Goal: Task Accomplishment & Management: Manage account settings

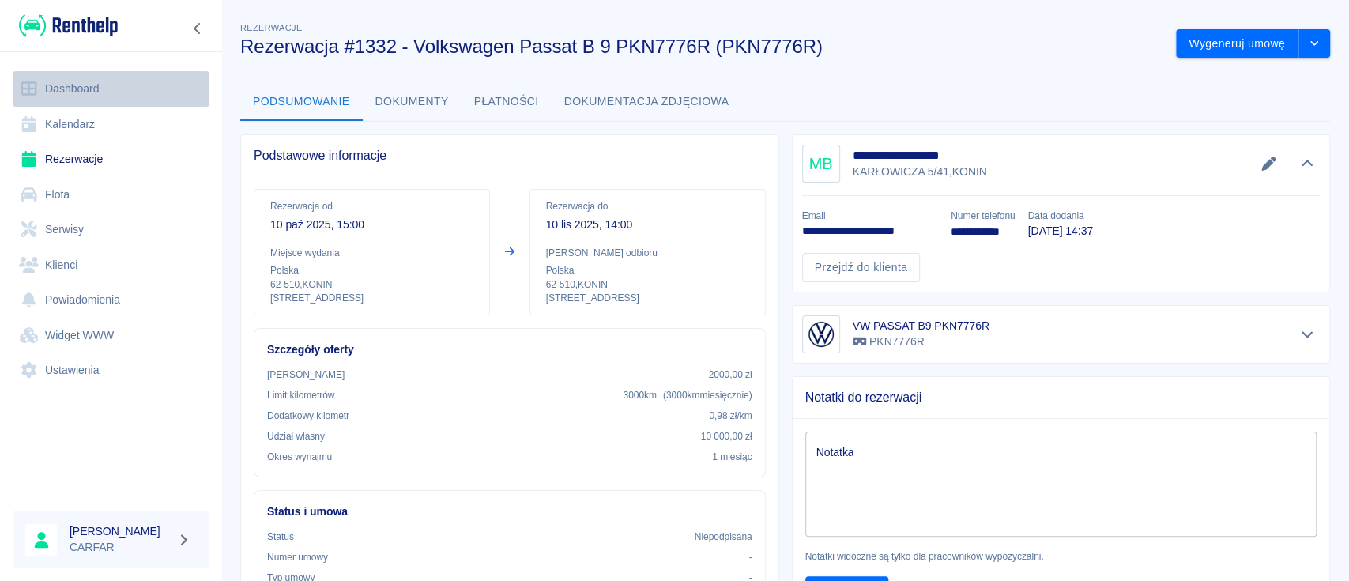
click at [86, 84] on link "Dashboard" at bounding box center [111, 89] width 197 height 36
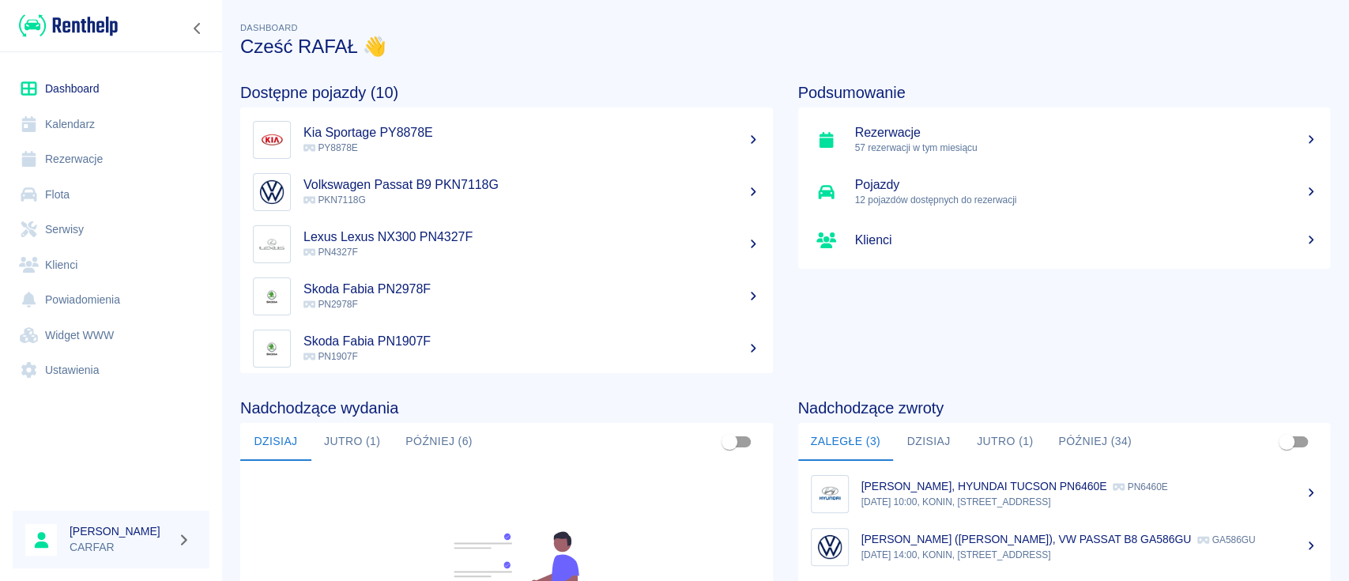
scroll to position [243, 0]
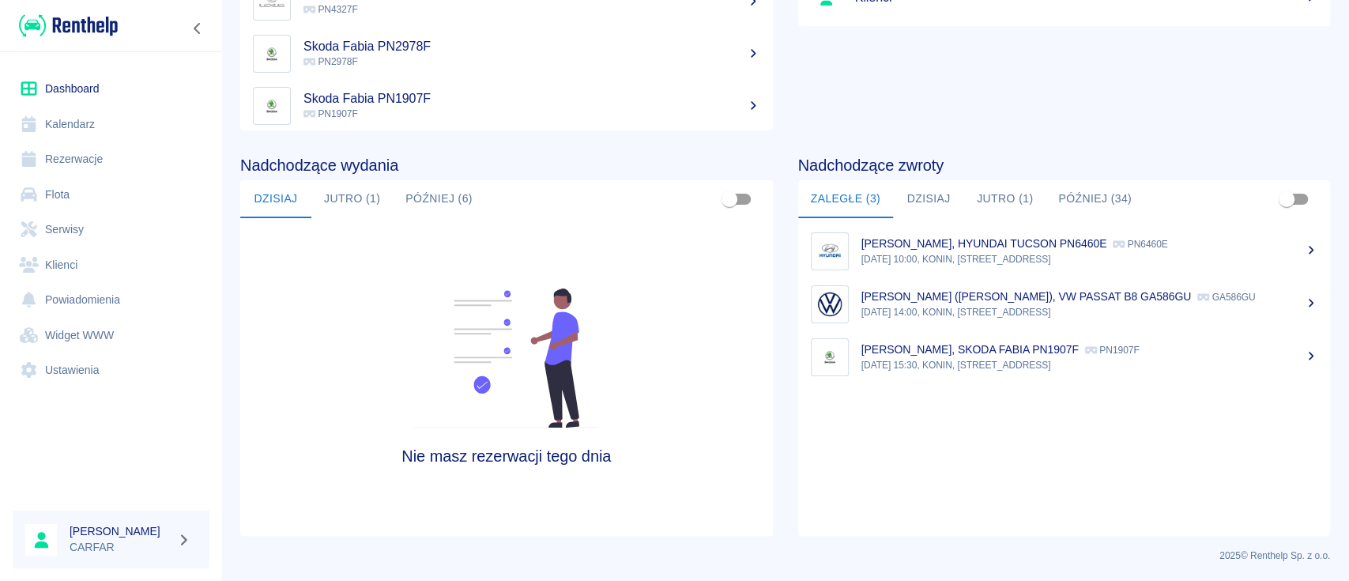
click at [328, 209] on button "Jutro (1)" at bounding box center [351, 199] width 81 height 38
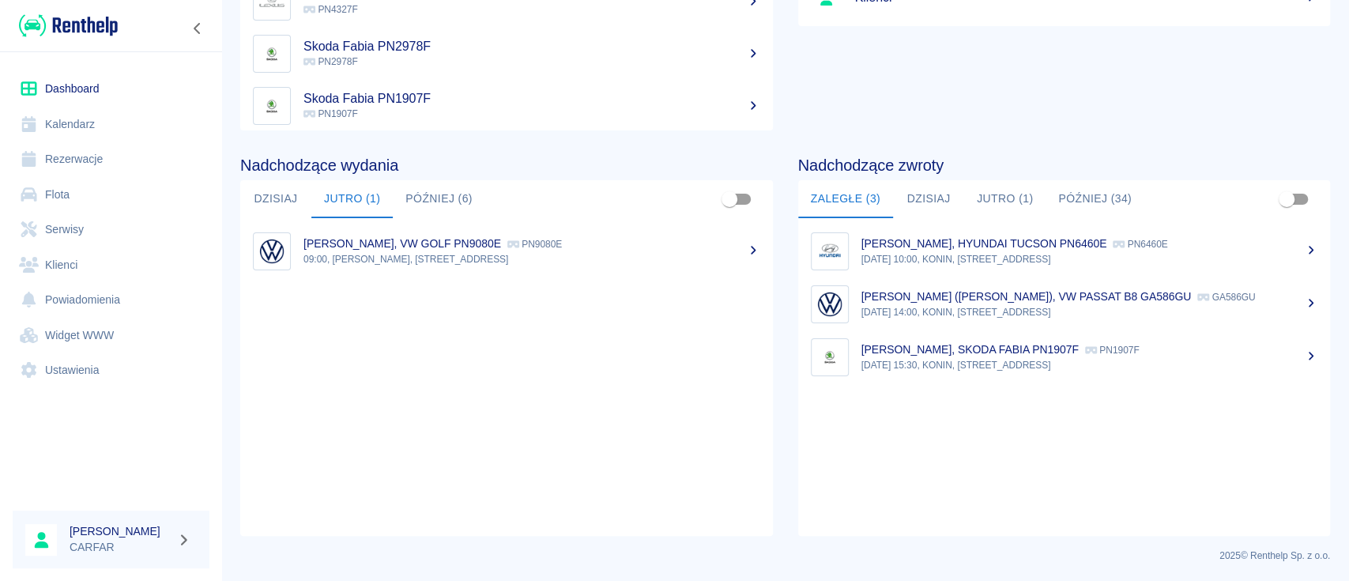
click at [375, 252] on p "09:00, KONIN, Kolejowa 1C" at bounding box center [532, 259] width 457 height 14
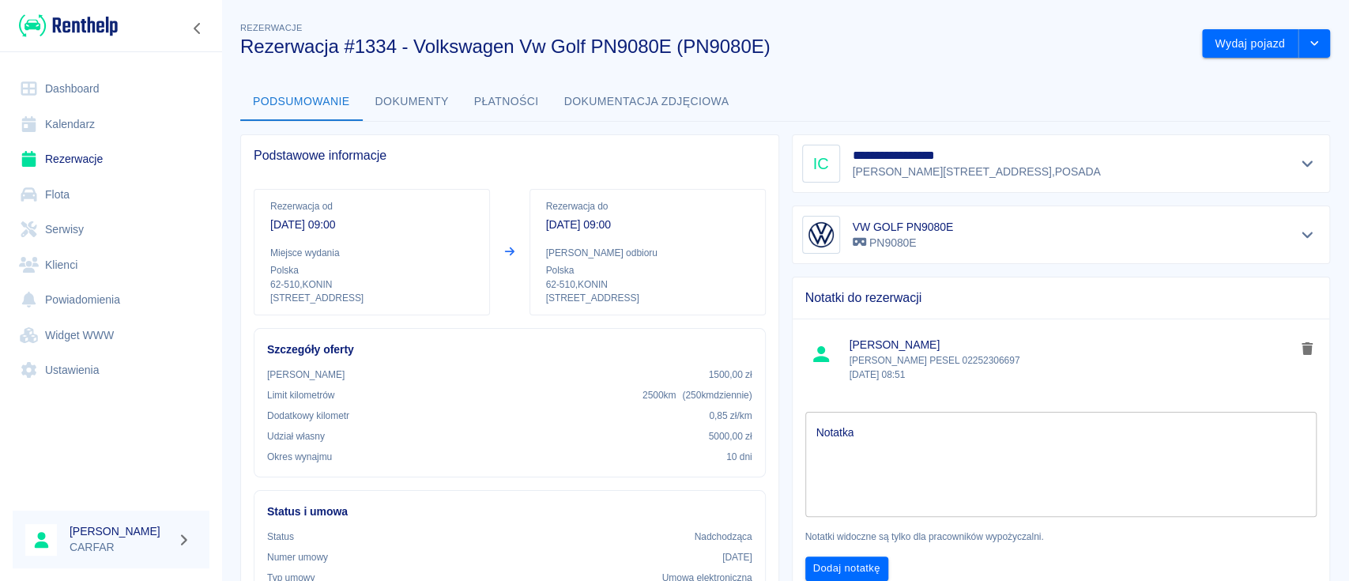
click at [92, 91] on link "Dashboard" at bounding box center [111, 89] width 197 height 36
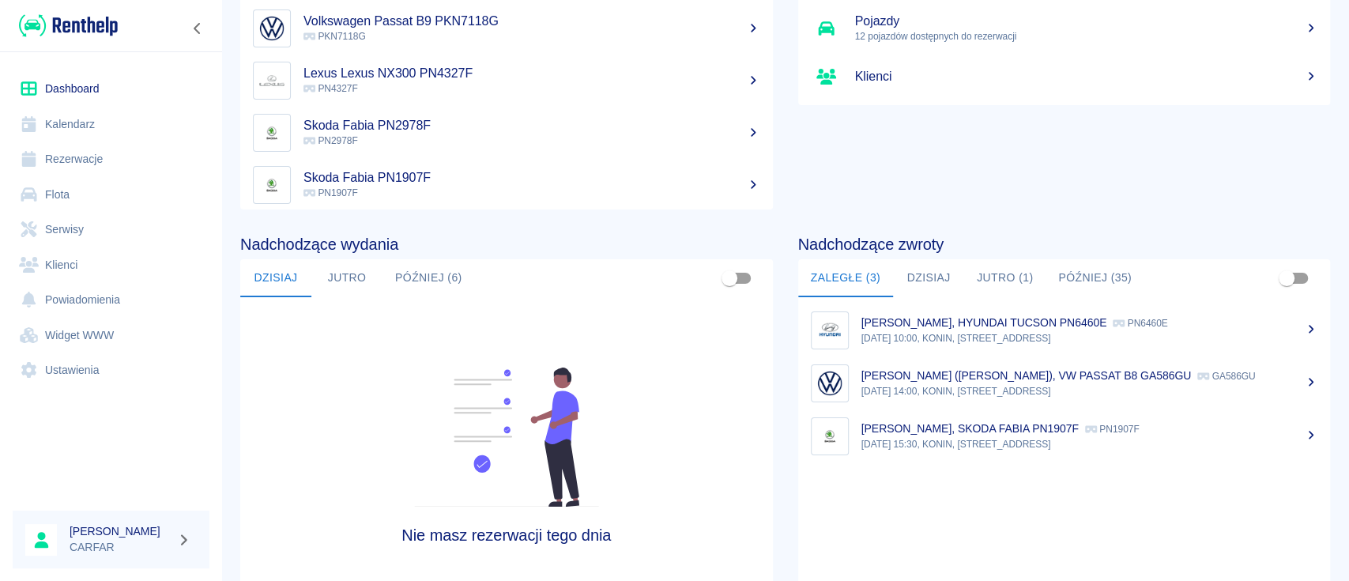
scroll to position [243, 0]
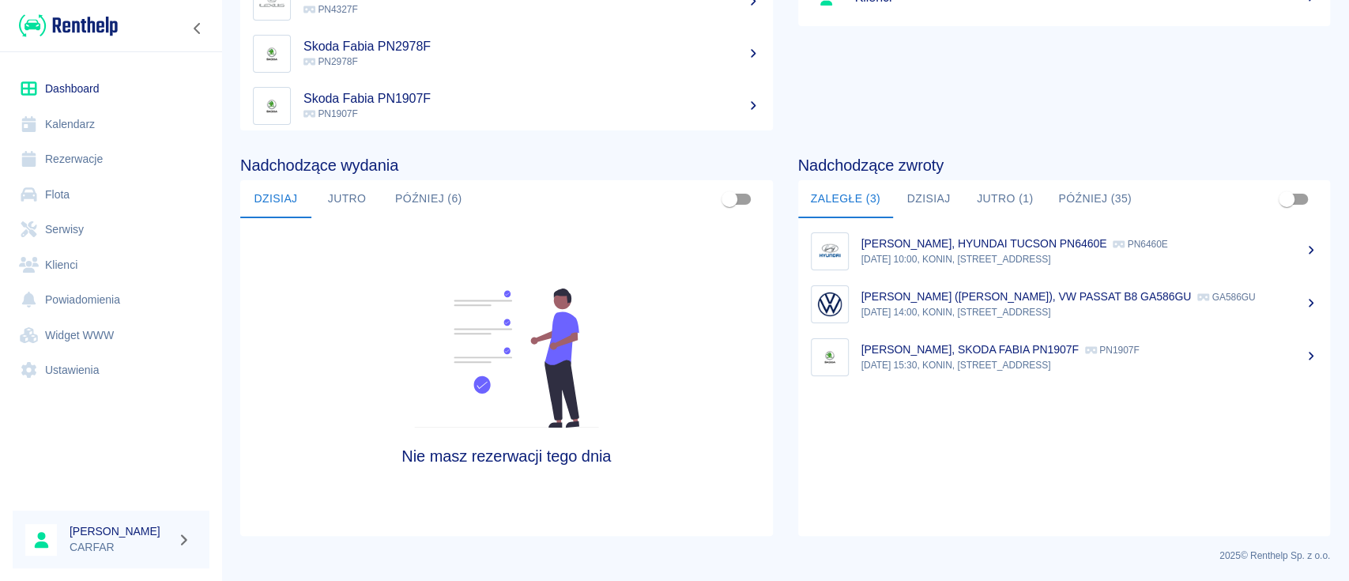
click at [929, 209] on button "[DATE]" at bounding box center [928, 199] width 71 height 38
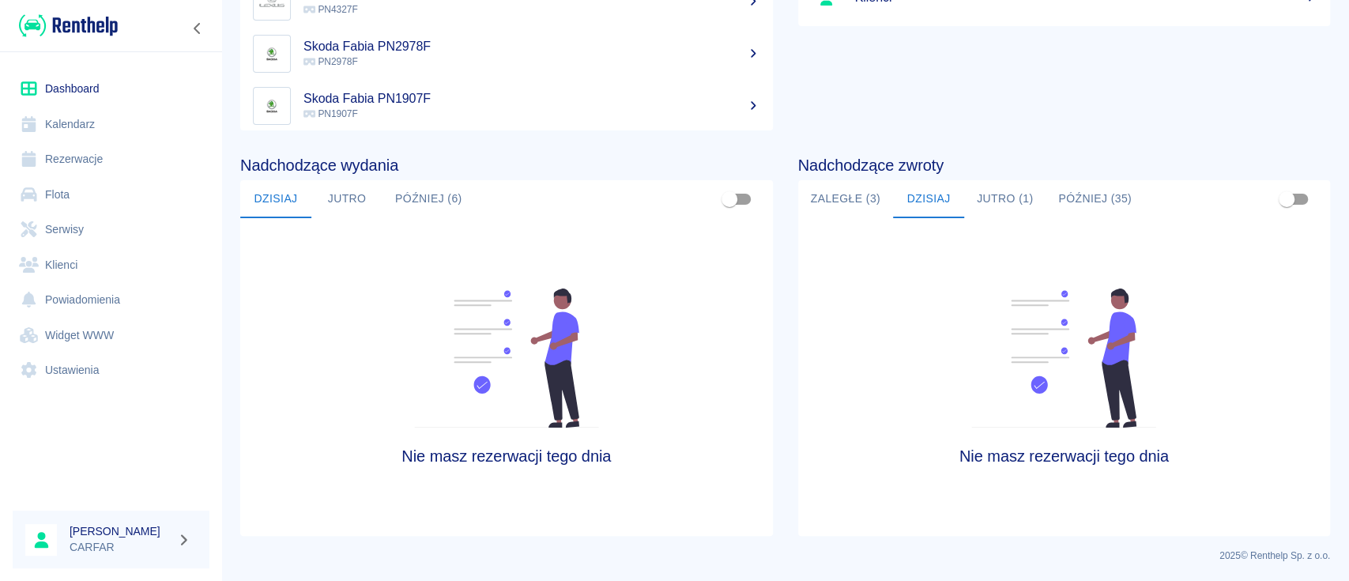
click at [854, 194] on button "Zaległe (3)" at bounding box center [845, 199] width 95 height 38
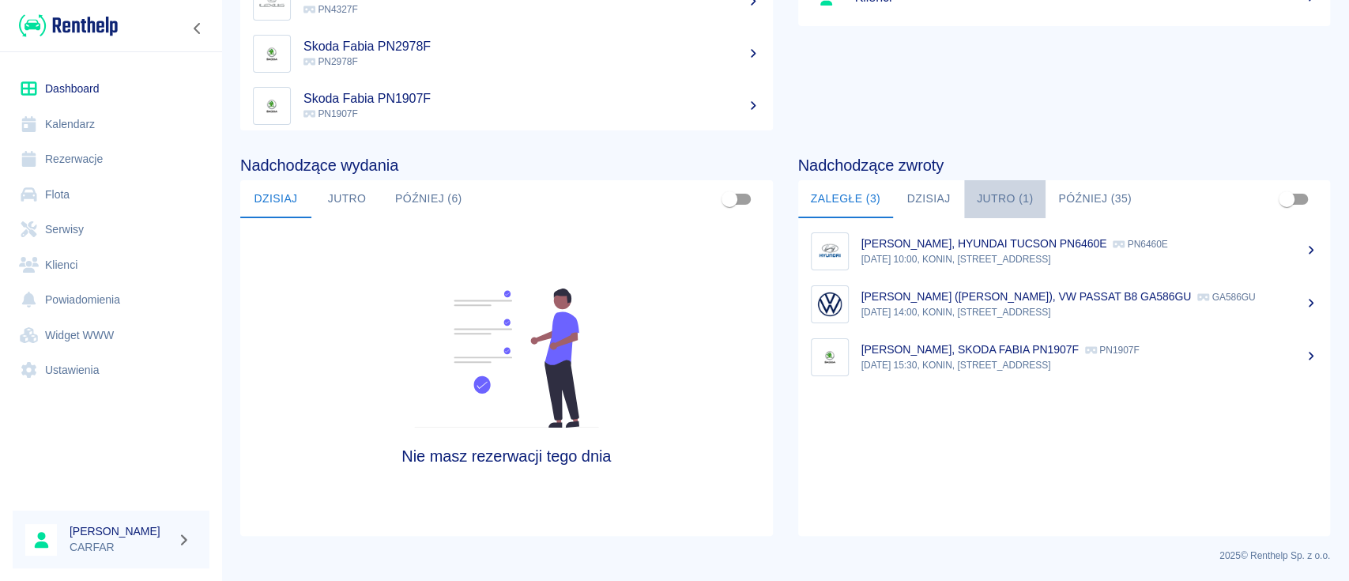
click at [1007, 189] on button "Jutro (1)" at bounding box center [1004, 199] width 81 height 38
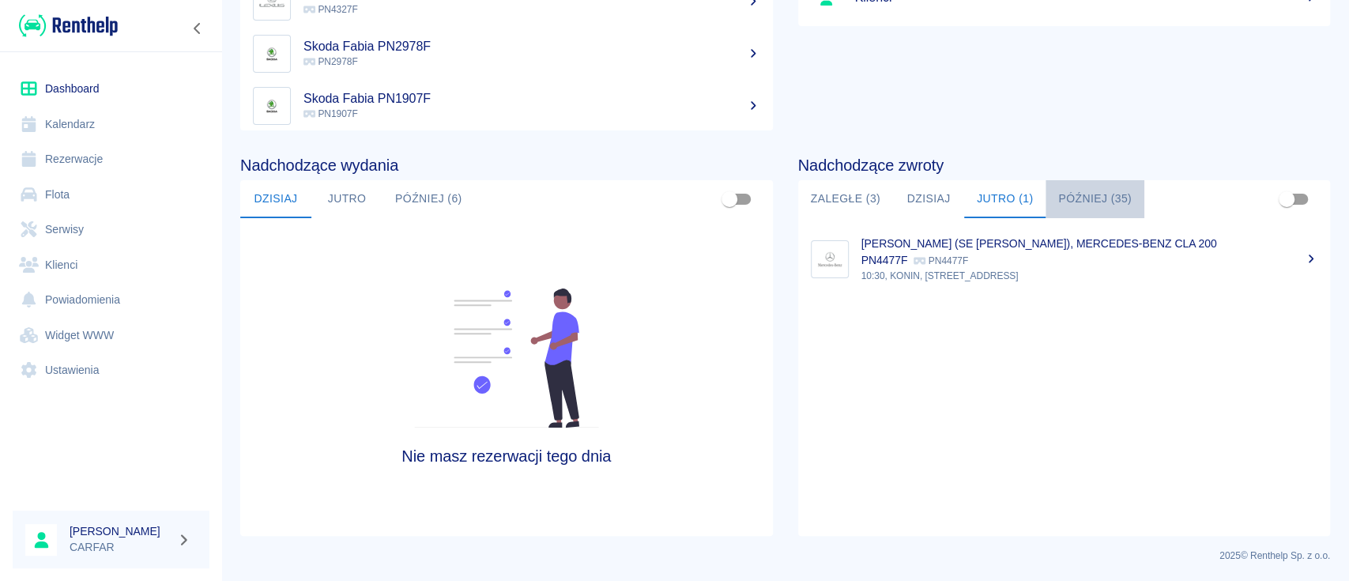
click at [1089, 196] on button "Później (35)" at bounding box center [1095, 199] width 99 height 38
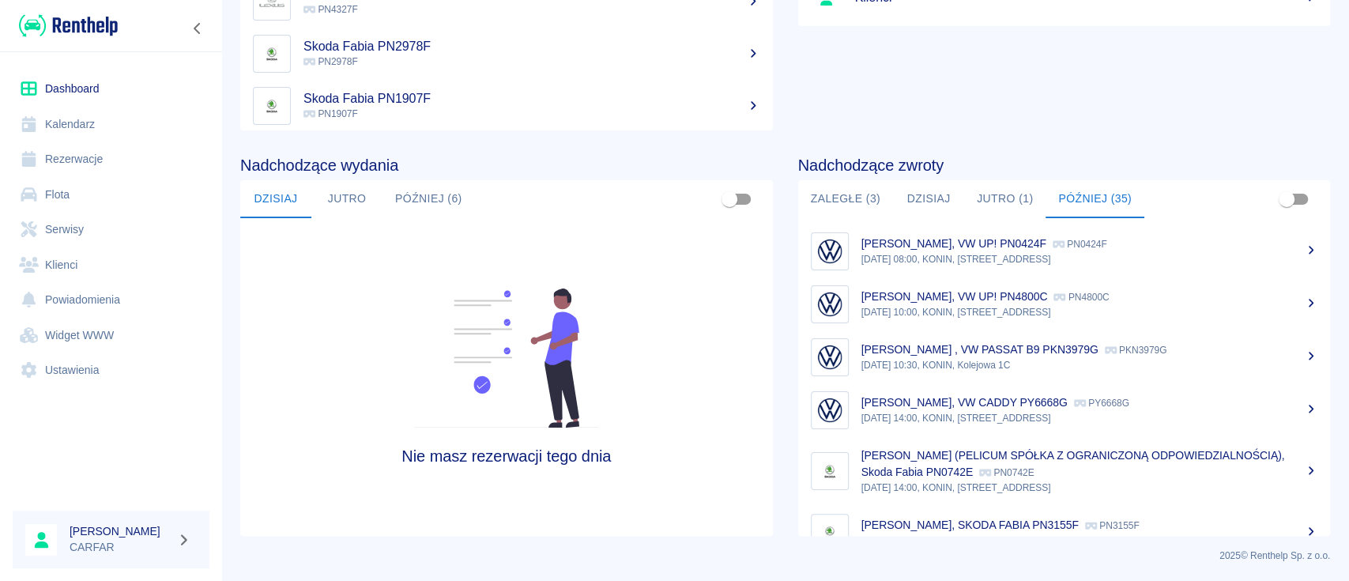
click at [716, 334] on div "Nie masz rezerwacji tego dnia" at bounding box center [506, 377] width 533 height 318
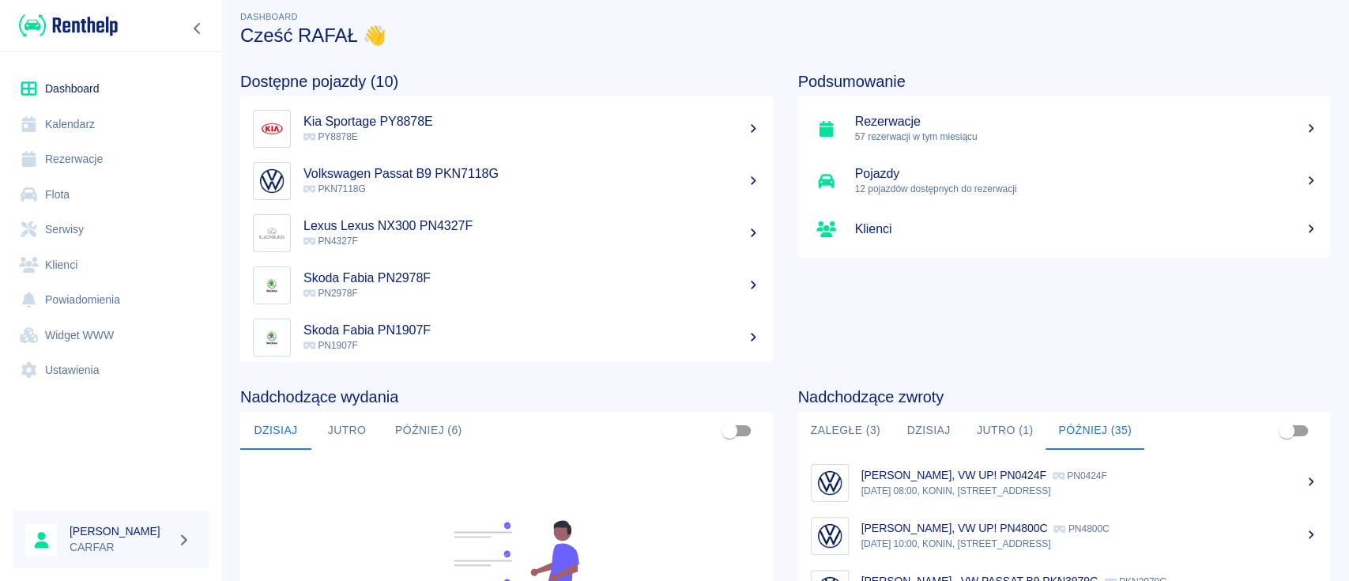
scroll to position [0, 0]
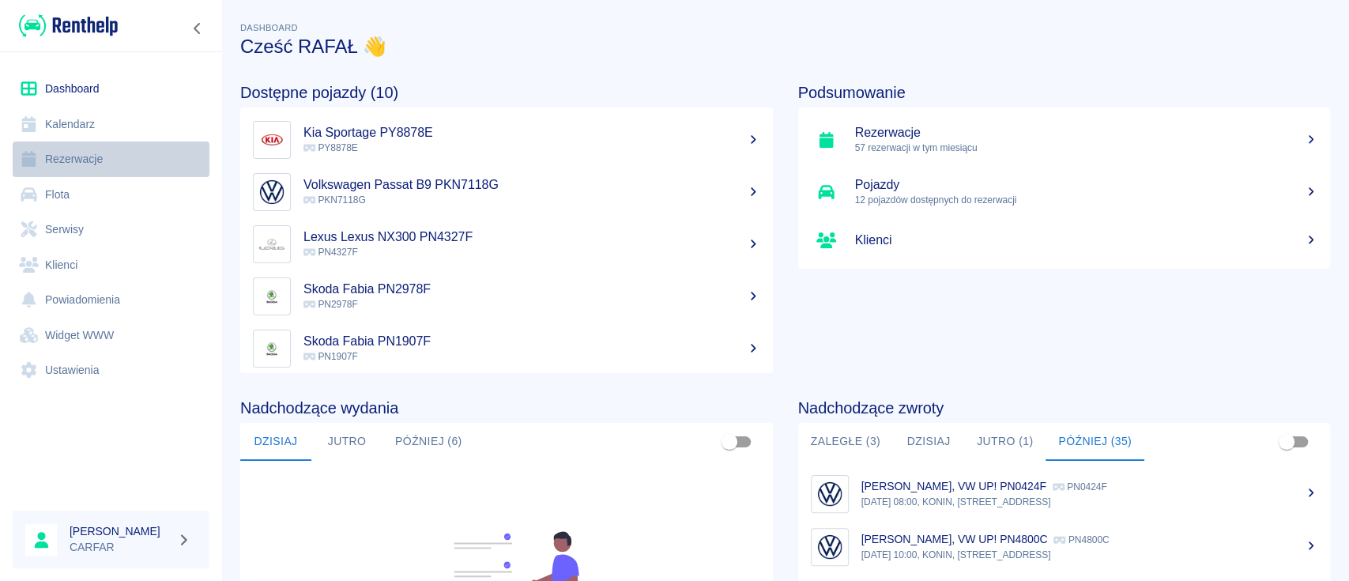
click at [81, 157] on link "Rezerwacje" at bounding box center [111, 160] width 197 height 36
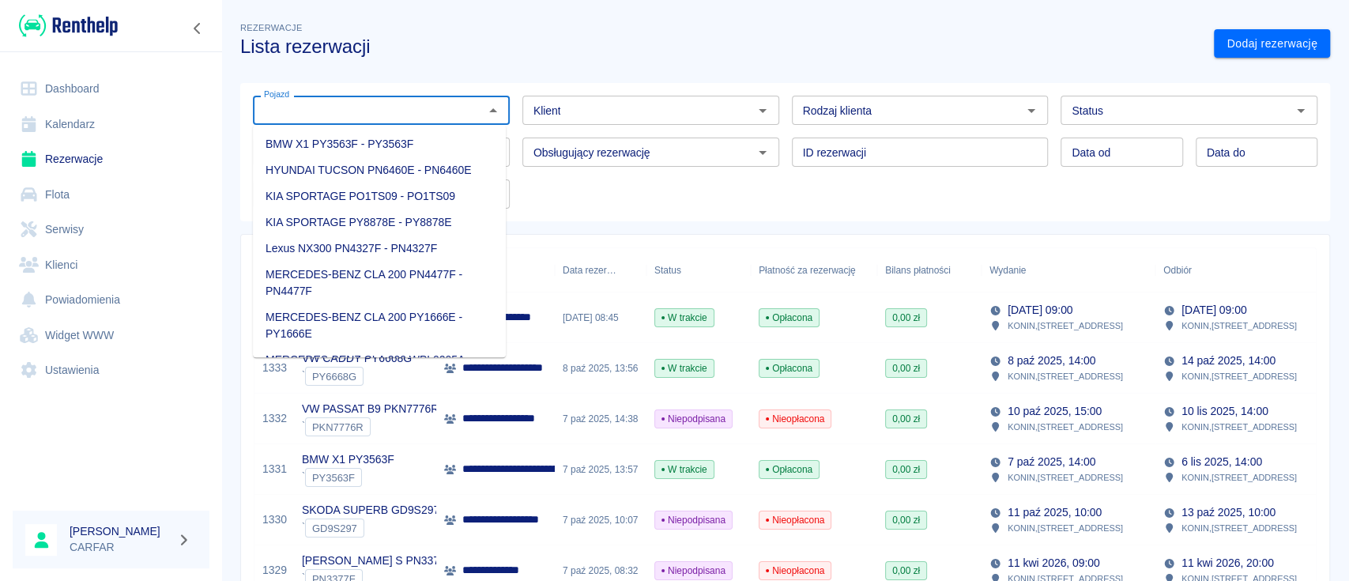
click at [382, 115] on input "Pojazd" at bounding box center [368, 110] width 221 height 20
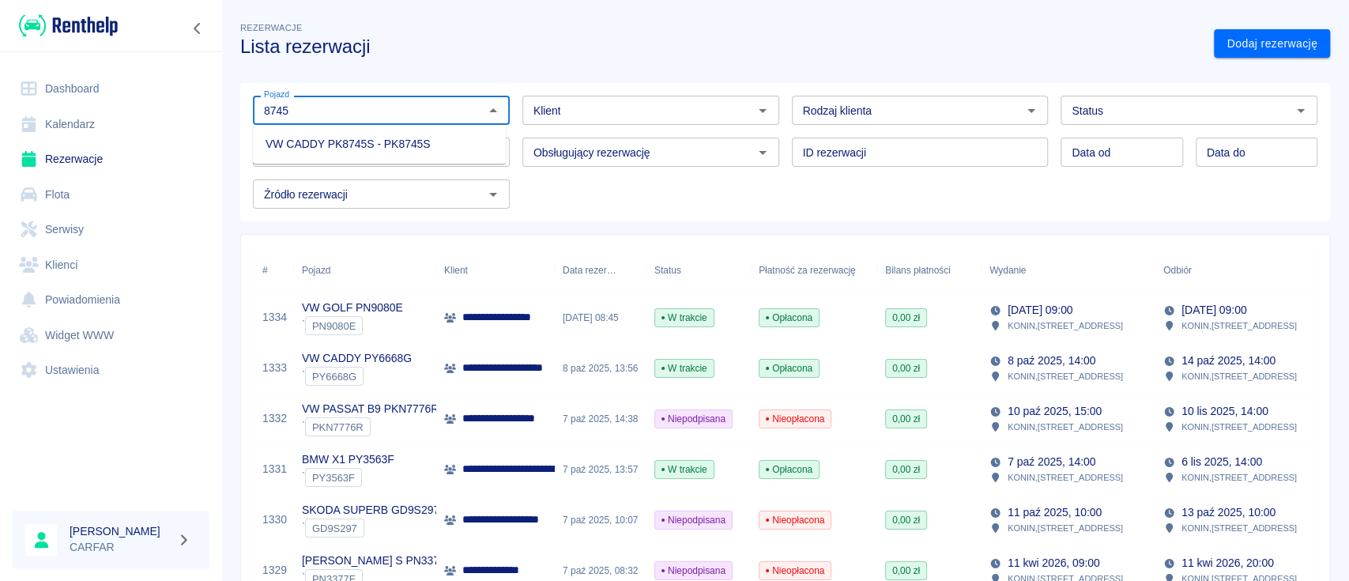
click at [383, 140] on li "VW CADDY PK8745S - PK8745S" at bounding box center [379, 144] width 253 height 26
type input "VW CADDY PK8745S - PK8745S"
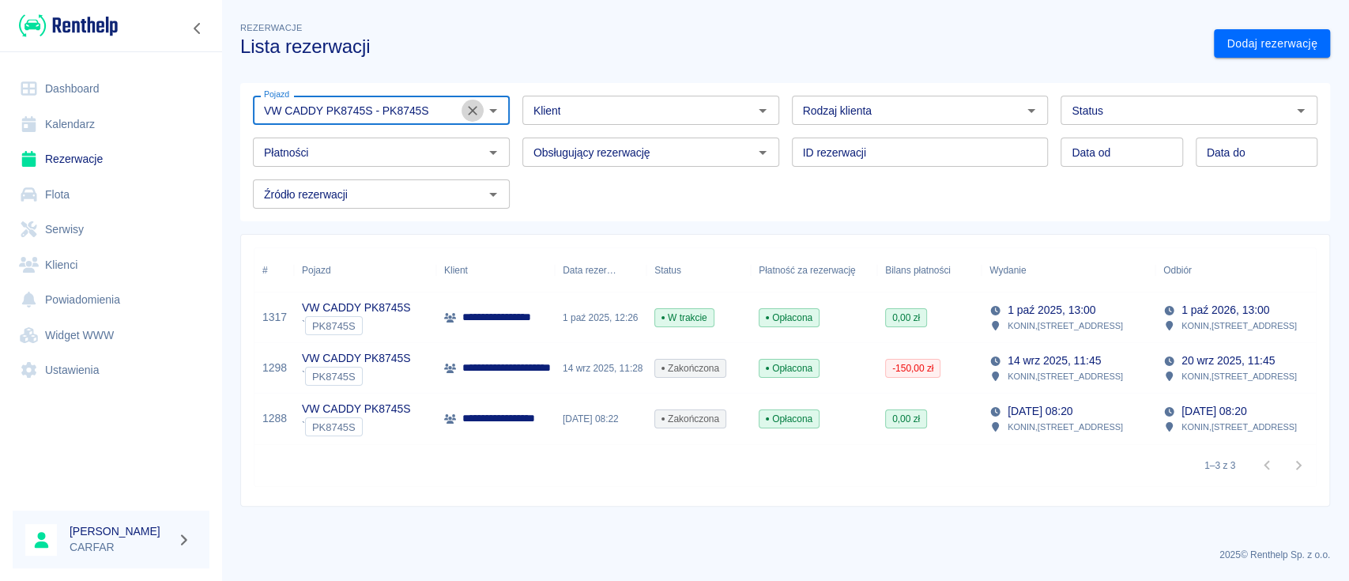
click at [473, 115] on icon "Wyczyść" at bounding box center [473, 111] width 16 height 16
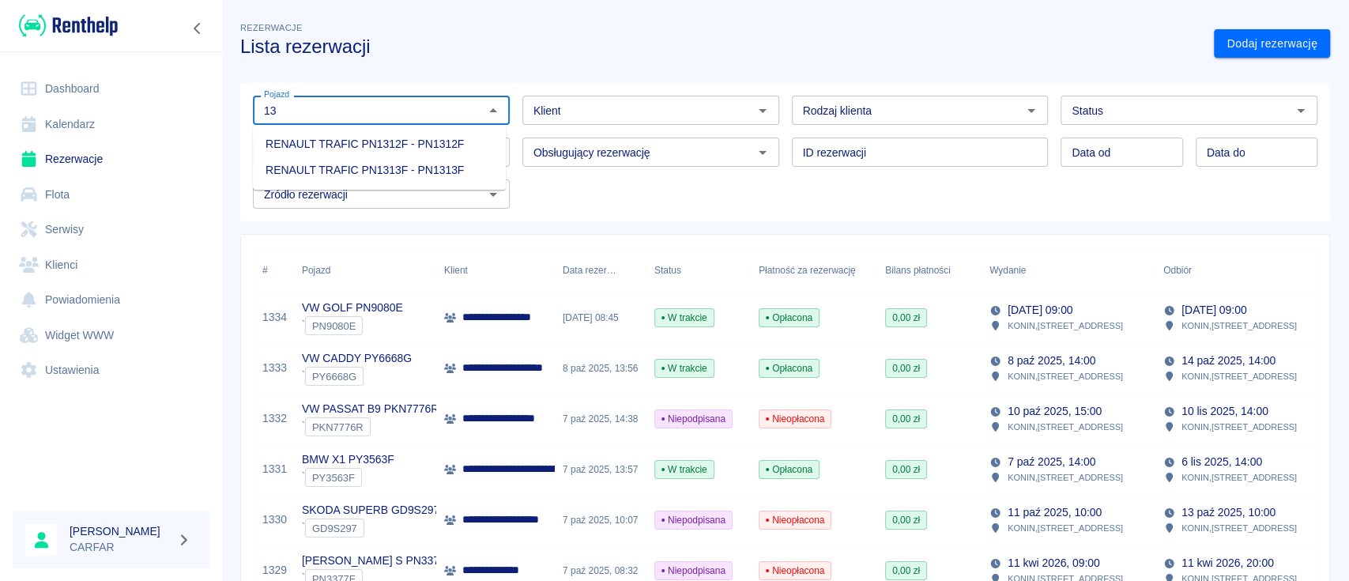
click at [469, 161] on li "RENAULT TRAFIC PN1313F - PN1313F" at bounding box center [379, 170] width 253 height 26
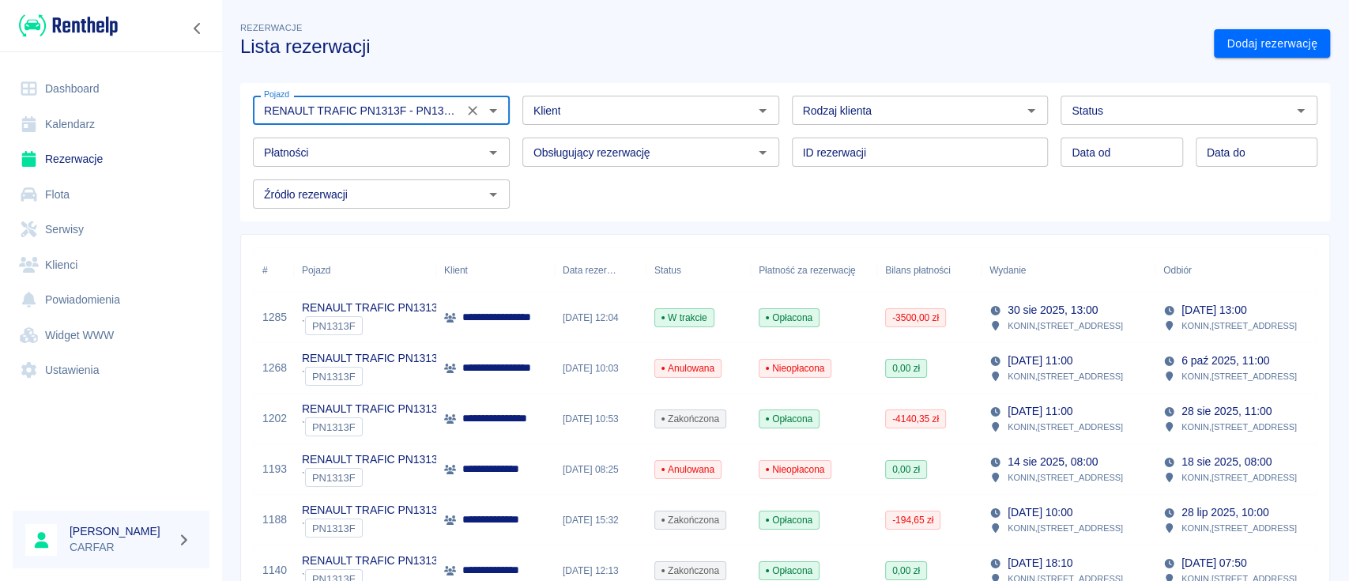
type input "RENAULT TRAFIC PN1313F - PN1313F"
click at [588, 117] on input "Klient" at bounding box center [637, 110] width 221 height 20
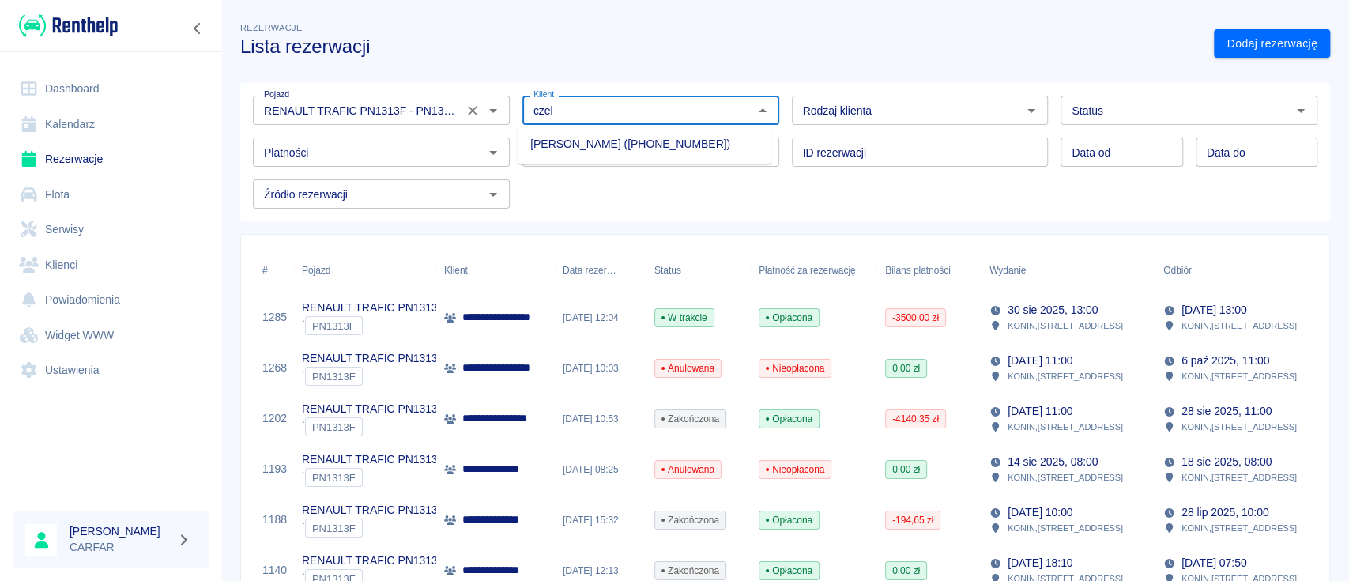
click at [615, 132] on li "Szymon Czelusta (+48691224910)" at bounding box center [644, 144] width 253 height 26
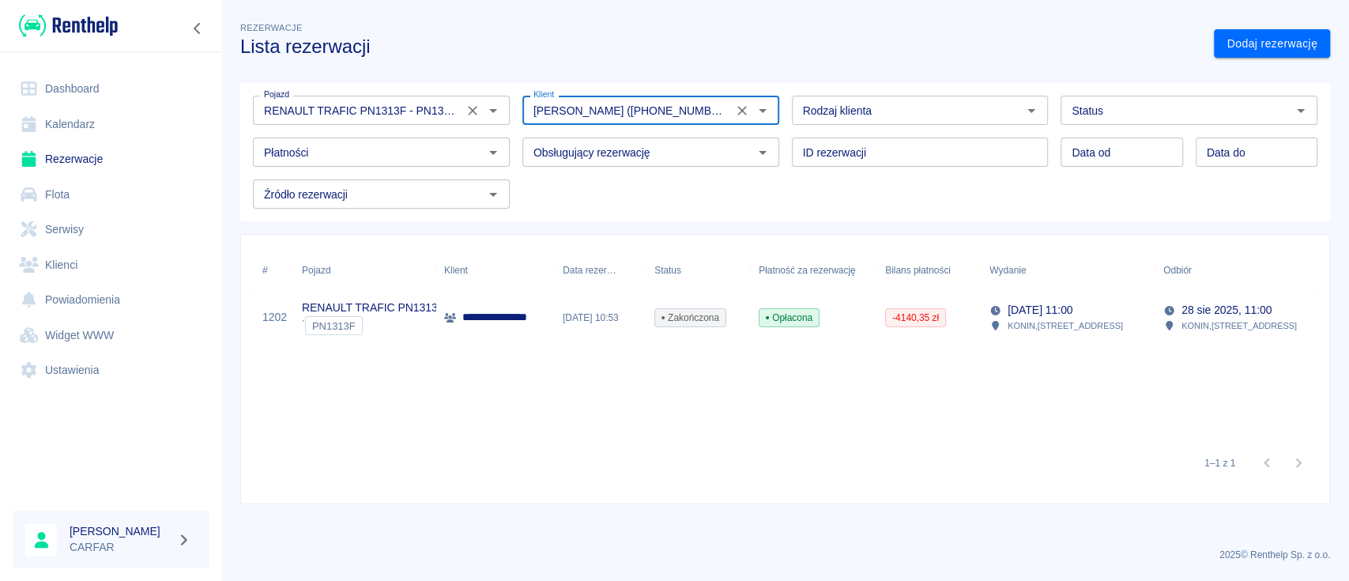
type input "Szymon Czelusta (+48691224910)"
click at [495, 314] on p "**********" at bounding box center [504, 317] width 85 height 17
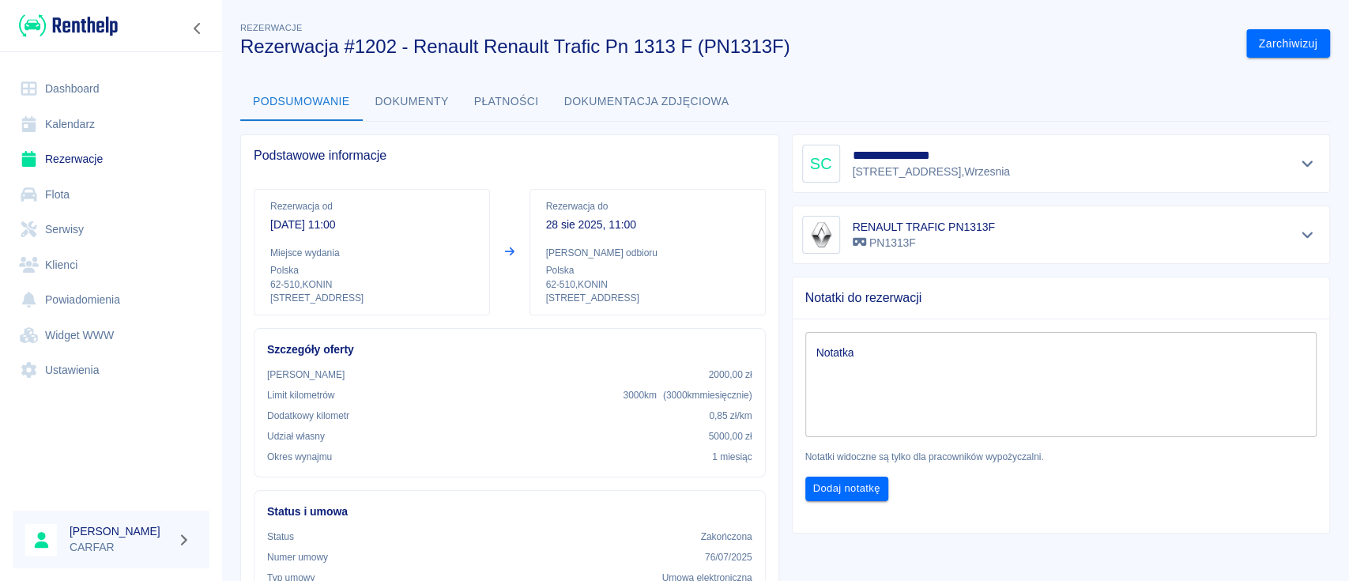
click at [395, 98] on button "Dokumenty" at bounding box center [412, 102] width 99 height 38
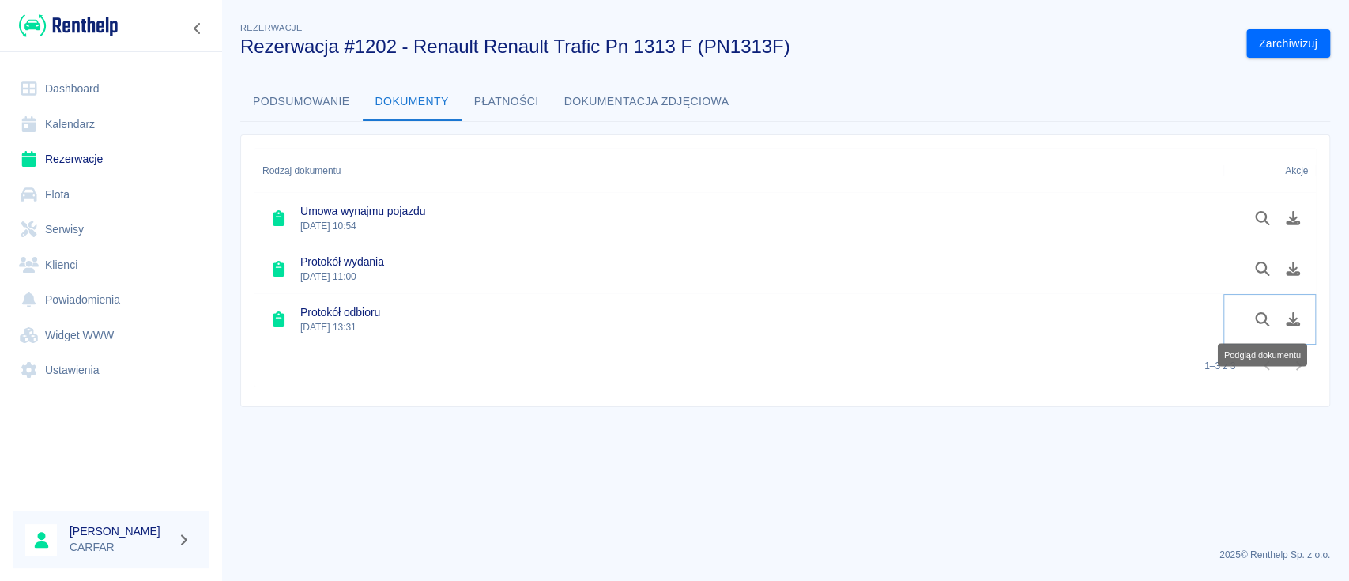
click at [1258, 319] on icon "Podgląd dokumentu" at bounding box center [1263, 319] width 18 height 14
click at [1270, 262] on icon "Podgląd dokumentu" at bounding box center [1263, 269] width 18 height 14
click at [1258, 212] on icon "Podgląd dokumentu" at bounding box center [1262, 218] width 14 height 14
drag, startPoint x: 99, startPoint y: 155, endPoint x: 126, endPoint y: 153, distance: 27.7
click at [99, 155] on link "Rezerwacje" at bounding box center [111, 160] width 197 height 36
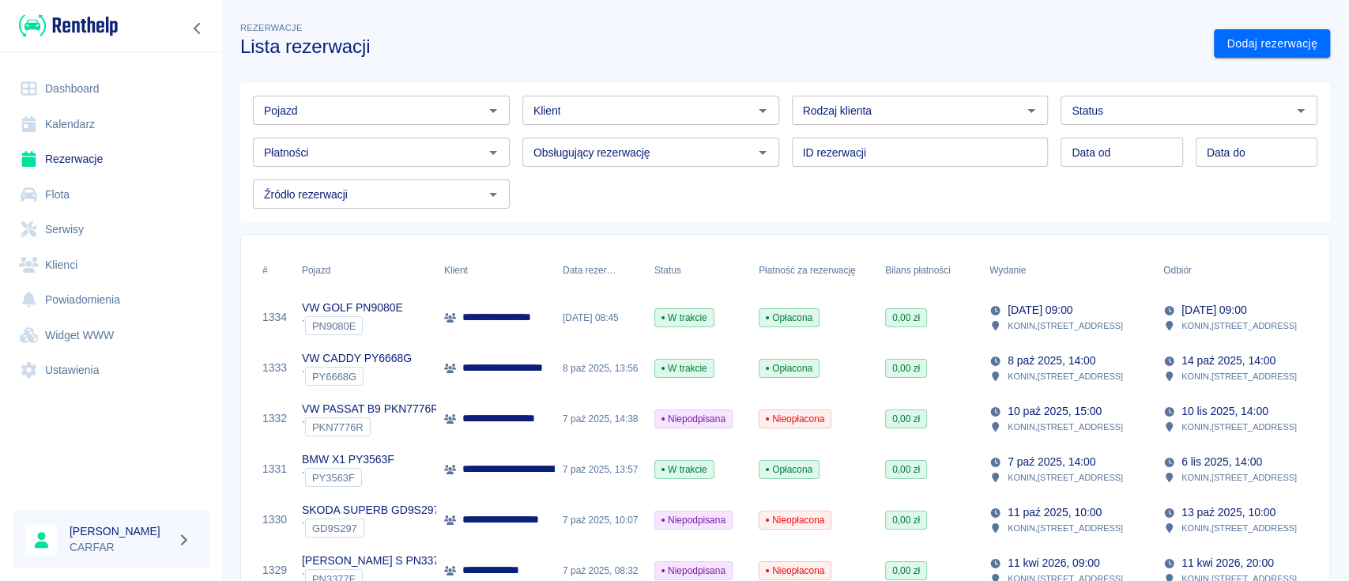
click at [571, 108] on input "Klient" at bounding box center [637, 110] width 221 height 20
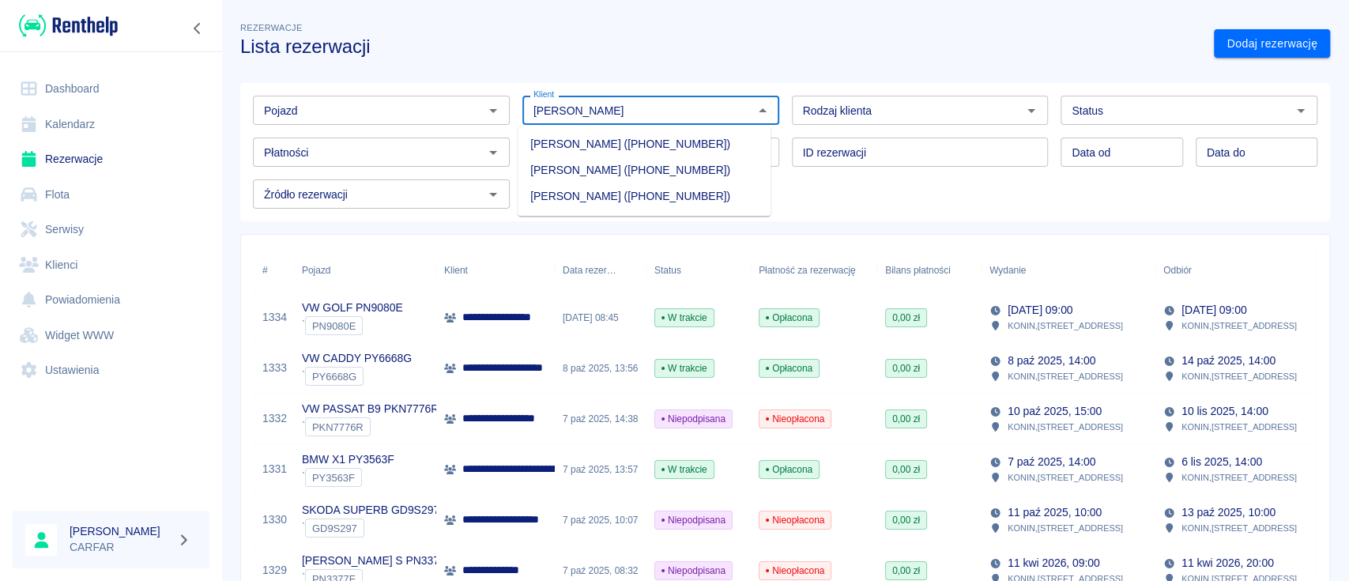
click at [642, 187] on li "KAROLINA URBANIAK (+48667787187)" at bounding box center [644, 196] width 253 height 26
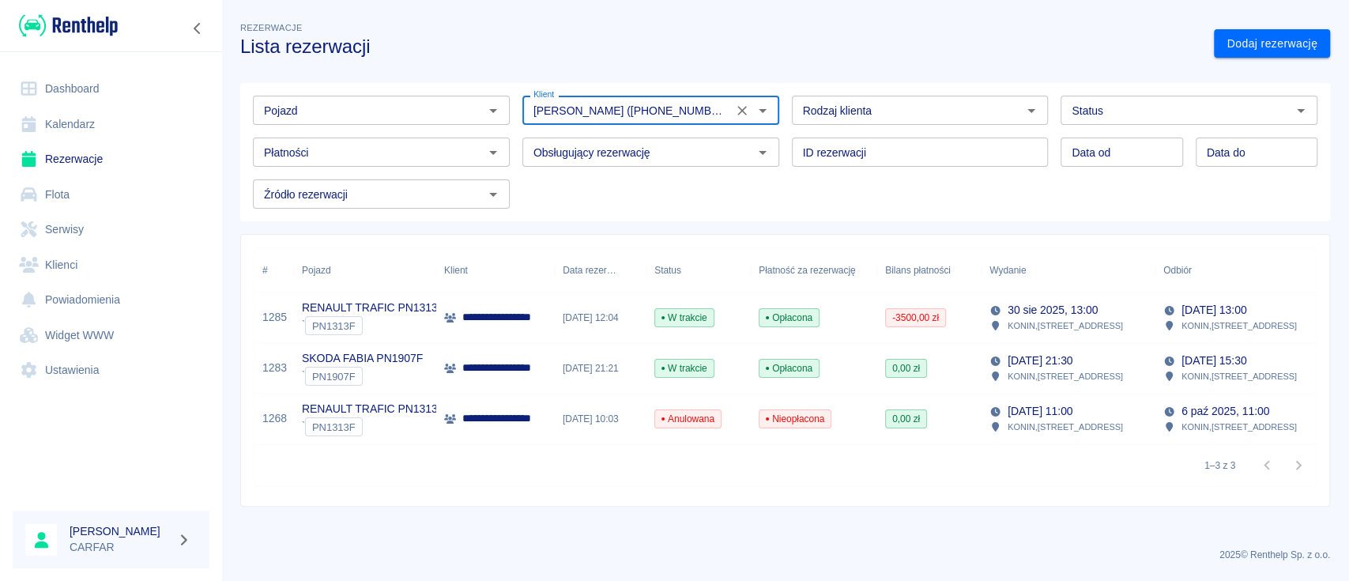
type input "KAROLINA URBANIAK (+48667787187)"
click at [495, 319] on p "**********" at bounding box center [519, 317] width 115 height 17
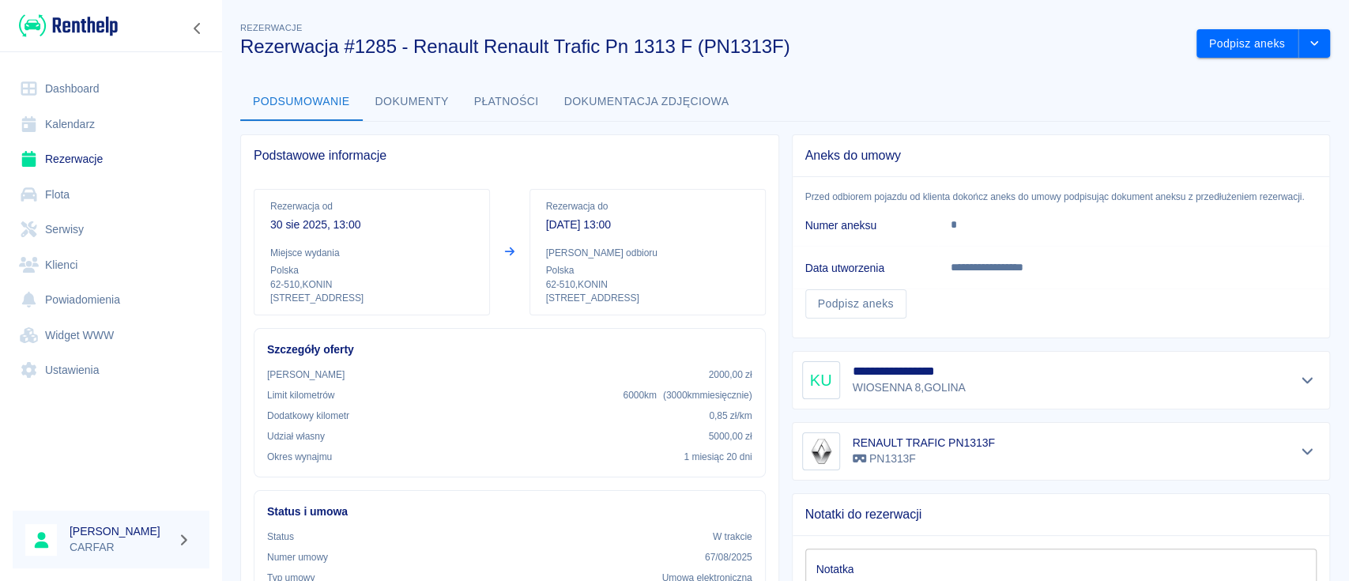
click at [81, 25] on img at bounding box center [68, 26] width 99 height 26
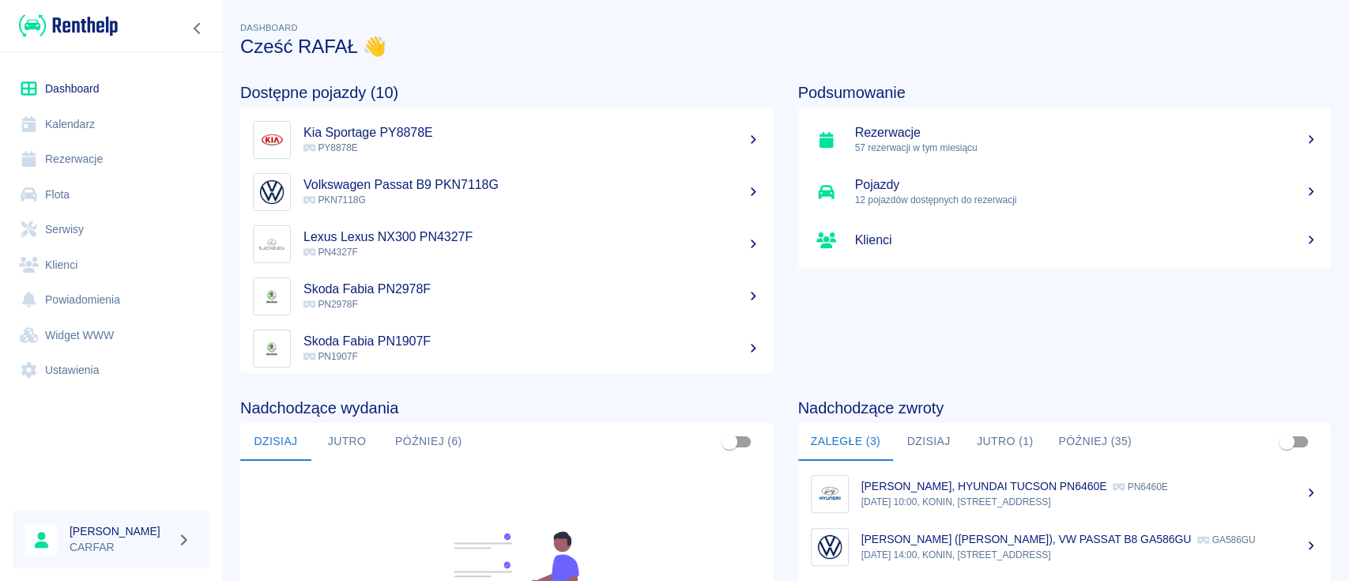
click at [93, 165] on link "Rezerwacje" at bounding box center [111, 160] width 197 height 36
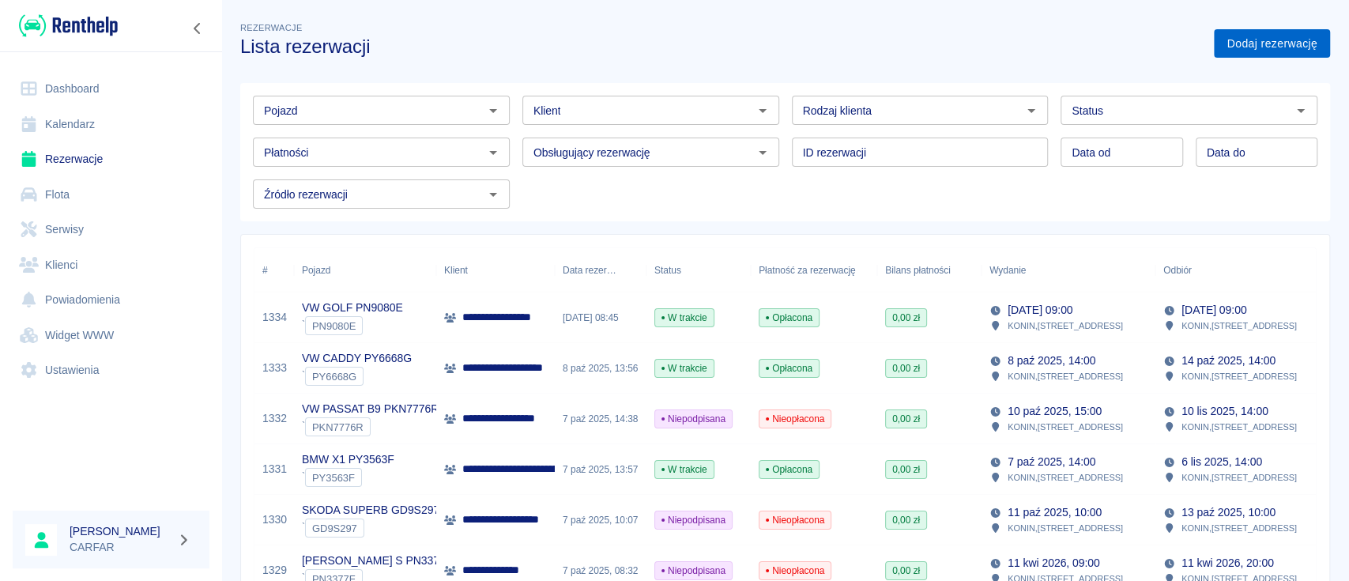
click at [1259, 51] on link "Dodaj rezerwację" at bounding box center [1272, 43] width 116 height 29
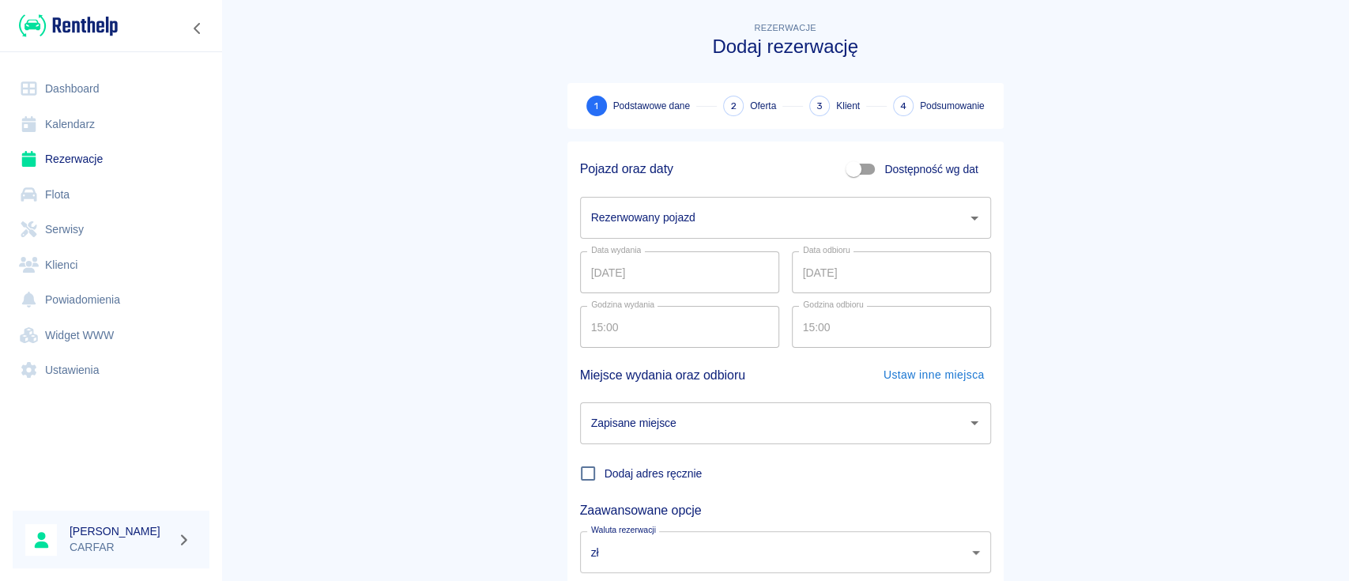
click at [851, 164] on input "Dostępność wg dat" at bounding box center [854, 169] width 90 height 30
checkbox input "true"
click at [718, 206] on input "09.10.2025" at bounding box center [679, 218] width 199 height 42
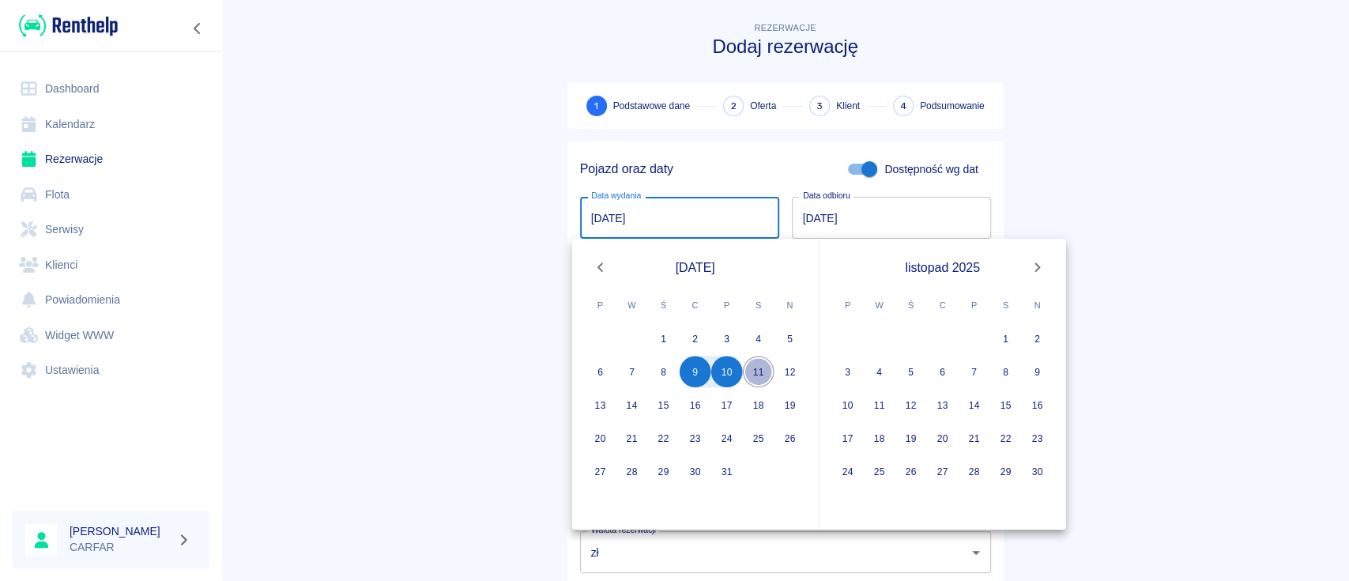
click at [765, 368] on button "11" at bounding box center [759, 372] width 32 height 32
type input "11.10.2025"
type input "DD.MM.YYYY"
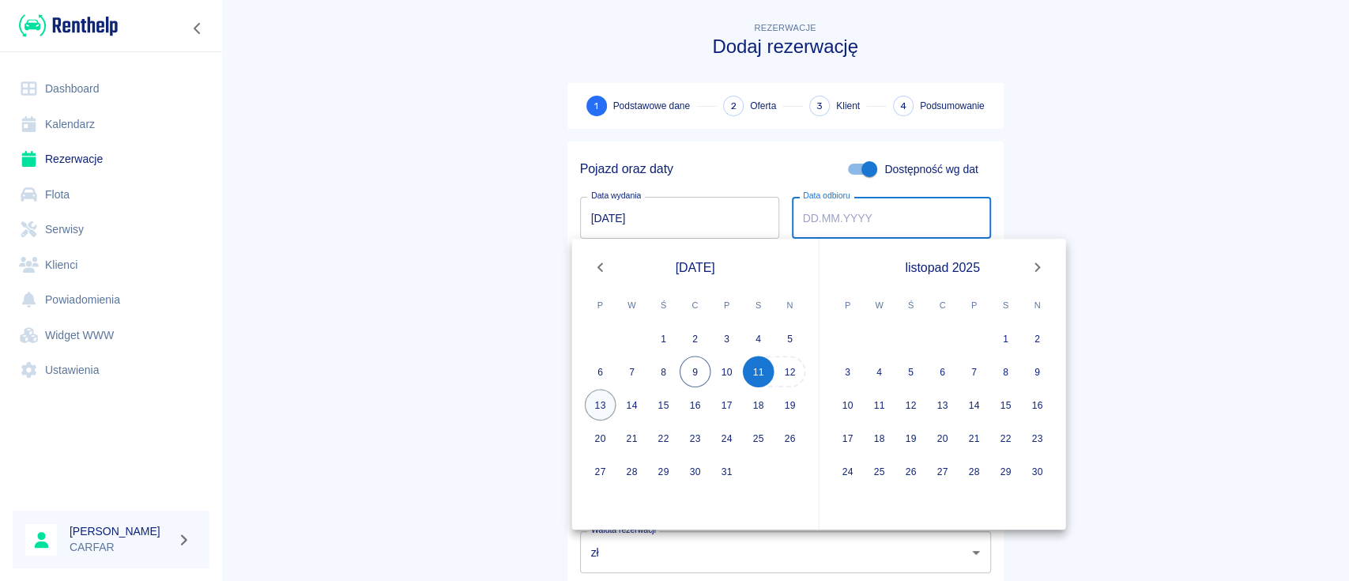
click at [612, 402] on button "13" at bounding box center [601, 405] width 32 height 32
type input "13.10.2025"
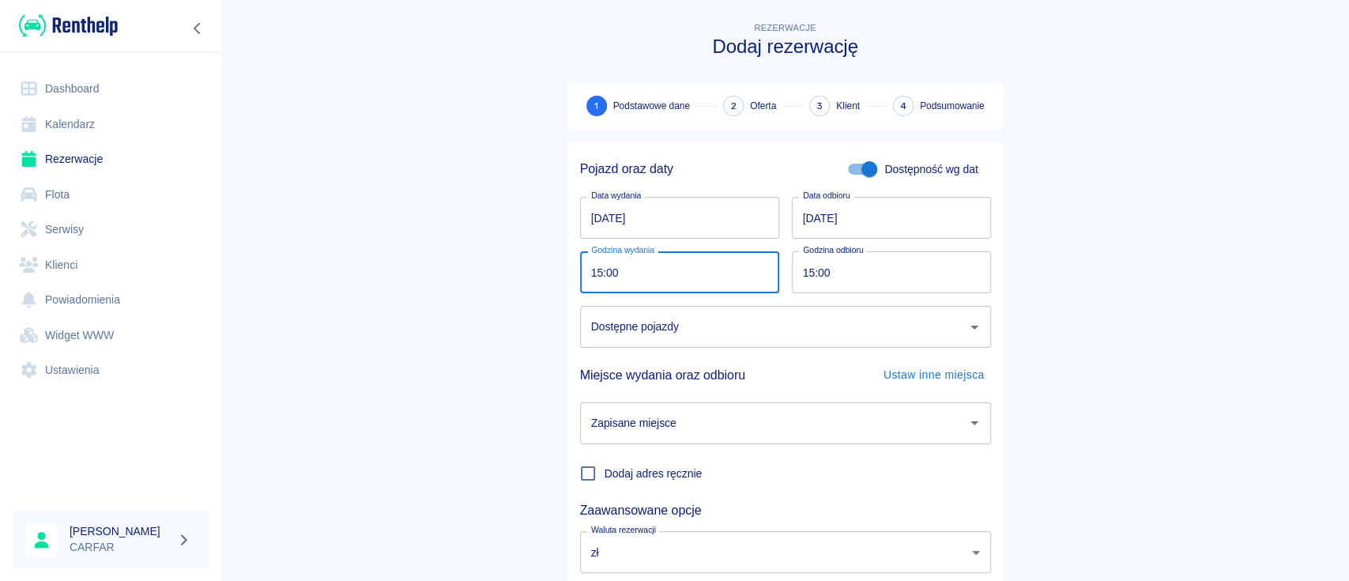
click at [715, 283] on input "15:00" at bounding box center [674, 272] width 188 height 42
type input "10:00"
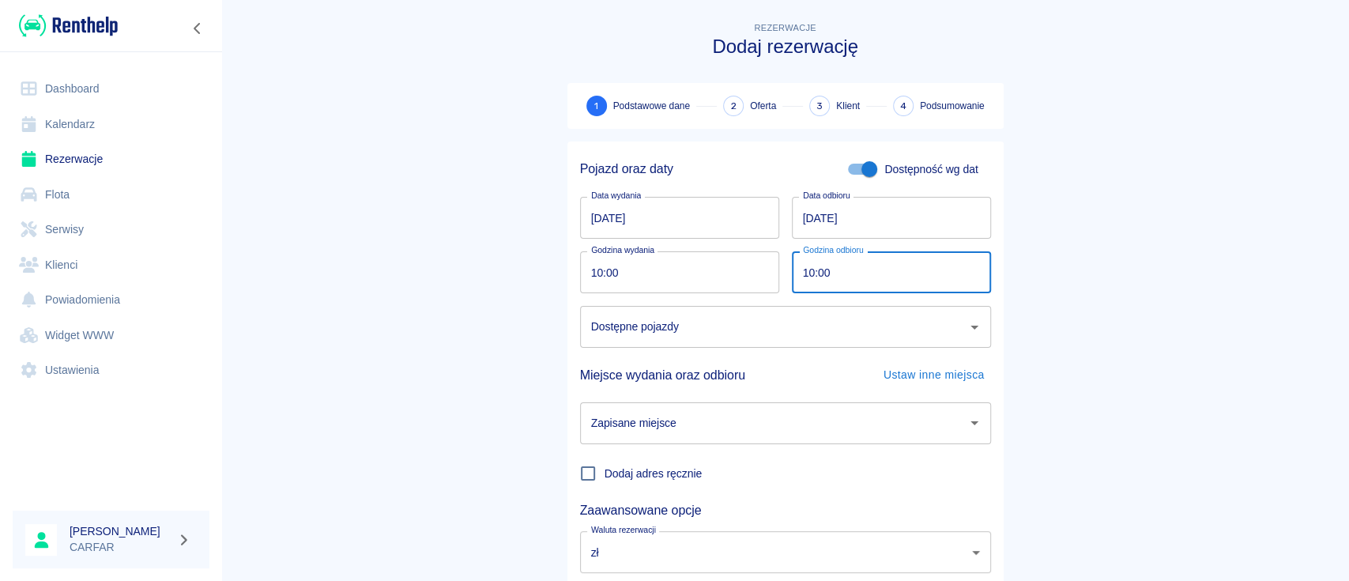
type input "10:00"
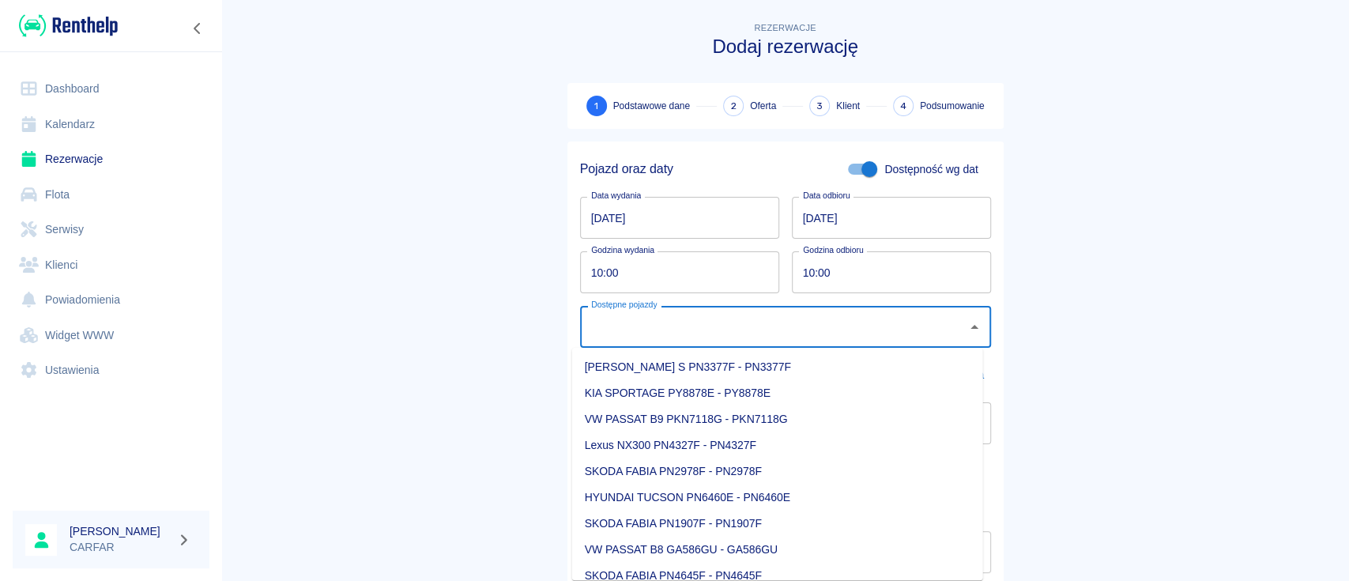
click at [715, 322] on input "Dostępne pojazdy" at bounding box center [773, 327] width 373 height 28
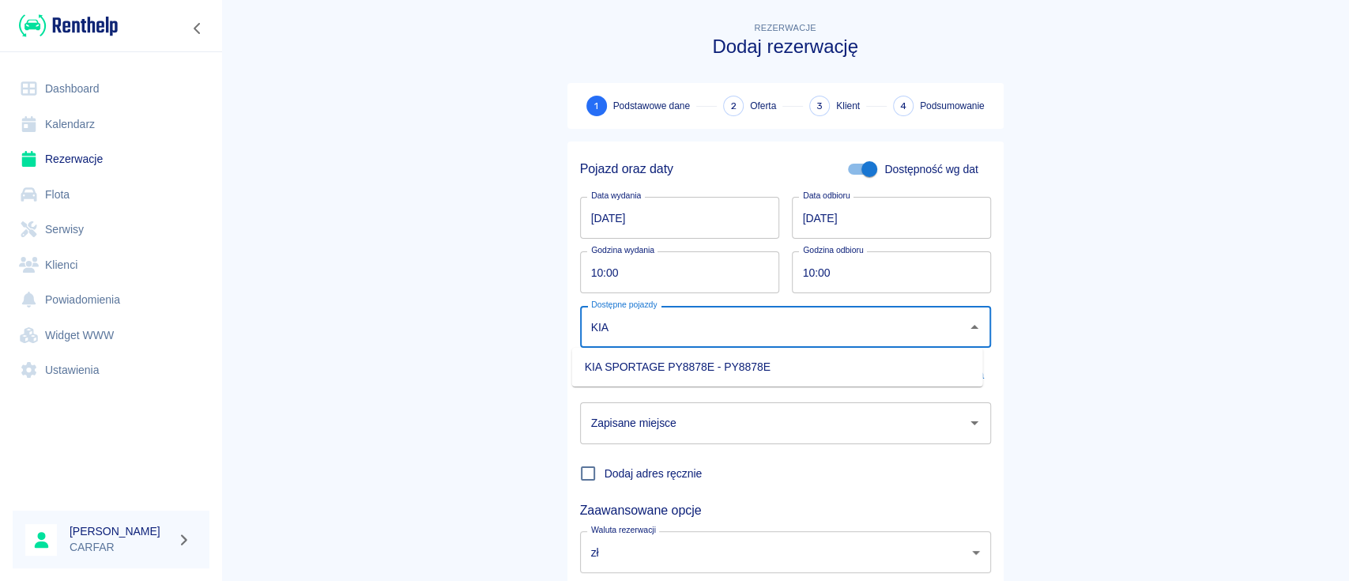
click at [807, 364] on li "KIA SPORTAGE PY8878E - PY8878E" at bounding box center [777, 367] width 411 height 26
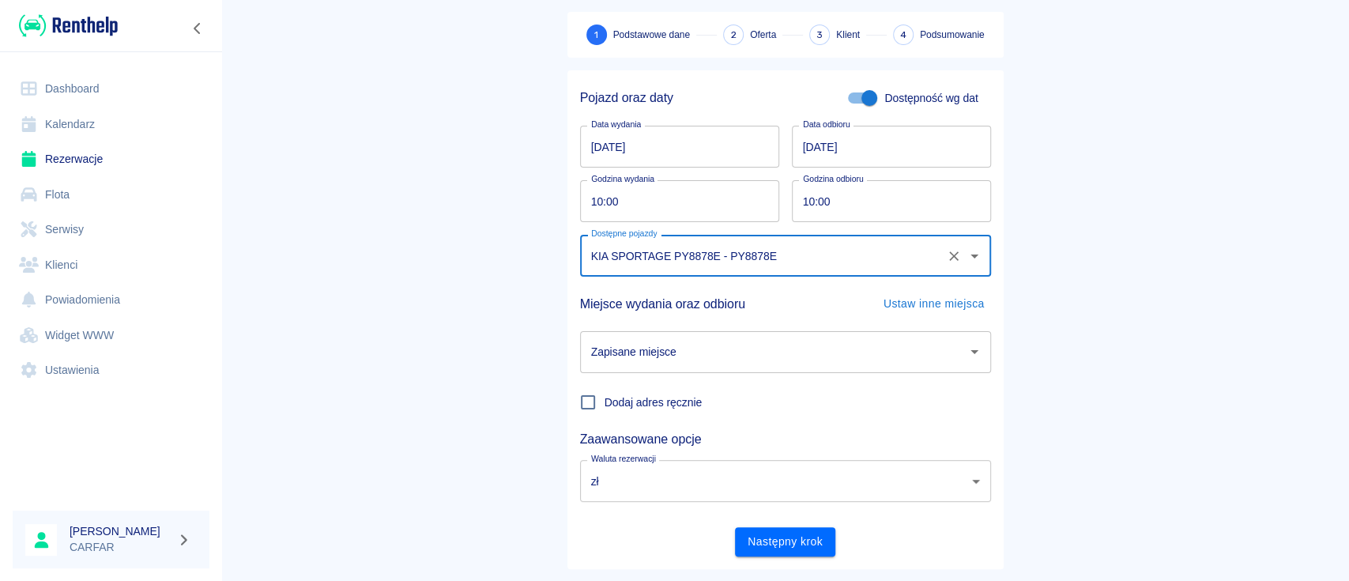
scroll to position [104, 0]
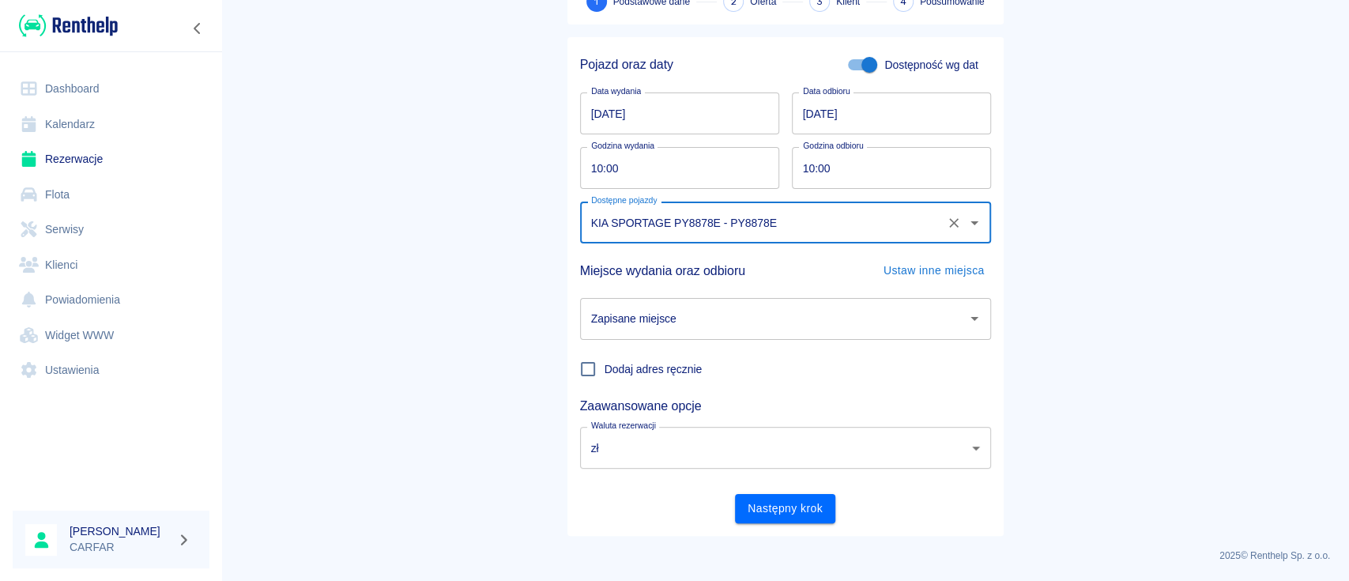
type input "KIA SPORTAGE PY8878E - PY8878E"
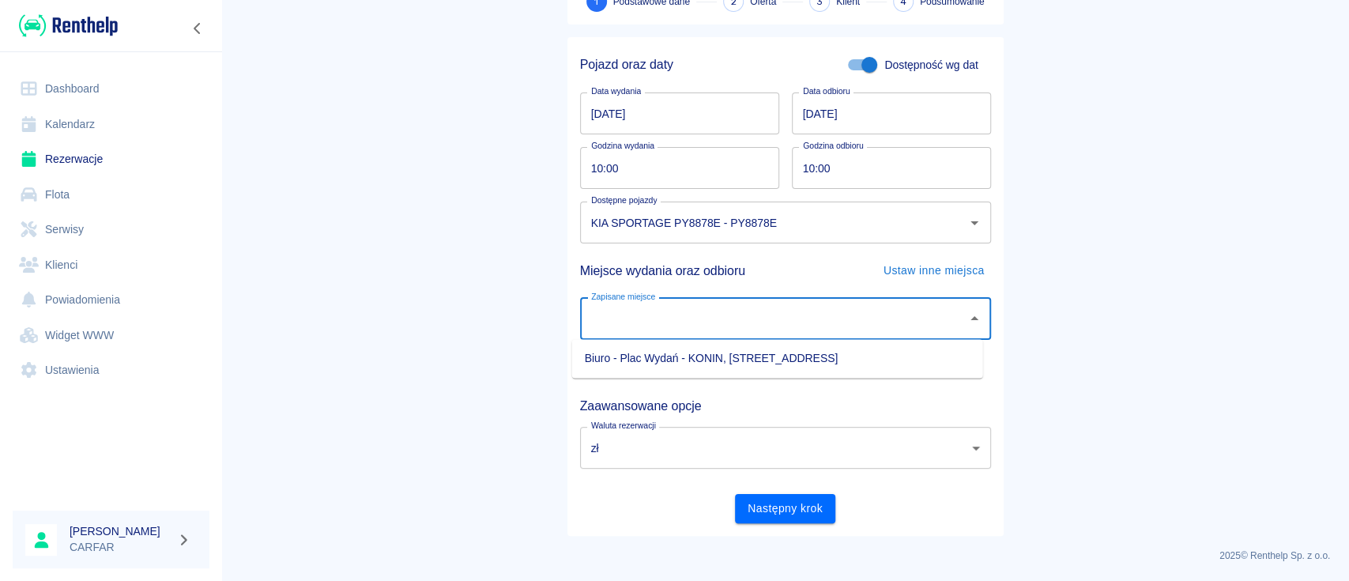
click at [720, 318] on input "Zapisane miejsce" at bounding box center [773, 319] width 373 height 28
click at [868, 362] on li "Biuro - Plac Wydań - KONIN, Kolejowa 1C" at bounding box center [777, 358] width 411 height 26
type input "Biuro - Plac Wydań - KONIN, Kolejowa 1C"
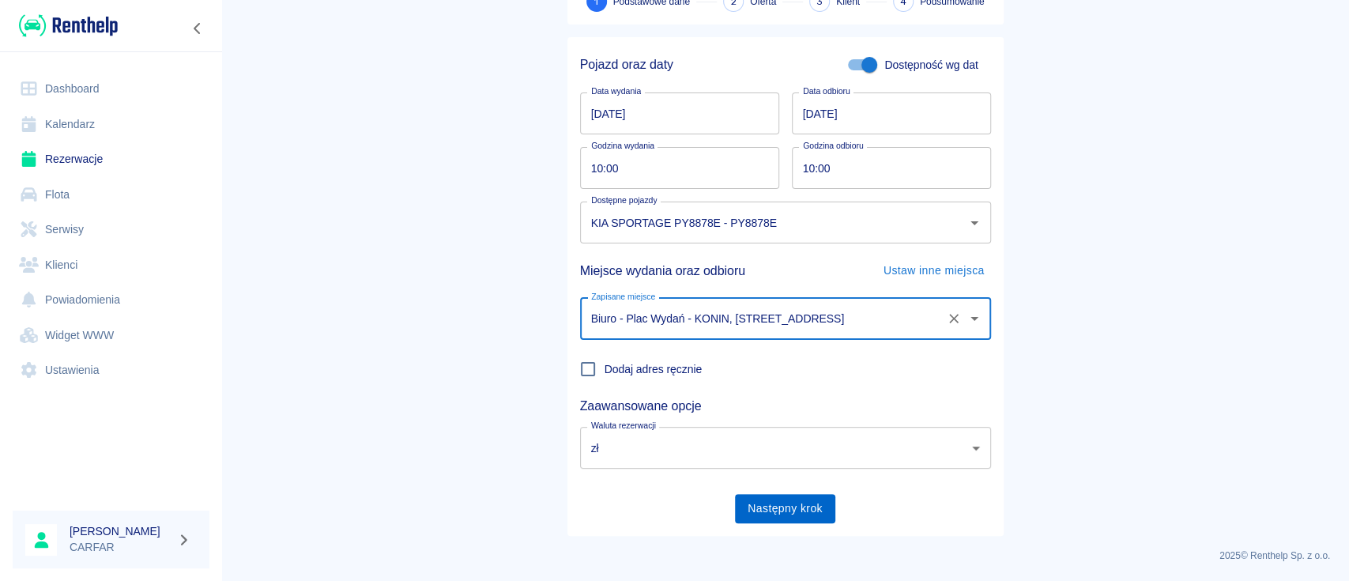
click at [788, 504] on button "Następny krok" at bounding box center [785, 508] width 100 height 29
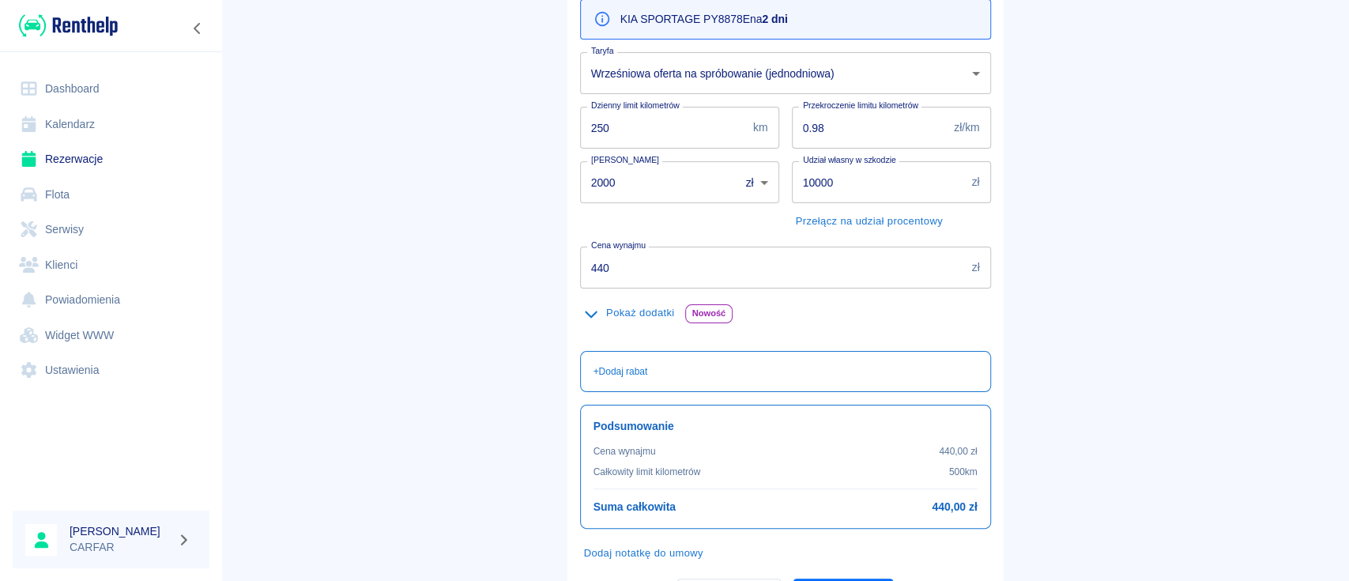
scroll to position [210, 0]
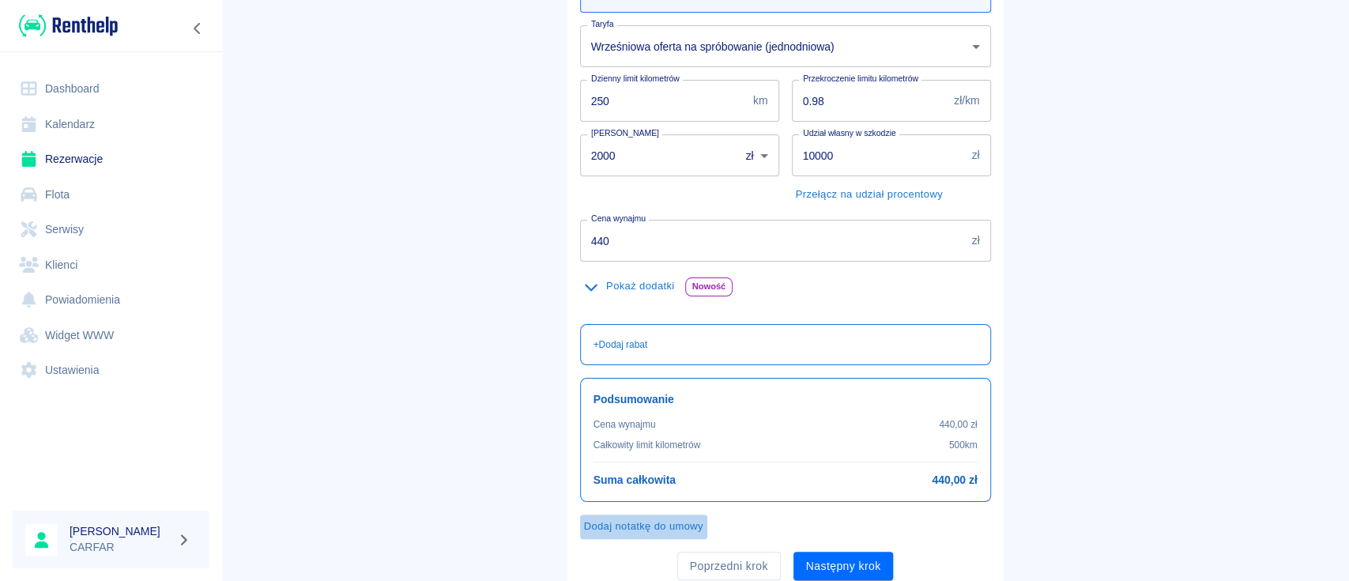
click at [652, 524] on button "Dodaj notatkę do umowy" at bounding box center [643, 527] width 127 height 25
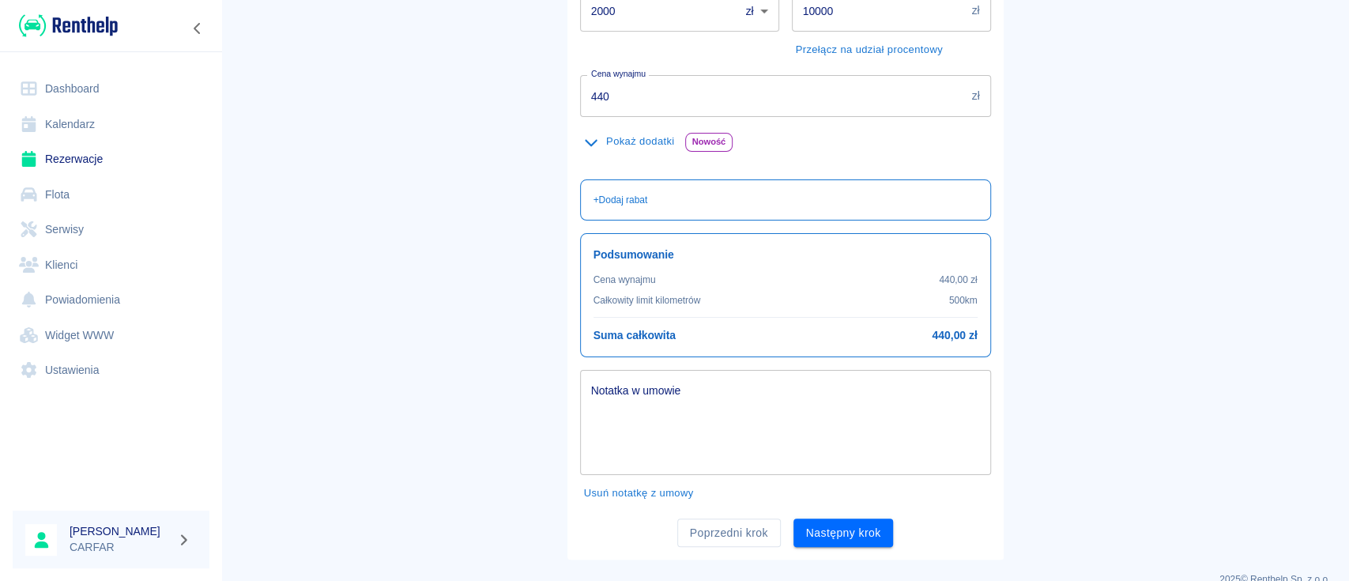
scroll to position [379, 0]
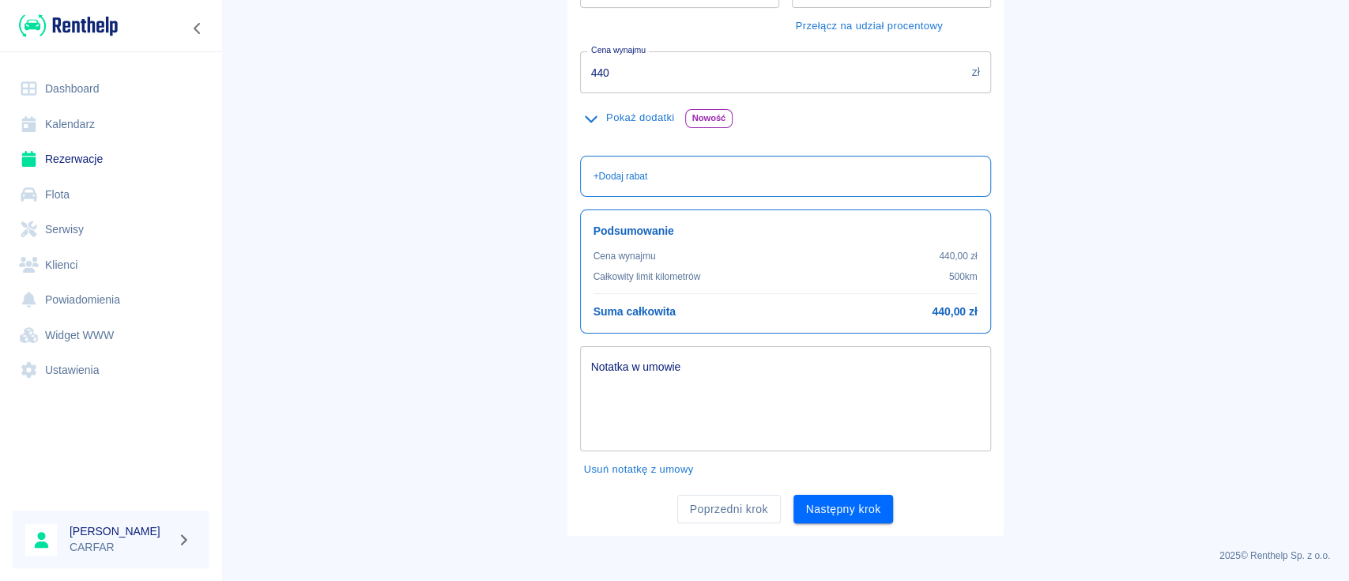
click at [760, 374] on textarea "Notatka w umowie" at bounding box center [785, 399] width 389 height 79
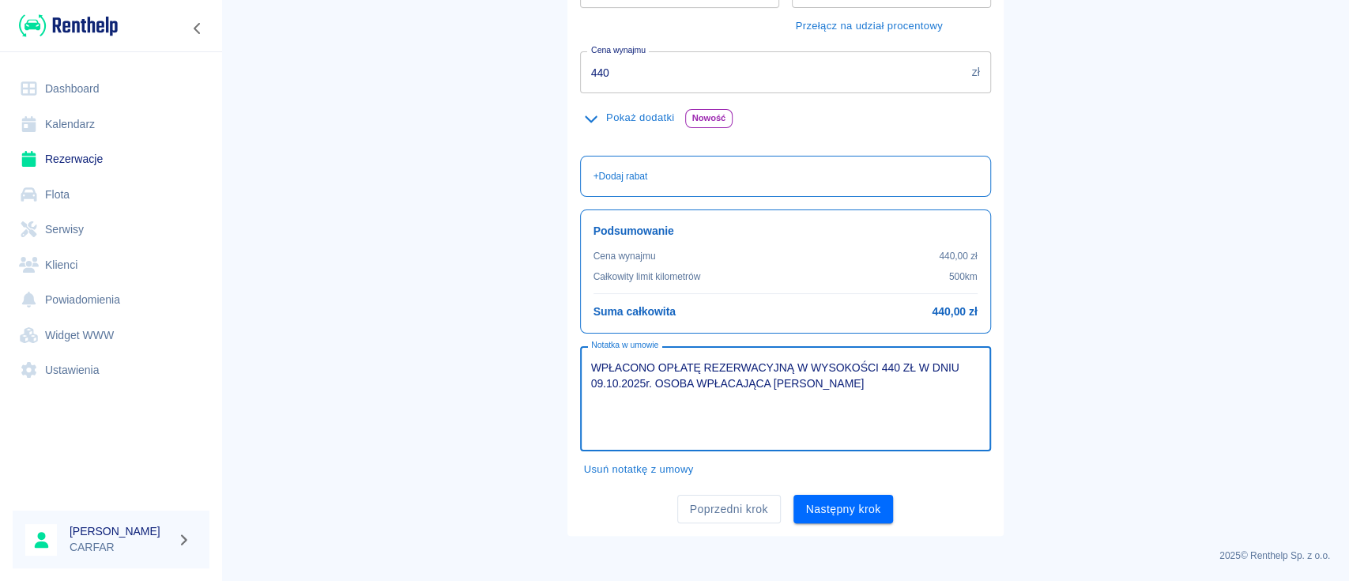
type textarea "WPŁACONO OPŁATĘ REZERWACYJNĄ W WYSOKOŚCI 440 ZŁ W DNIU 09.10.2025r. OSOBA WPŁAC…"
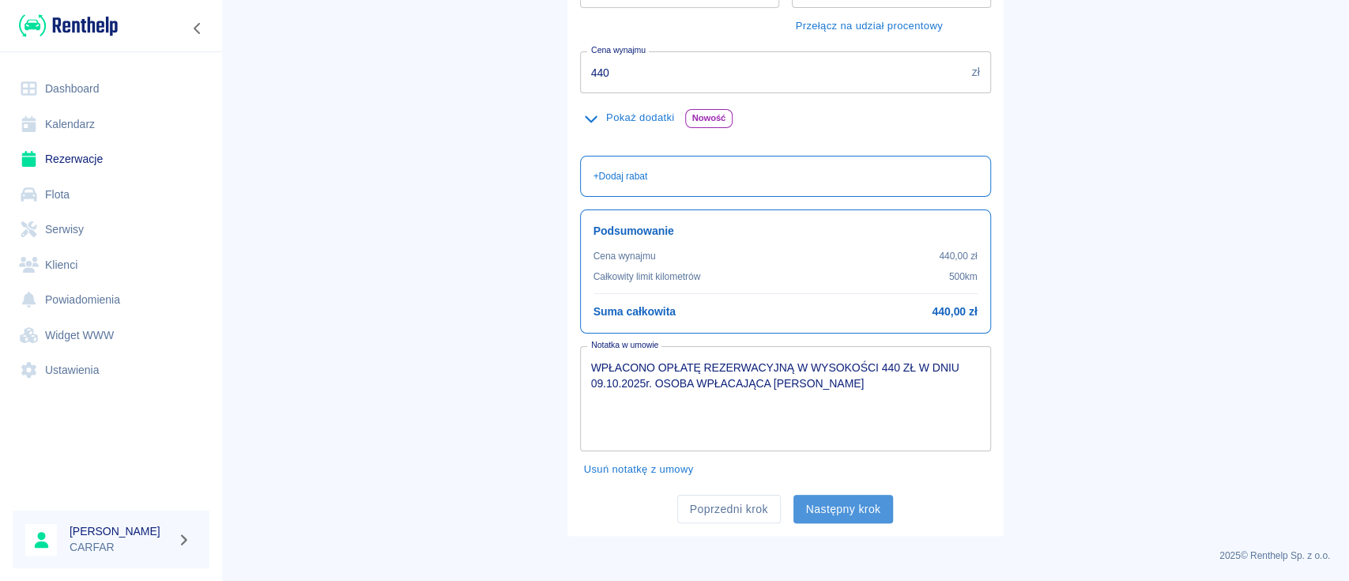
click at [855, 509] on button "Następny krok" at bounding box center [844, 509] width 100 height 29
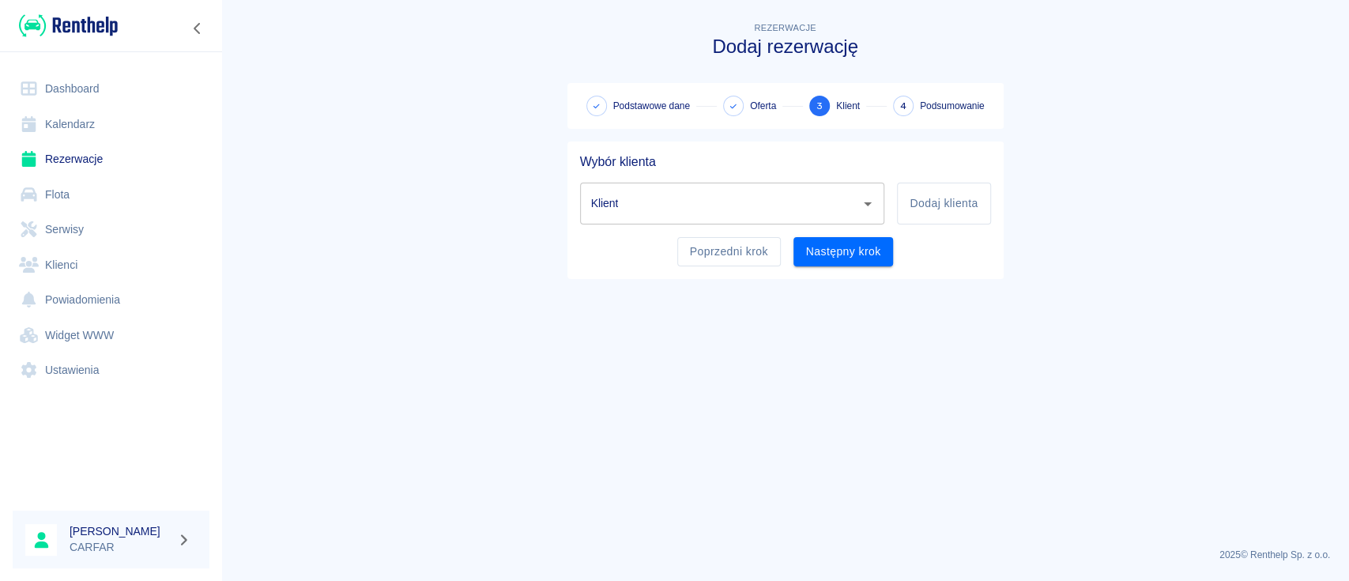
click at [778, 202] on input "Klient" at bounding box center [720, 204] width 267 height 28
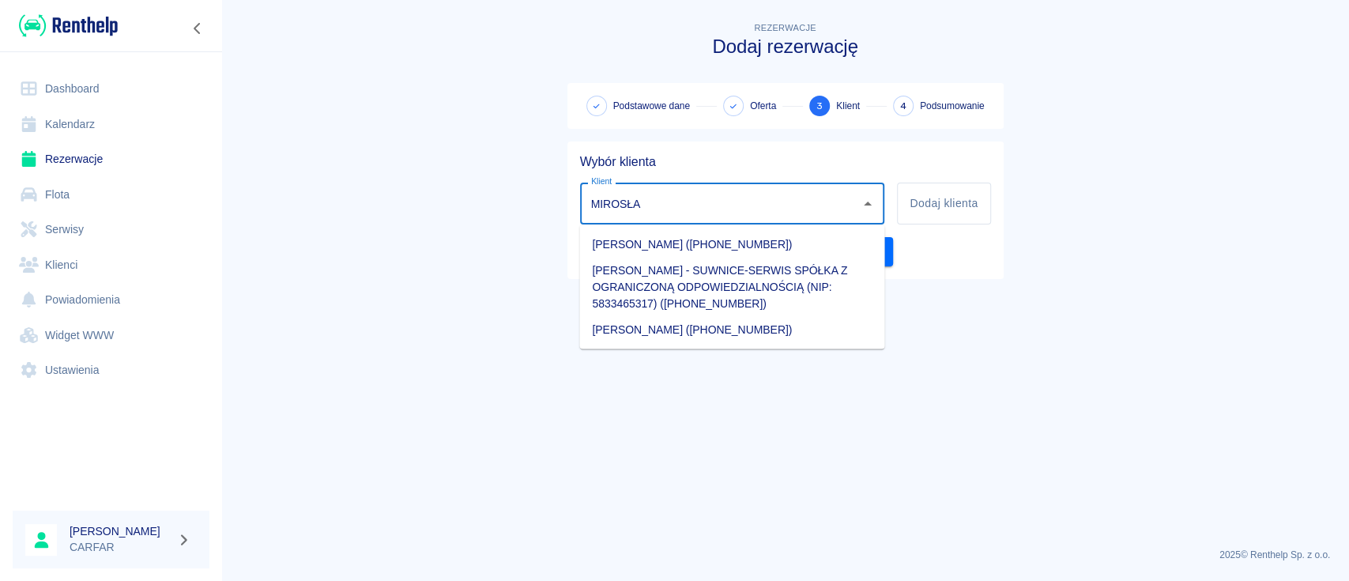
click at [774, 247] on li "MIROSŁAW KAPUŚCIŃSKI (+48536997066)" at bounding box center [731, 244] width 305 height 26
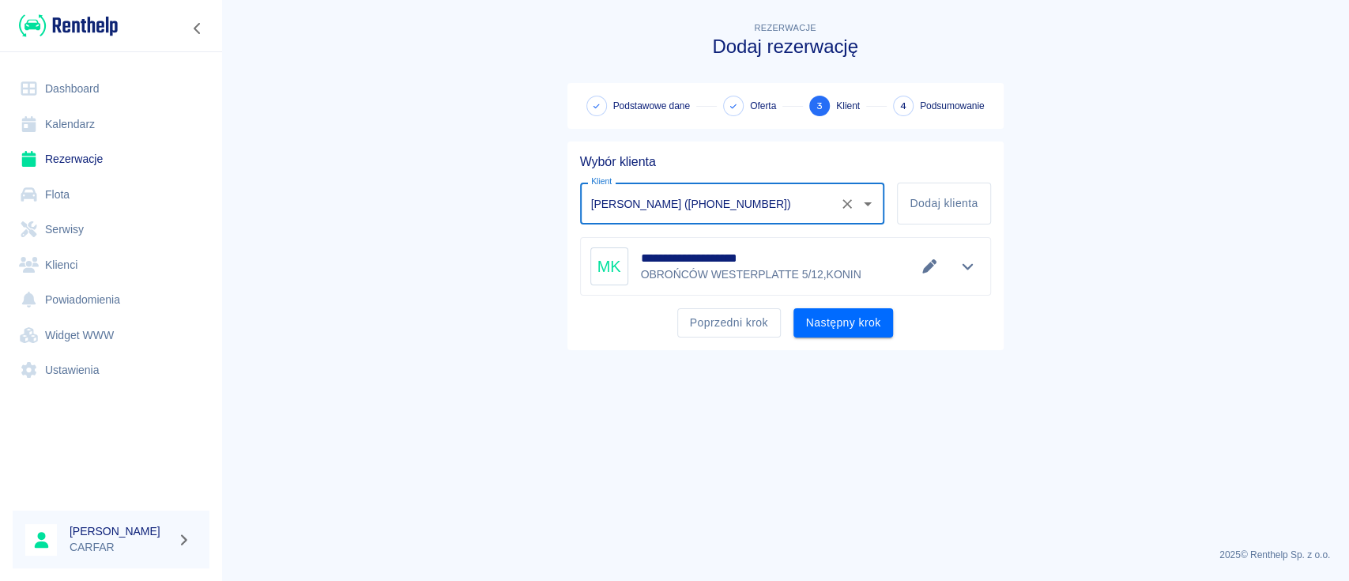
type input "MIROSŁAW KAPUŚCIŃSKI (+48536997066)"
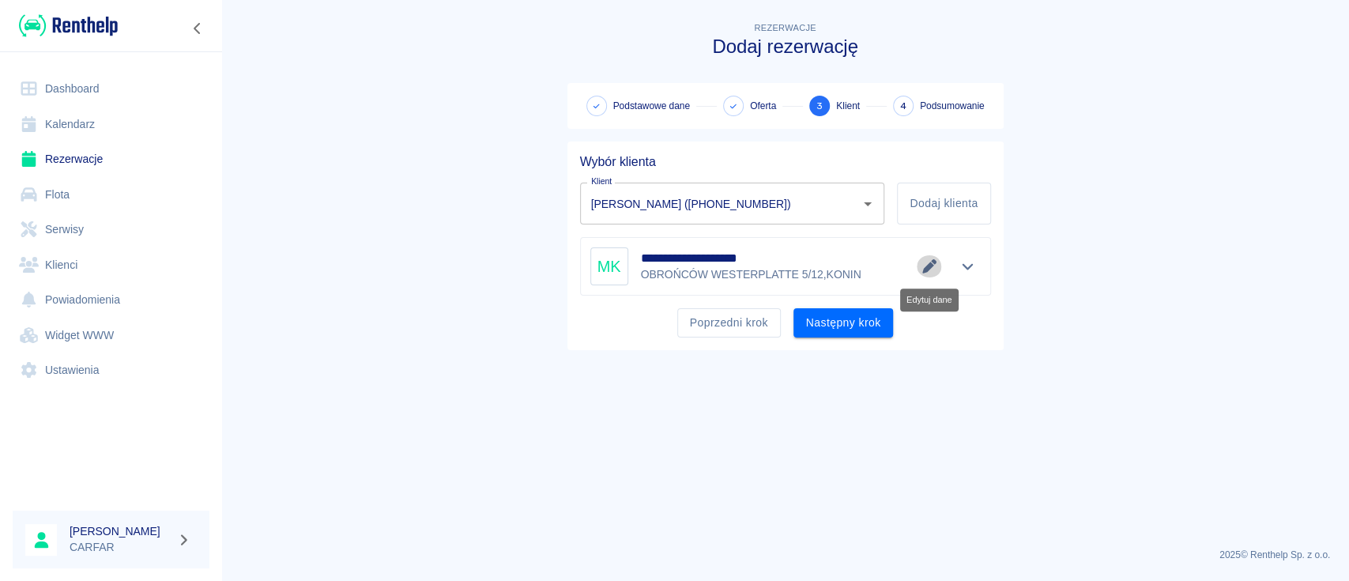
click at [919, 266] on button "Edytuj dane" at bounding box center [930, 266] width 26 height 22
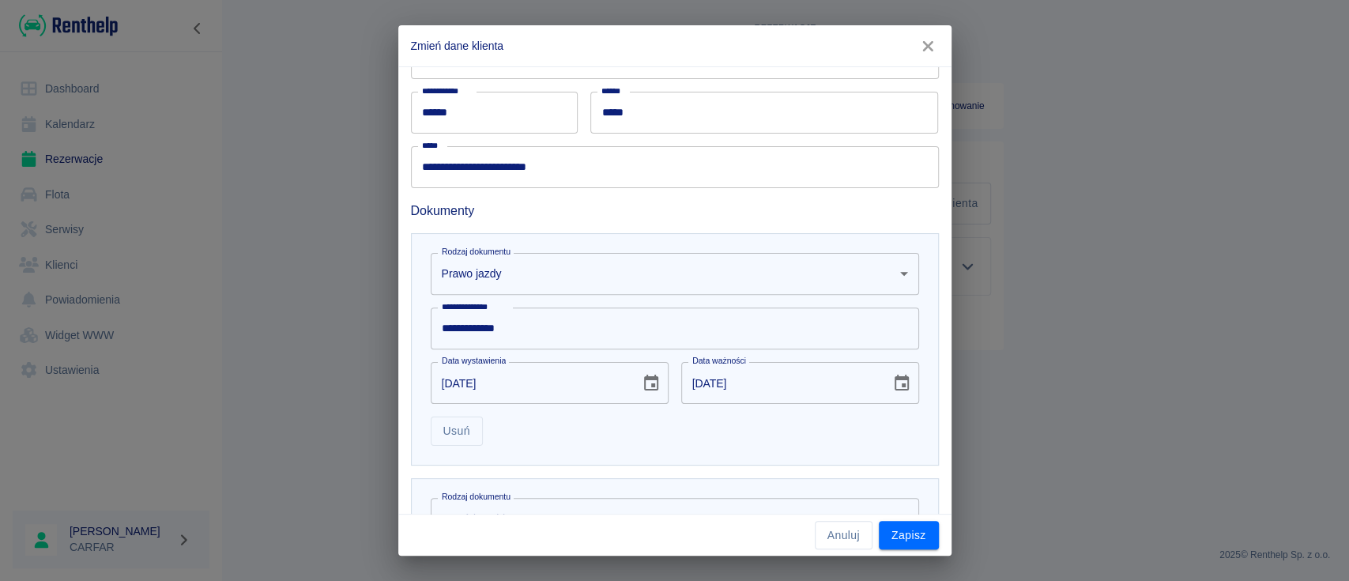
scroll to position [210, 0]
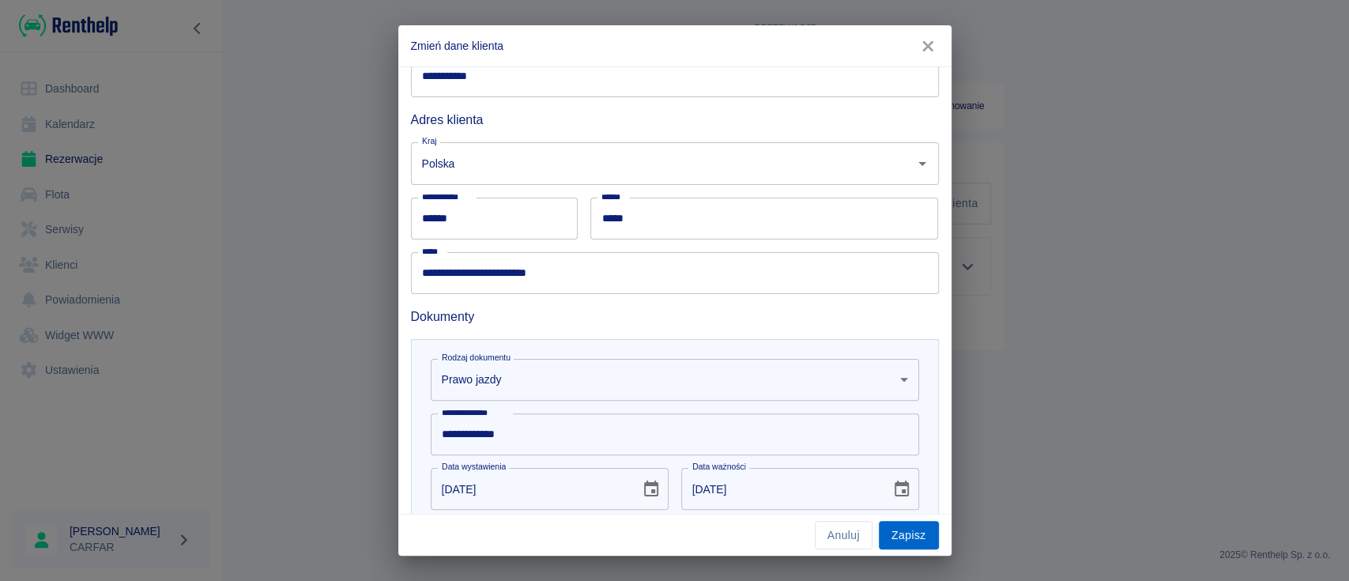
click at [909, 530] on button "Zapisz" at bounding box center [909, 535] width 60 height 29
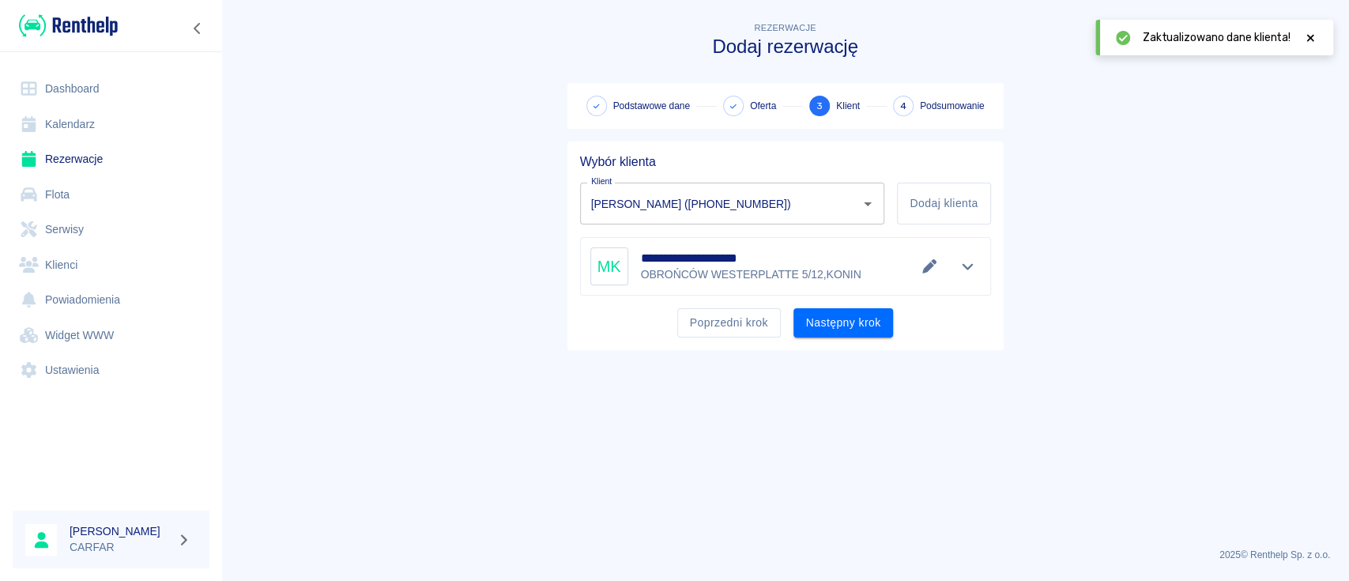
click at [855, 336] on button "Następny krok" at bounding box center [844, 322] width 100 height 29
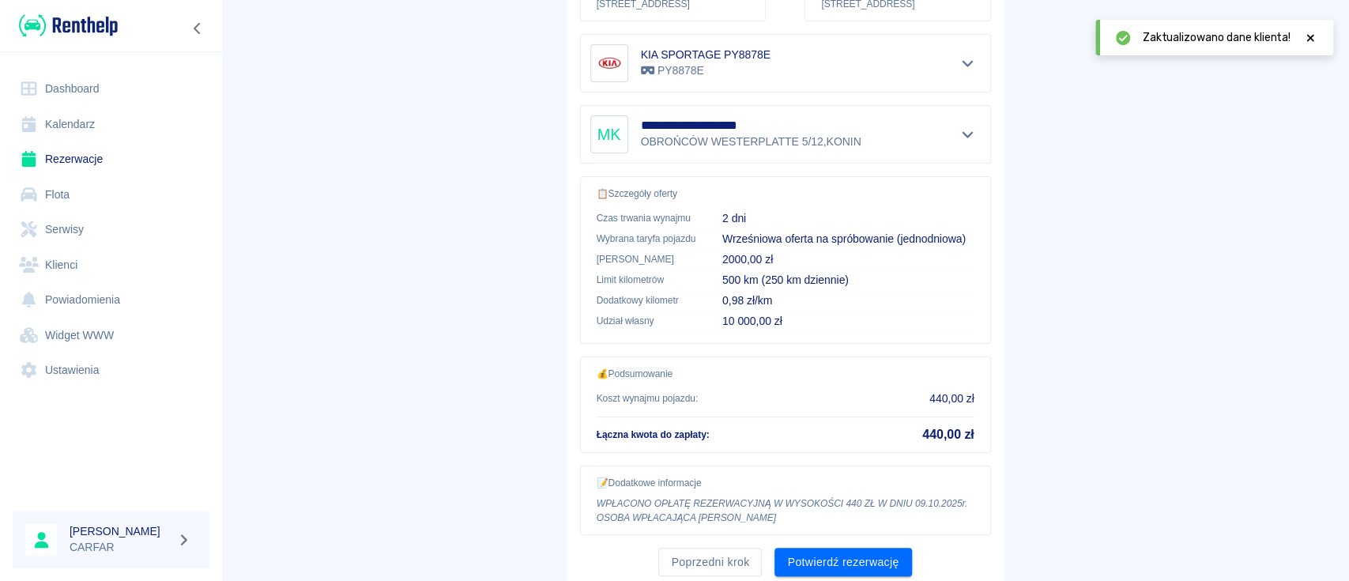
scroll to position [340, 0]
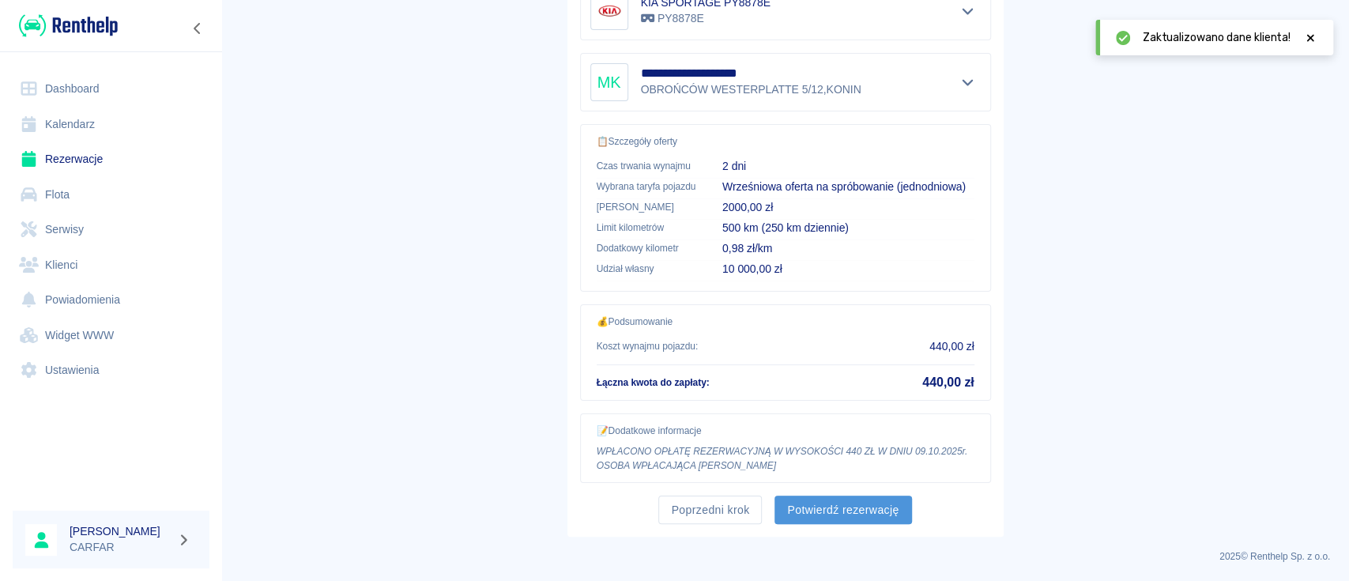
click at [824, 511] on button "Potwierdź rezerwację" at bounding box center [843, 510] width 137 height 29
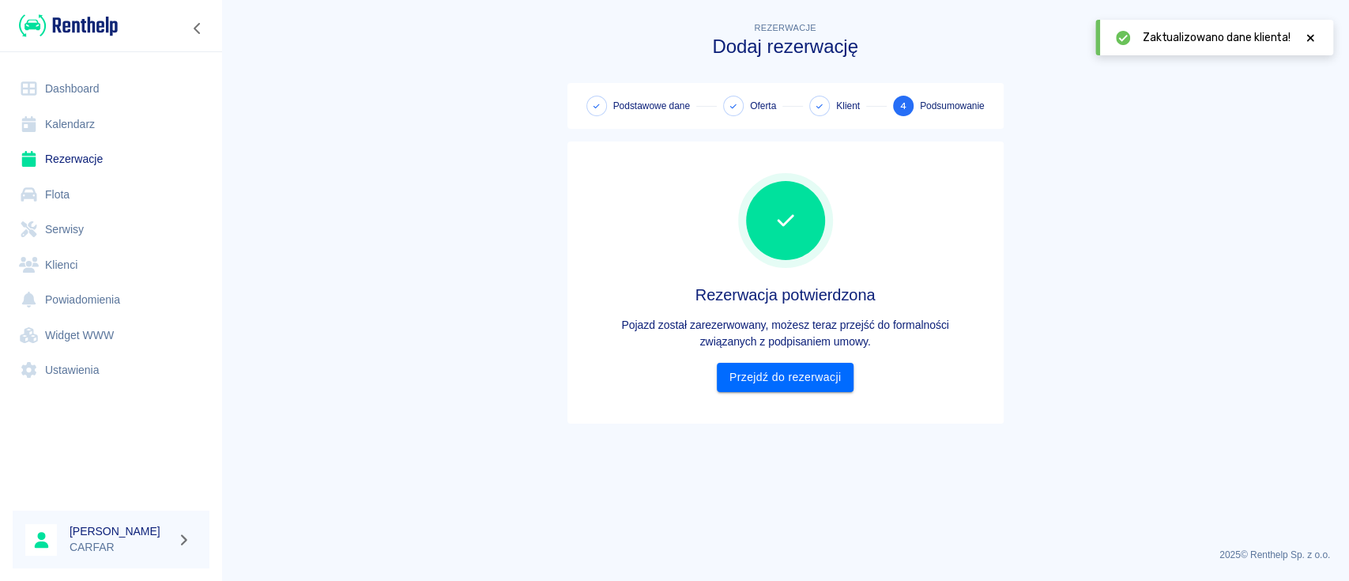
scroll to position [0, 0]
click at [806, 375] on link "Przejdź do rezerwacji" at bounding box center [785, 377] width 137 height 29
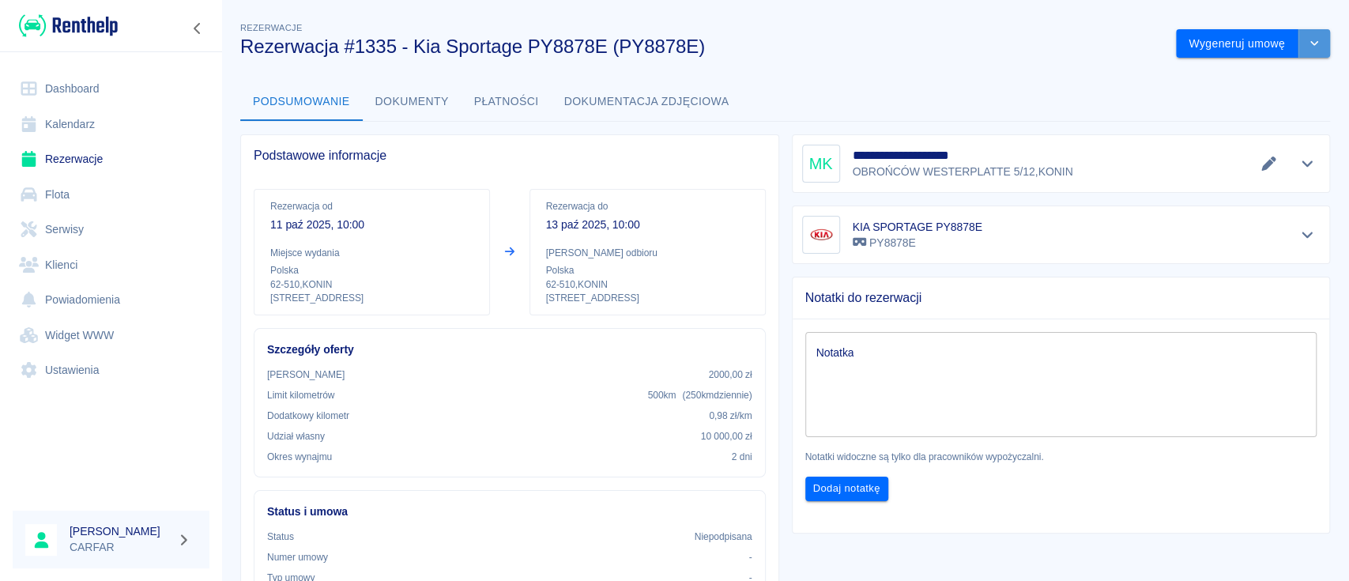
click at [1308, 47] on icon "drop-down" at bounding box center [1314, 43] width 13 height 10
click at [1217, 106] on li "Podgląd umowy" at bounding box center [1237, 103] width 128 height 26
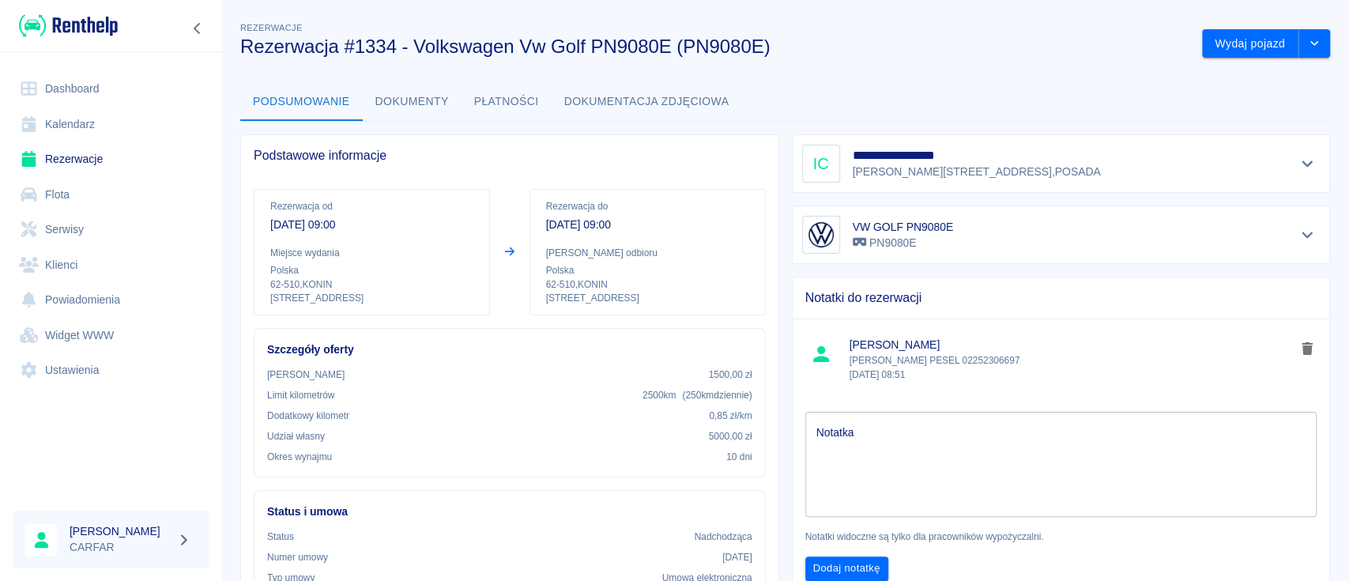
click at [892, 67] on div "**********" at bounding box center [785, 509] width 1128 height 1006
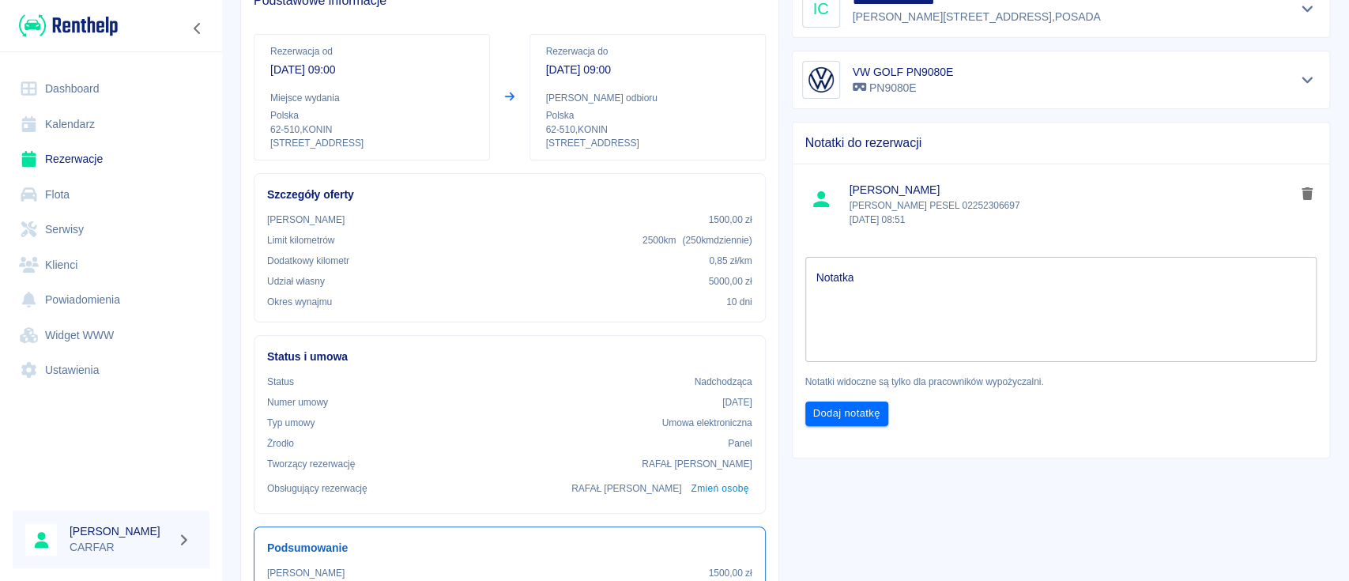
scroll to position [421, 0]
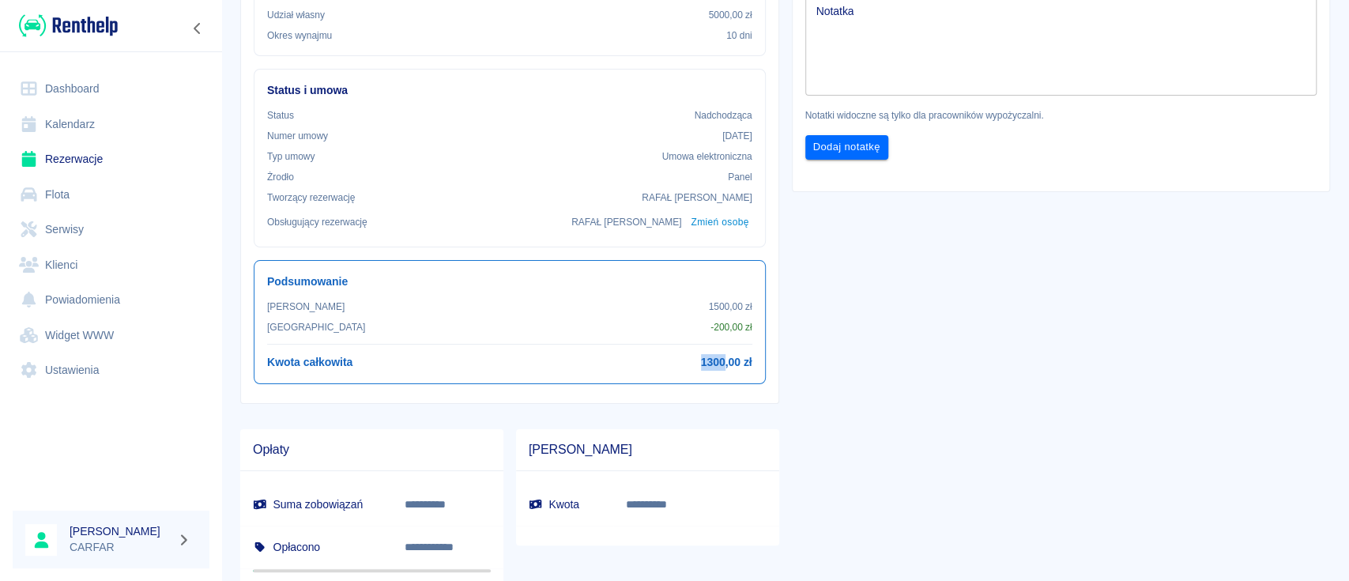
drag, startPoint x: 689, startPoint y: 357, endPoint x: 716, endPoint y: 362, distance: 27.3
click at [716, 362] on div "Kwota całkowita 1300,00 zł" at bounding box center [509, 362] width 485 height 17
copy h6 "1300"
click at [859, 427] on div "**********" at bounding box center [1055, 145] width 552 height 891
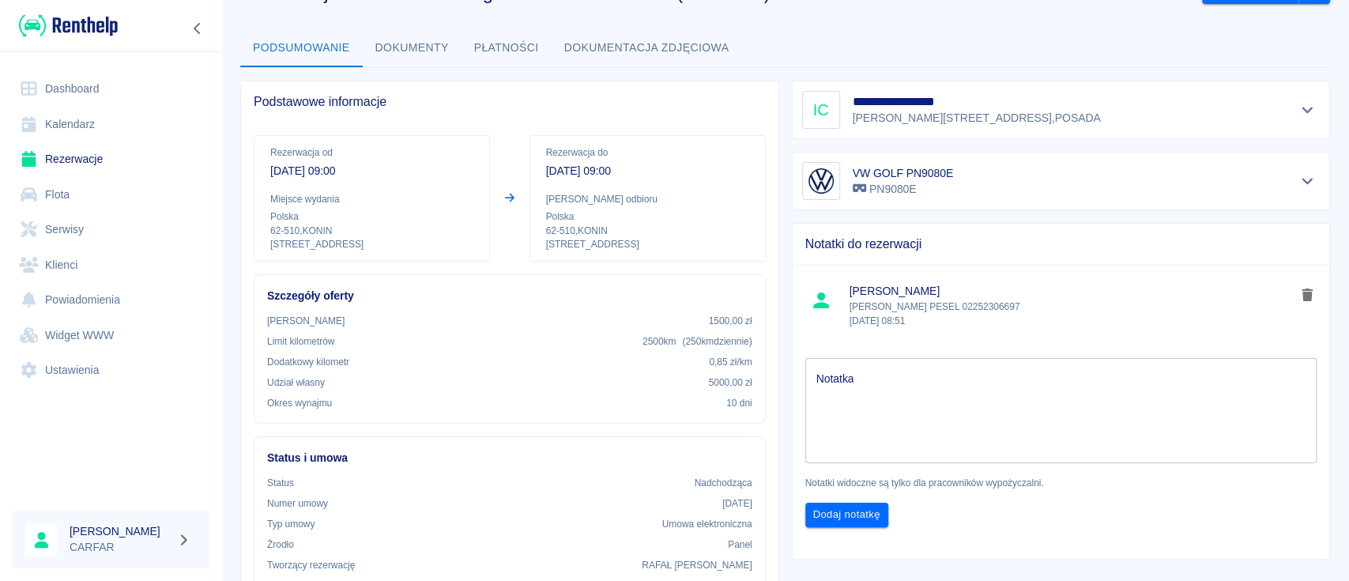
scroll to position [0, 0]
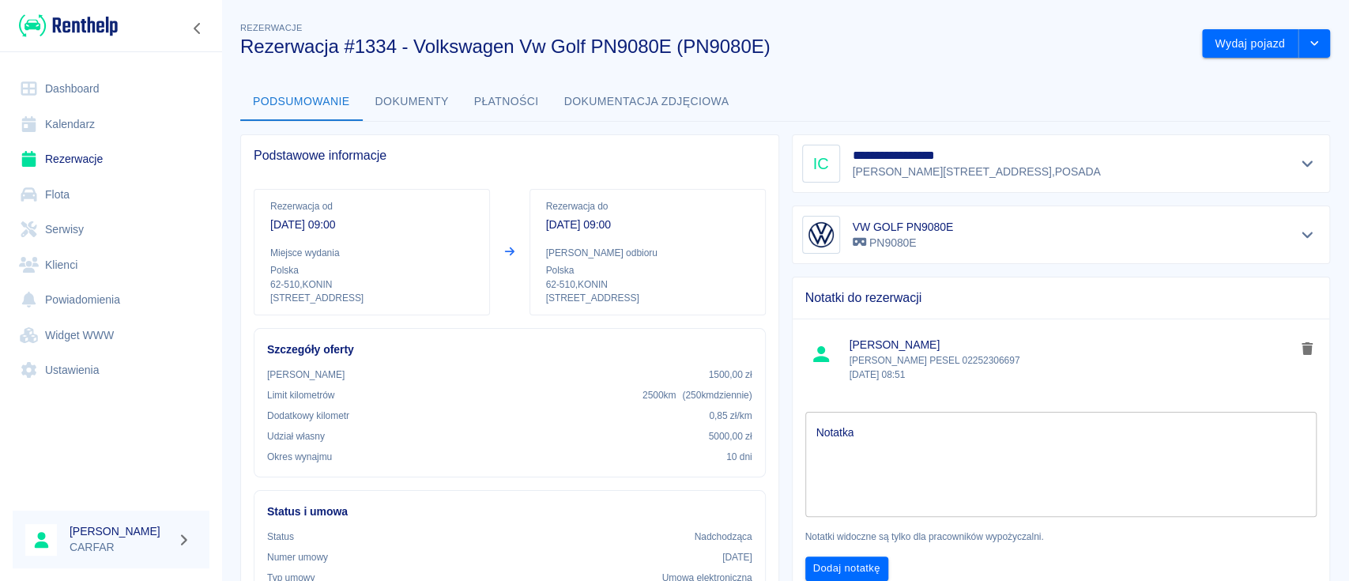
click at [101, 155] on link "Rezerwacje" at bounding box center [111, 160] width 197 height 36
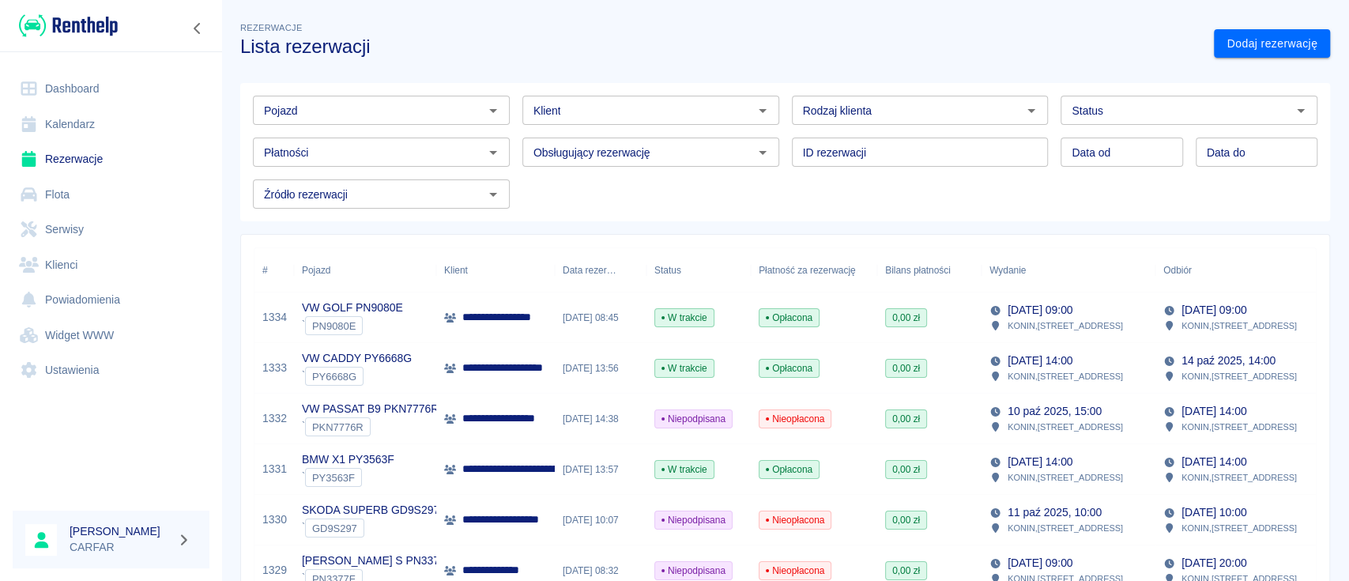
click at [602, 108] on input "Klient" at bounding box center [637, 110] width 221 height 20
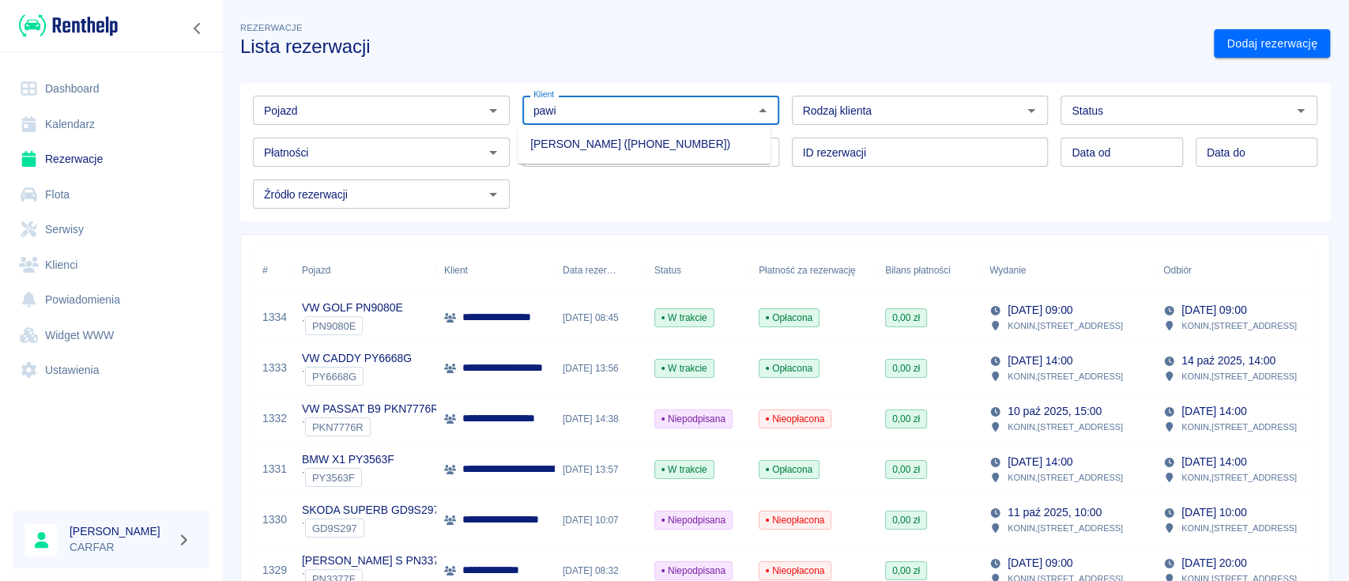
drag, startPoint x: 584, startPoint y: 117, endPoint x: 441, endPoint y: 92, distance: 145.2
click at [444, 93] on div "Pojazd Pojazd Klient pawi Klient Rodzaj klienta Rodzaj klienta Status Status Pł…" at bounding box center [778, 146] width 1077 height 126
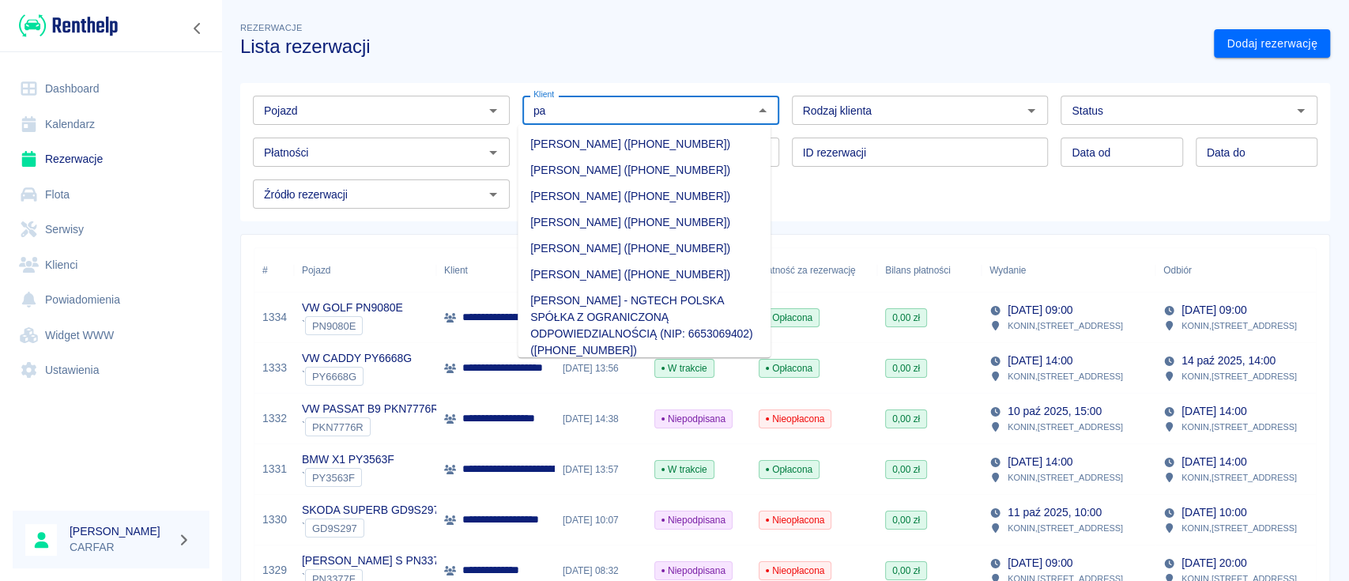
type input "p"
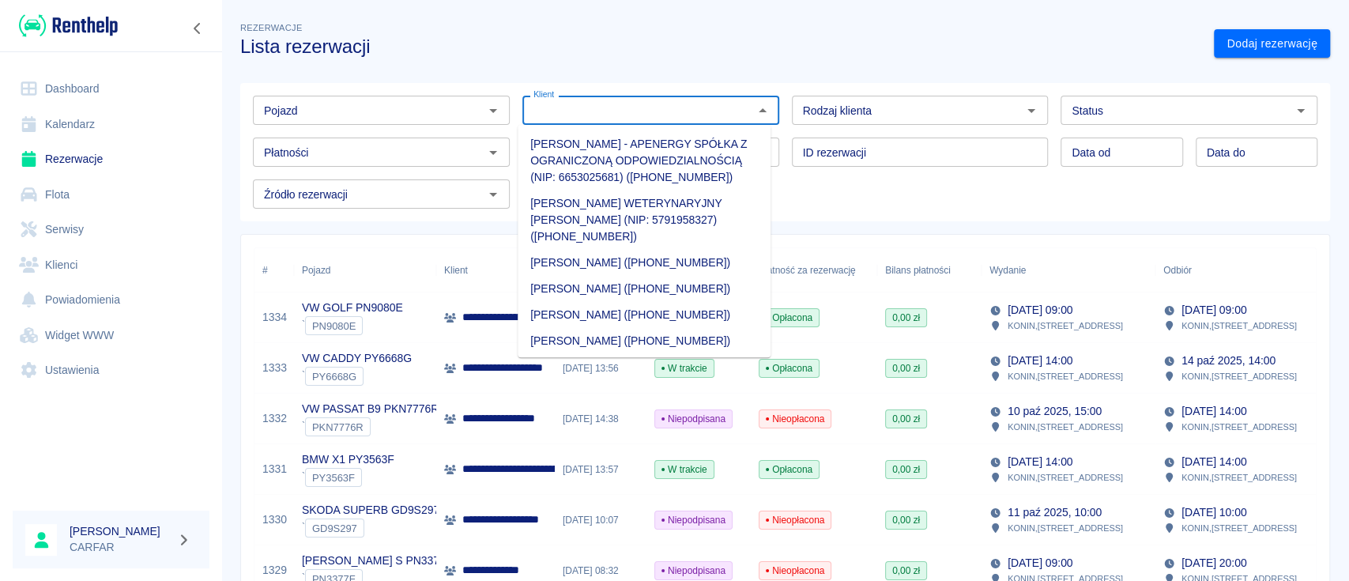
click at [374, 113] on input "Pojazd" at bounding box center [368, 110] width 221 height 20
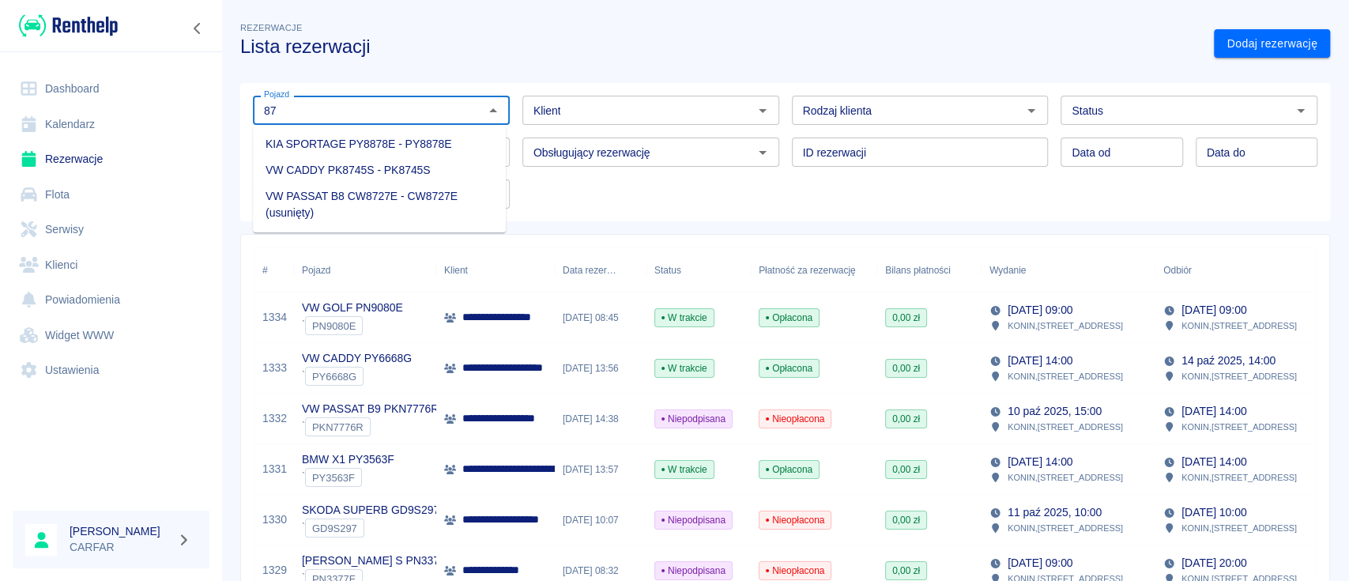
click at [388, 168] on li "VW CADDY PK8745S - PK8745S" at bounding box center [379, 170] width 253 height 26
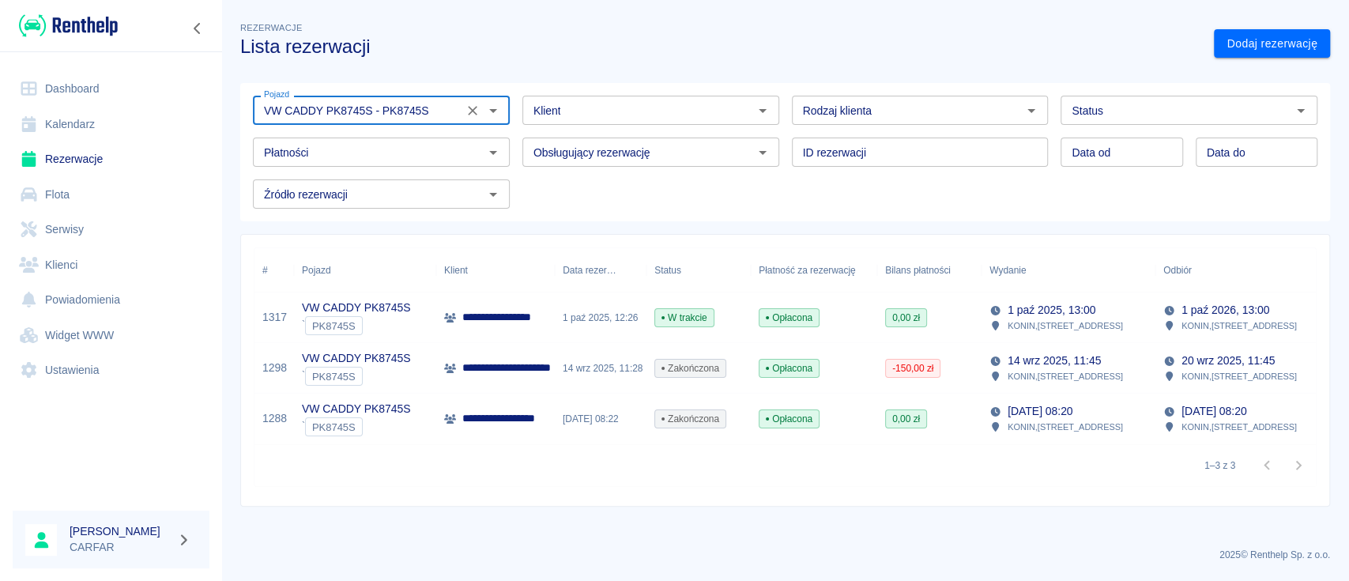
type input "VW CADDY PK8745S - PK8745S"
click at [1166, 118] on input "Status" at bounding box center [1176, 110] width 221 height 20
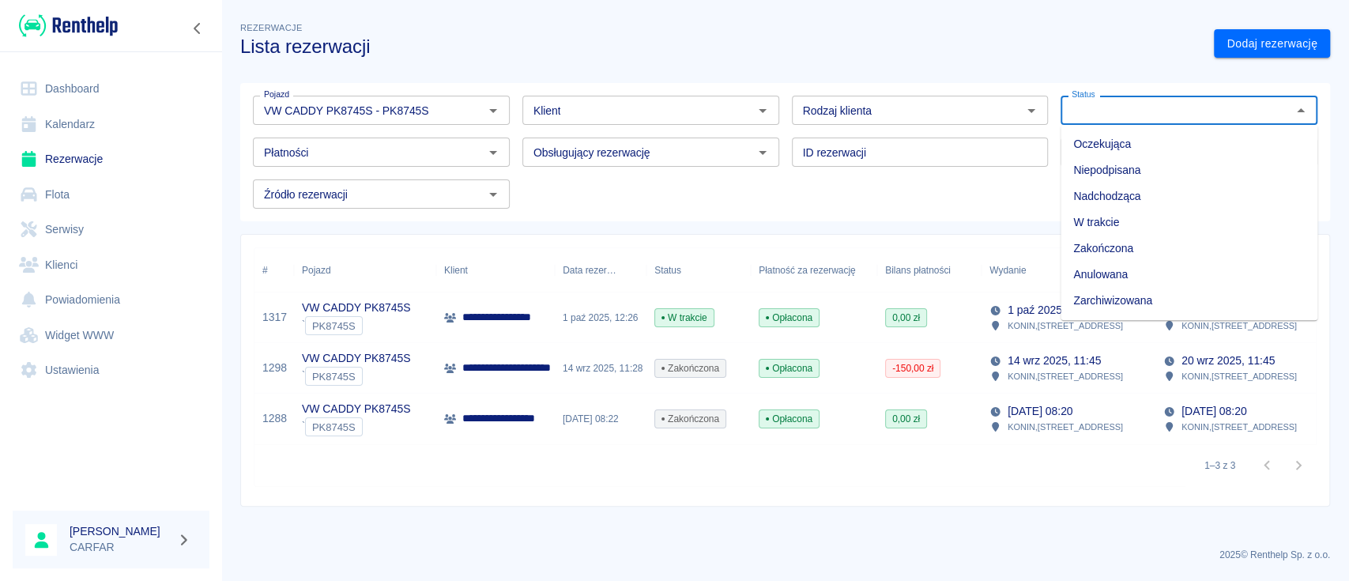
click at [1132, 297] on li "Zarchiwizowana" at bounding box center [1189, 301] width 257 height 26
type input "Zarchiwizowana"
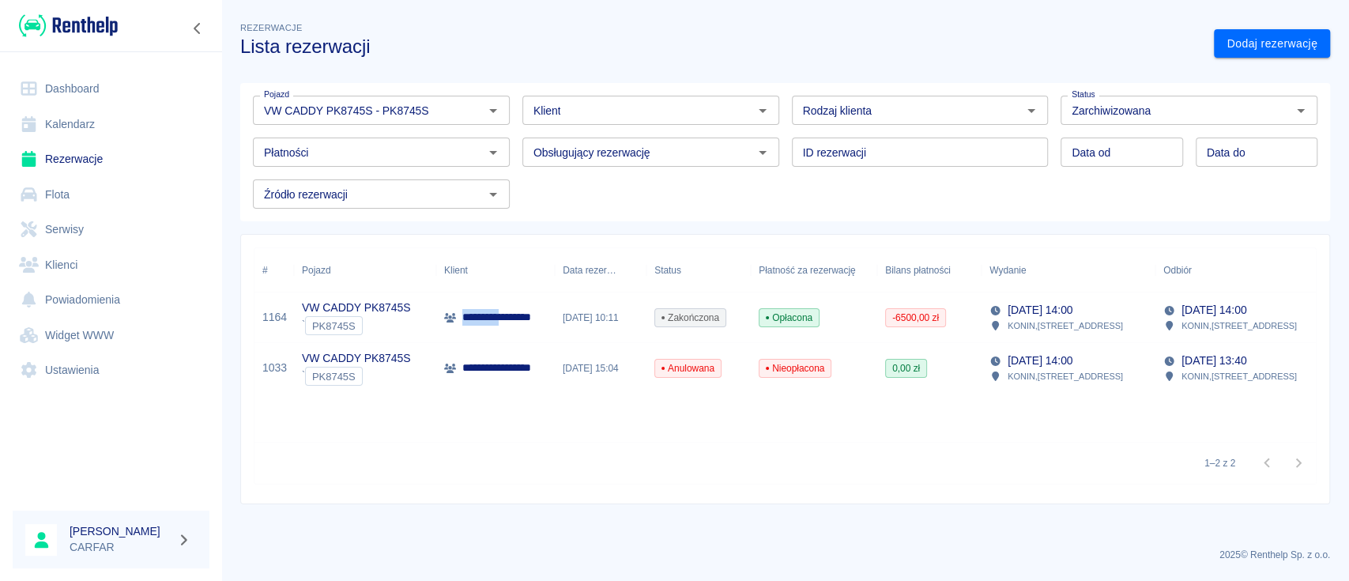
click at [494, 312] on p "**********" at bounding box center [519, 317] width 115 height 17
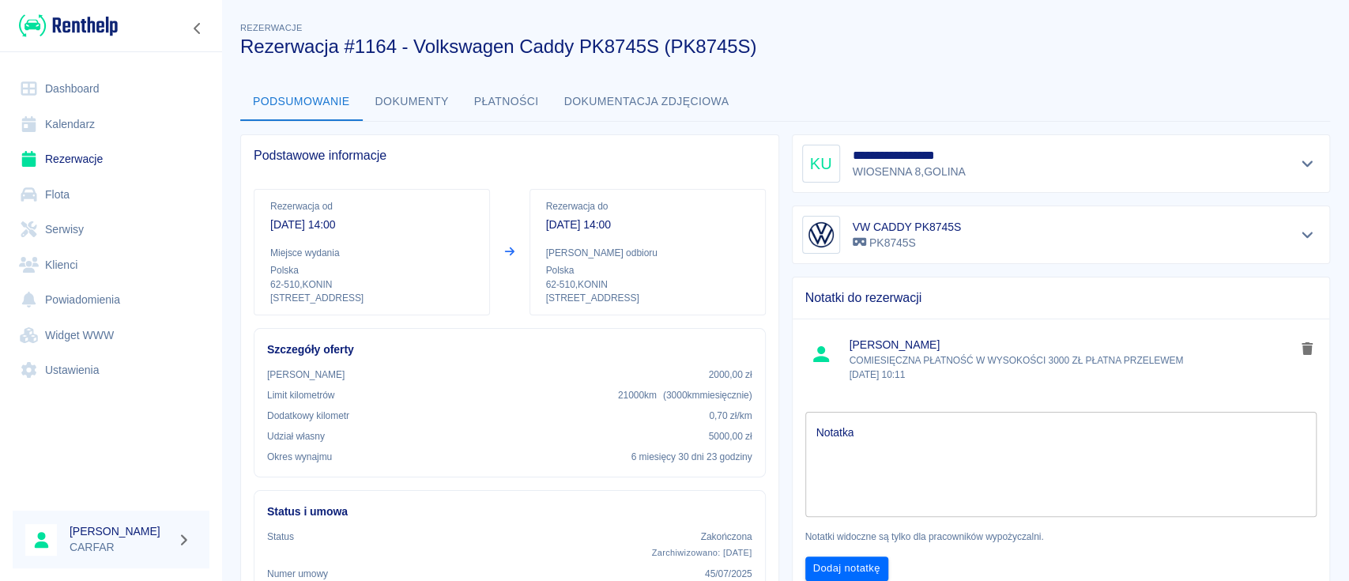
click at [425, 93] on button "Dokumenty" at bounding box center [412, 102] width 99 height 38
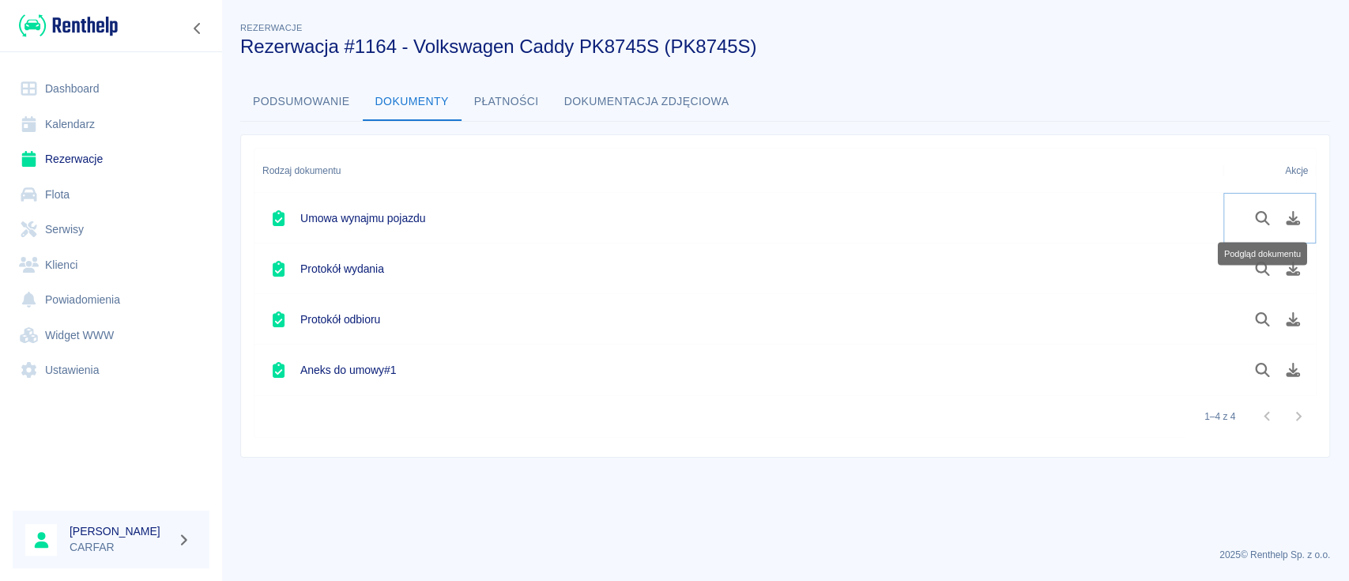
click at [1262, 217] on icon "Podgląd dokumentu" at bounding box center [1263, 218] width 18 height 14
click at [1259, 266] on icon "Podgląd dokumentu" at bounding box center [1263, 269] width 18 height 14
click at [1260, 313] on icon "Podgląd dokumentu" at bounding box center [1262, 319] width 14 height 14
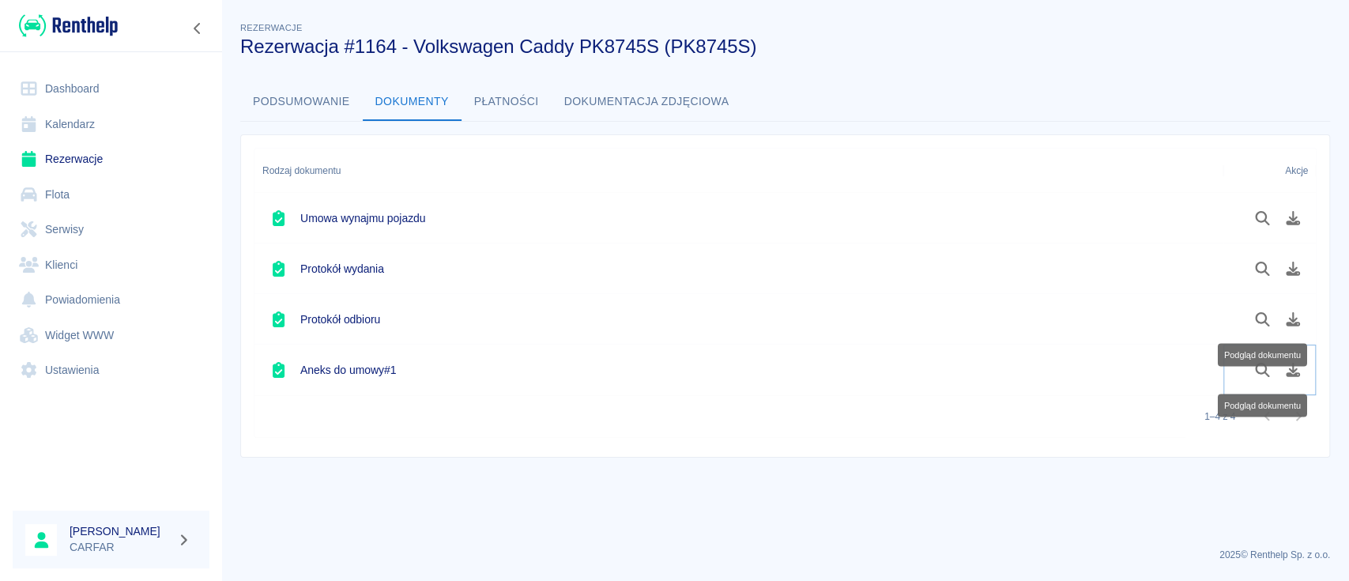
click at [1257, 369] on icon "Podgląd dokumentu" at bounding box center [1262, 370] width 14 height 14
click at [108, 155] on link "Rezerwacje" at bounding box center [111, 160] width 197 height 36
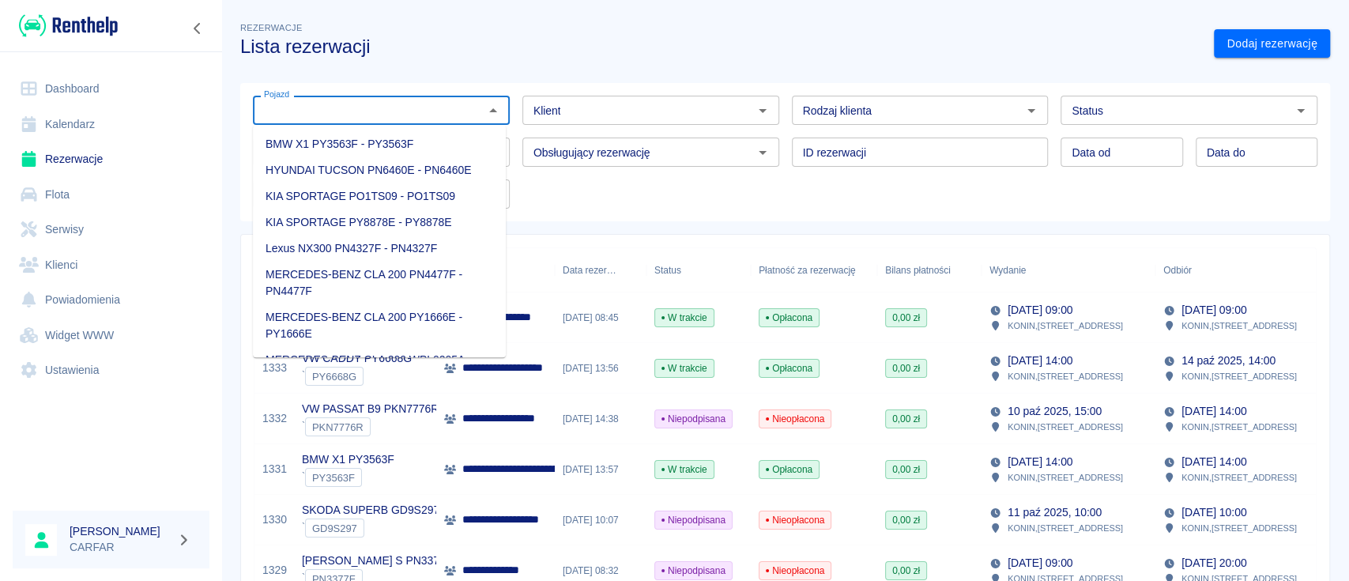
click at [391, 119] on input "Pojazd" at bounding box center [368, 110] width 221 height 20
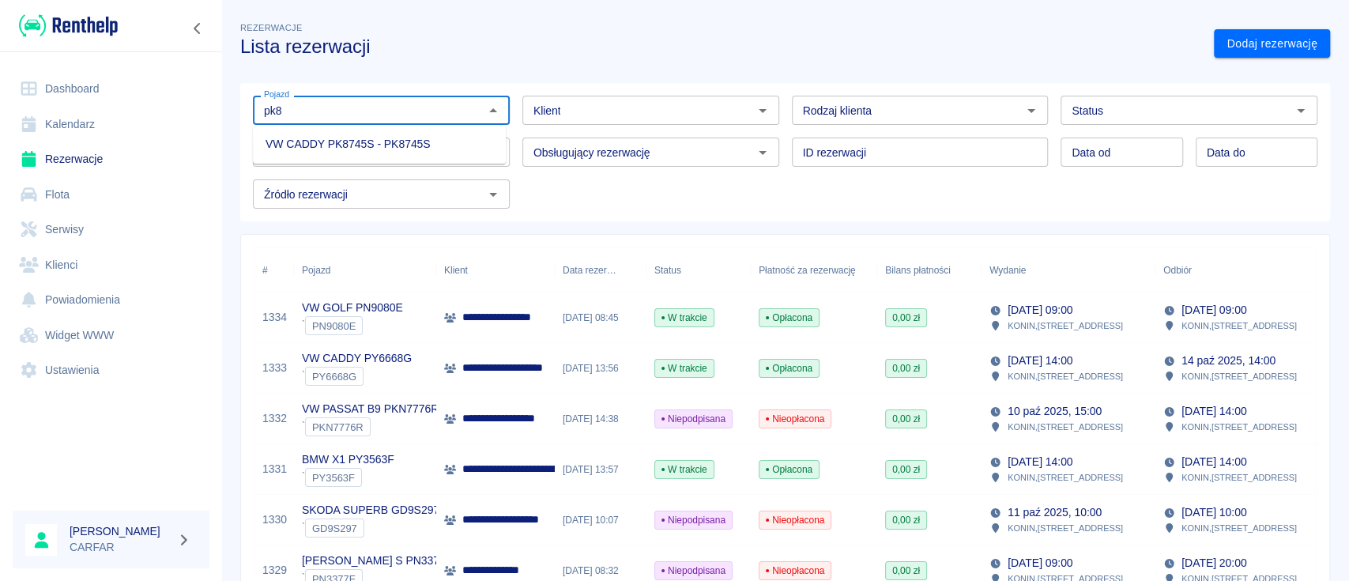
click at [462, 143] on li "VW CADDY PK8745S - PK8745S" at bounding box center [379, 144] width 253 height 26
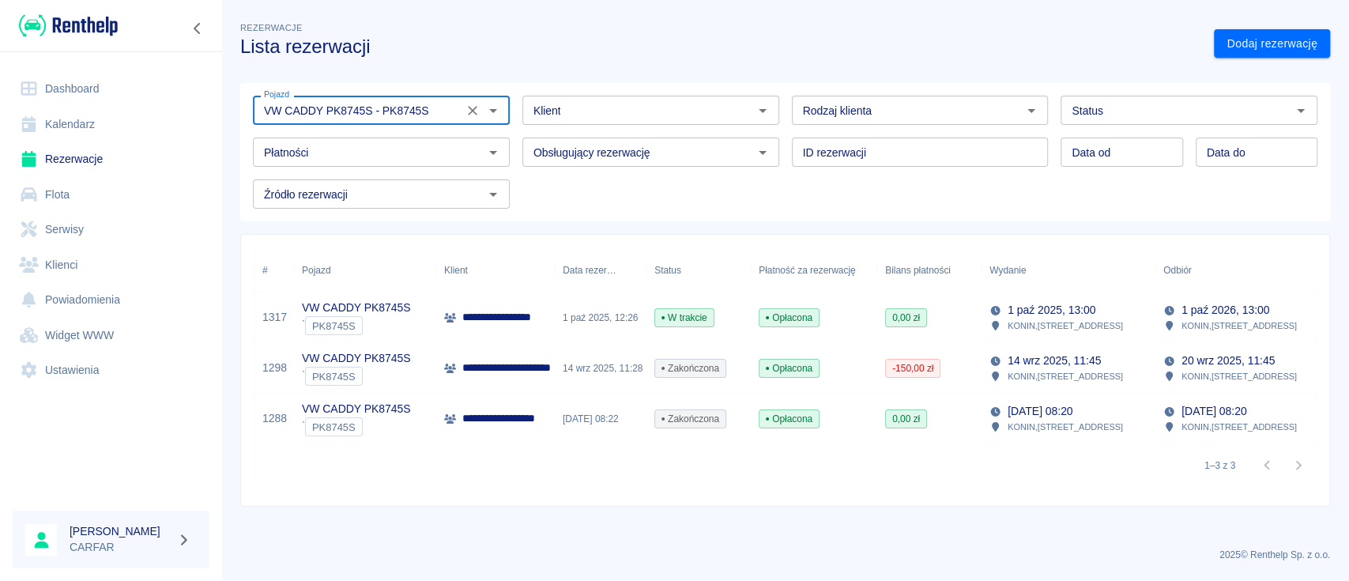
type input "VW CADDY PK8745S - PK8745S"
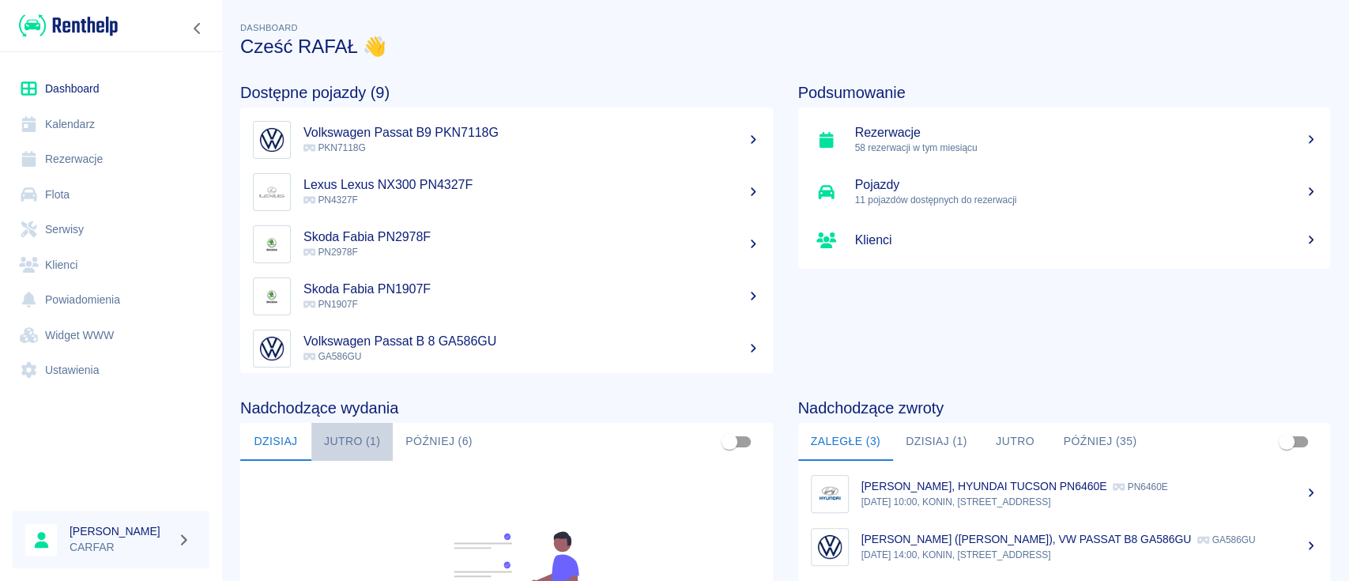
click at [344, 438] on button "Jutro (1)" at bounding box center [351, 442] width 81 height 38
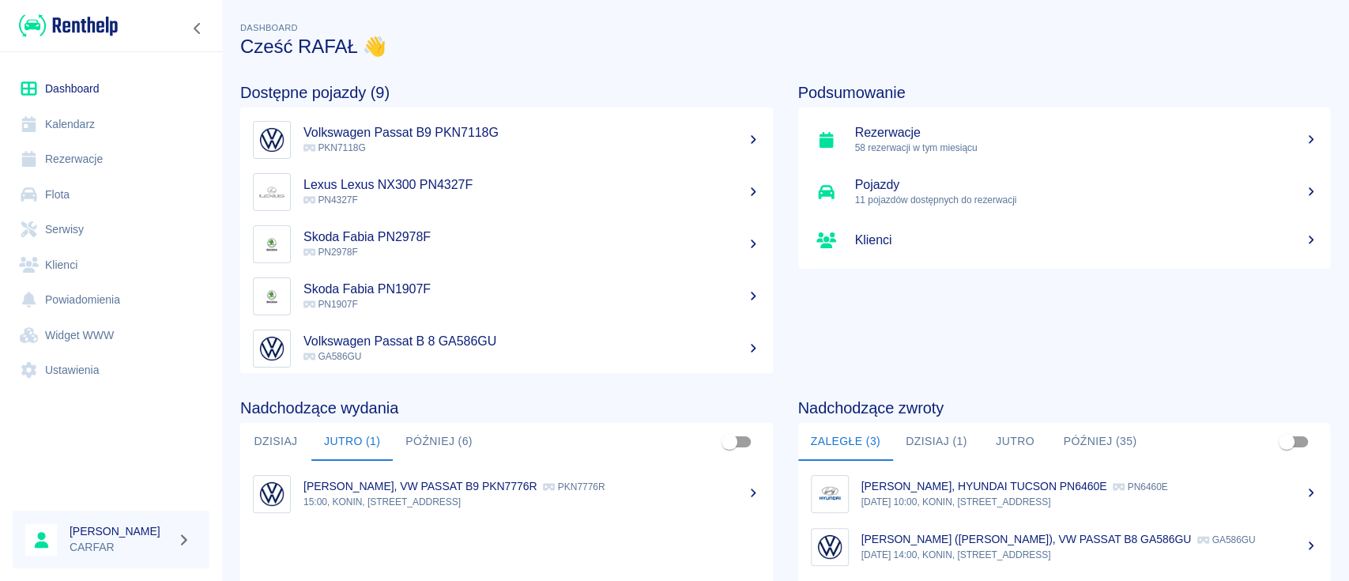
scroll to position [105, 0]
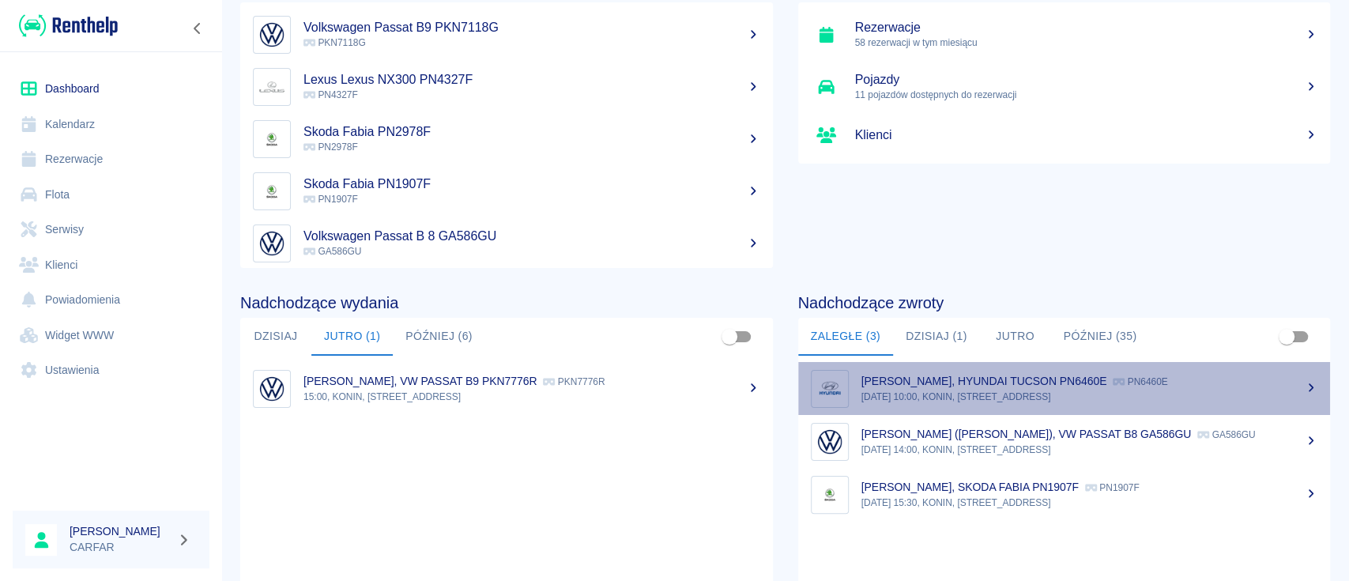
click at [1088, 393] on p "22 wrz 2025, 10:00, KONIN, Kolejowa 1C" at bounding box center [1090, 397] width 457 height 14
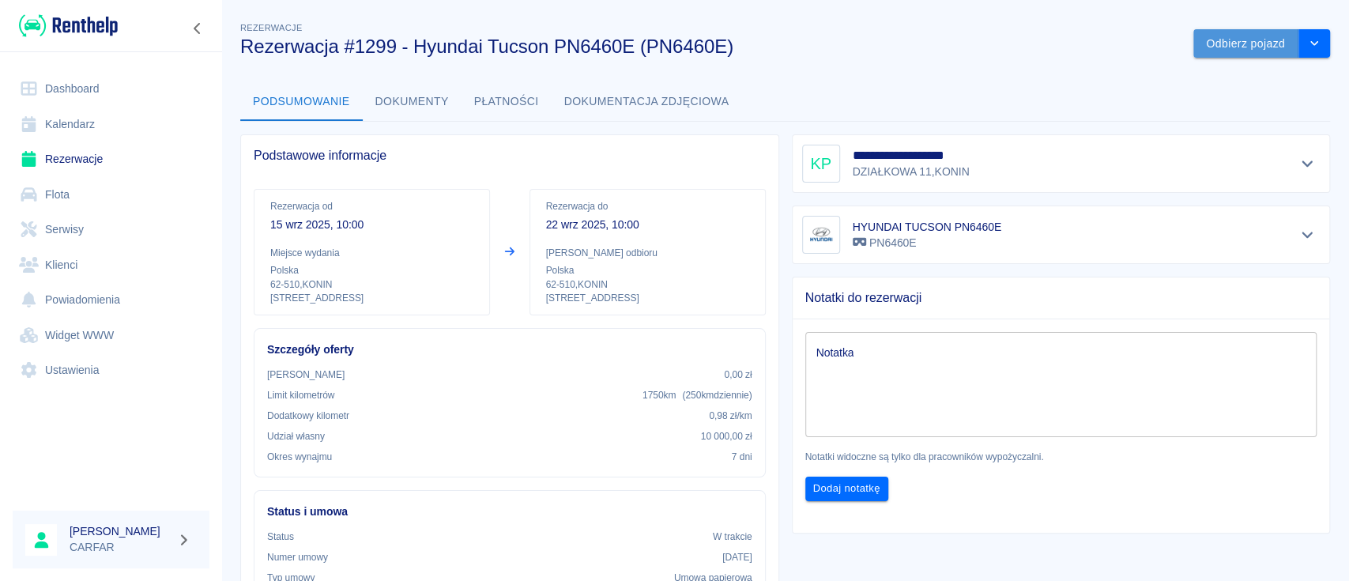
click at [1251, 41] on button "Odbierz pojazd" at bounding box center [1246, 43] width 105 height 29
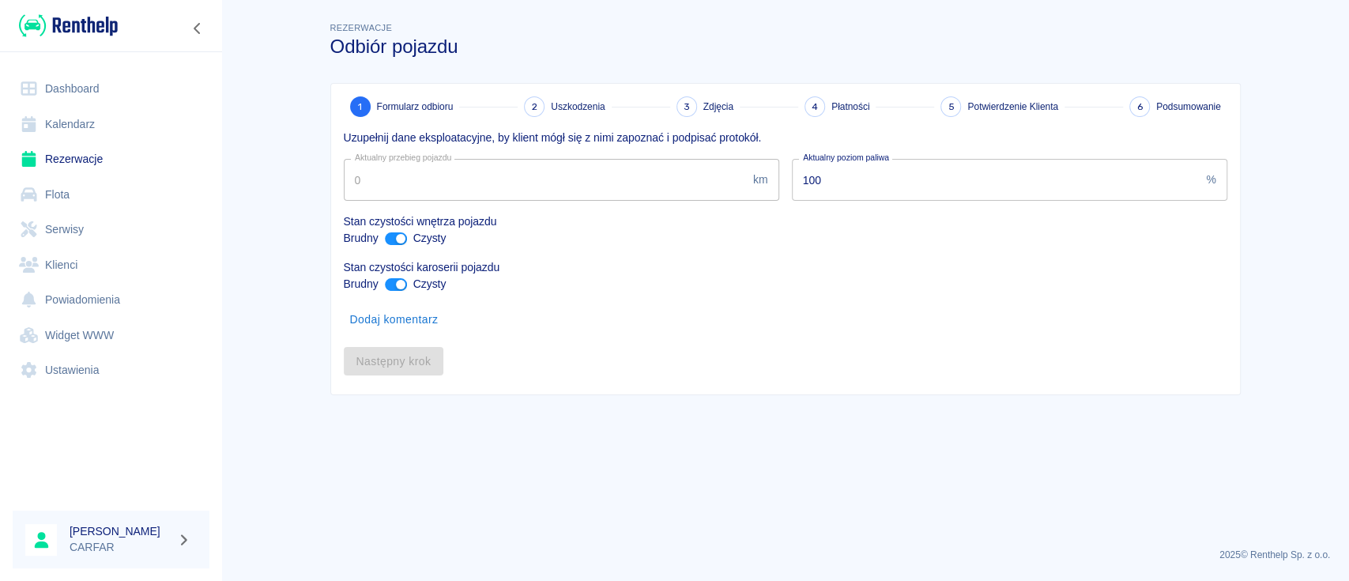
type input "65783"
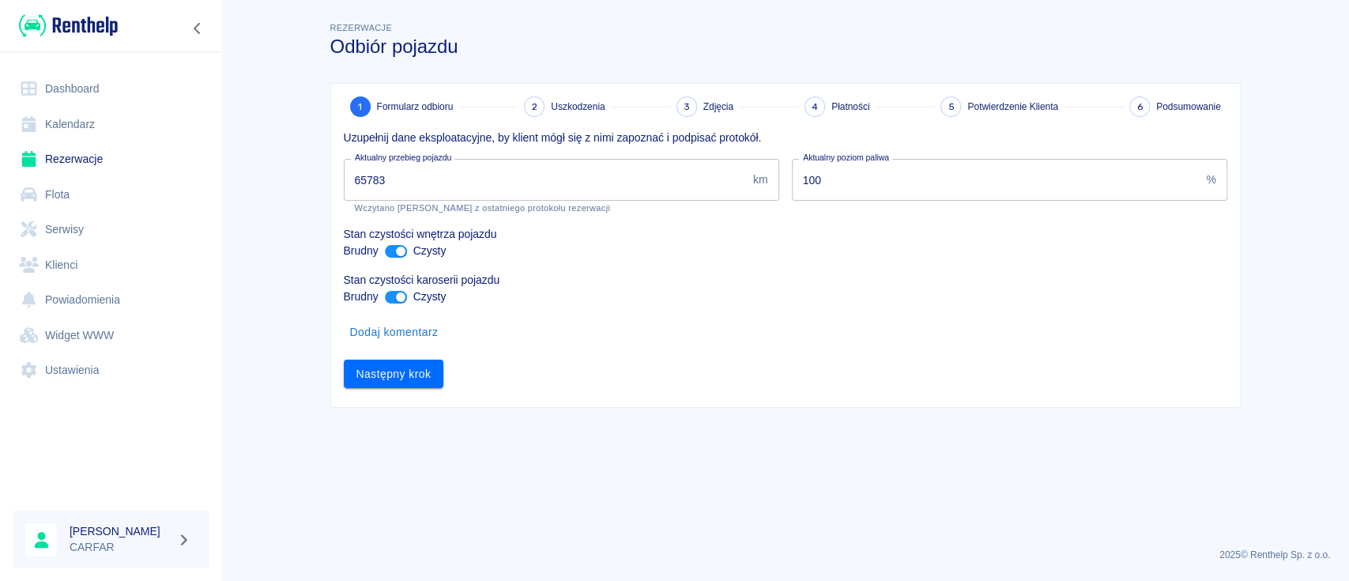
click at [115, 156] on link "Rezerwacje" at bounding box center [111, 160] width 197 height 36
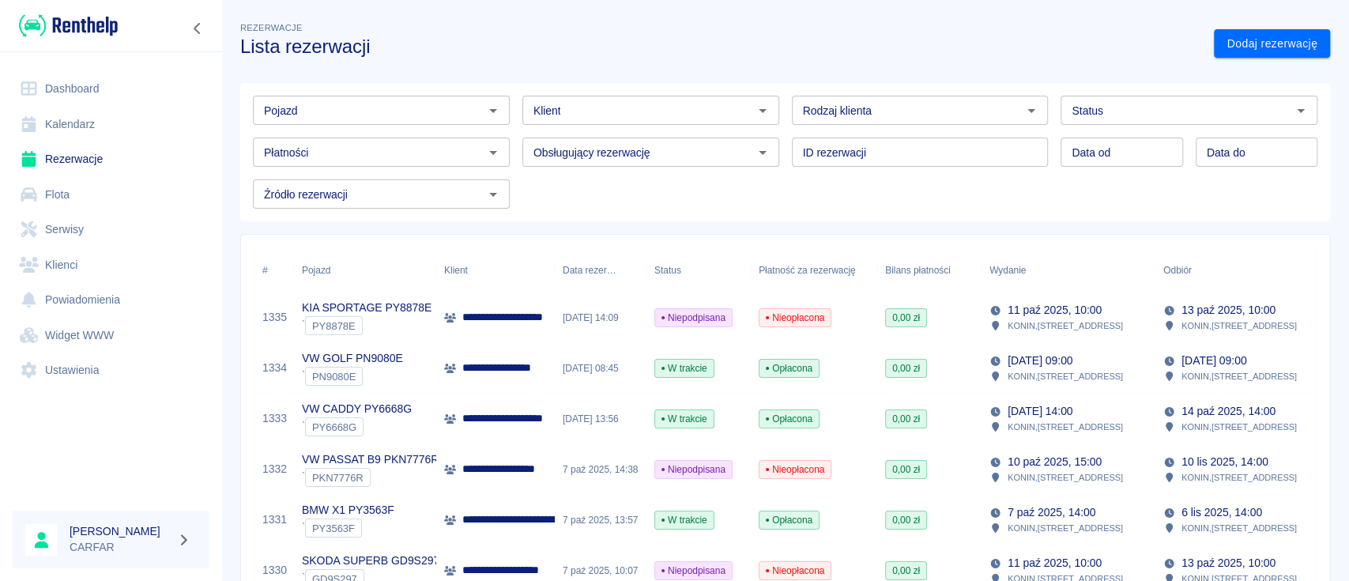
click at [86, 28] on img at bounding box center [68, 26] width 99 height 26
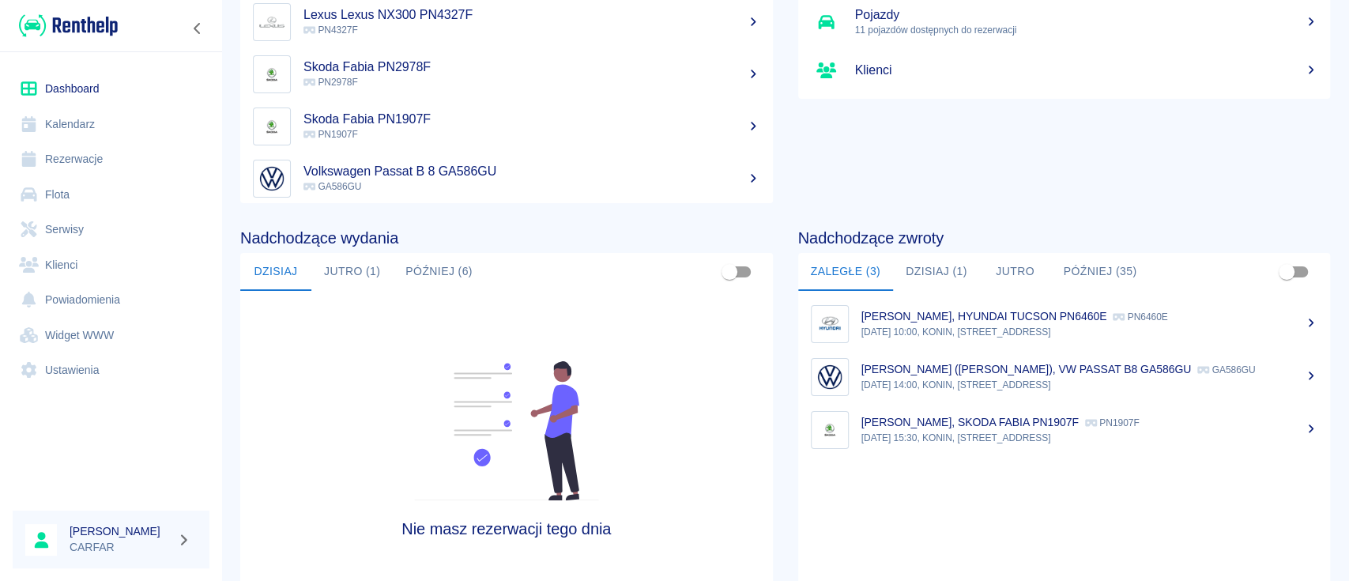
scroll to position [210, 0]
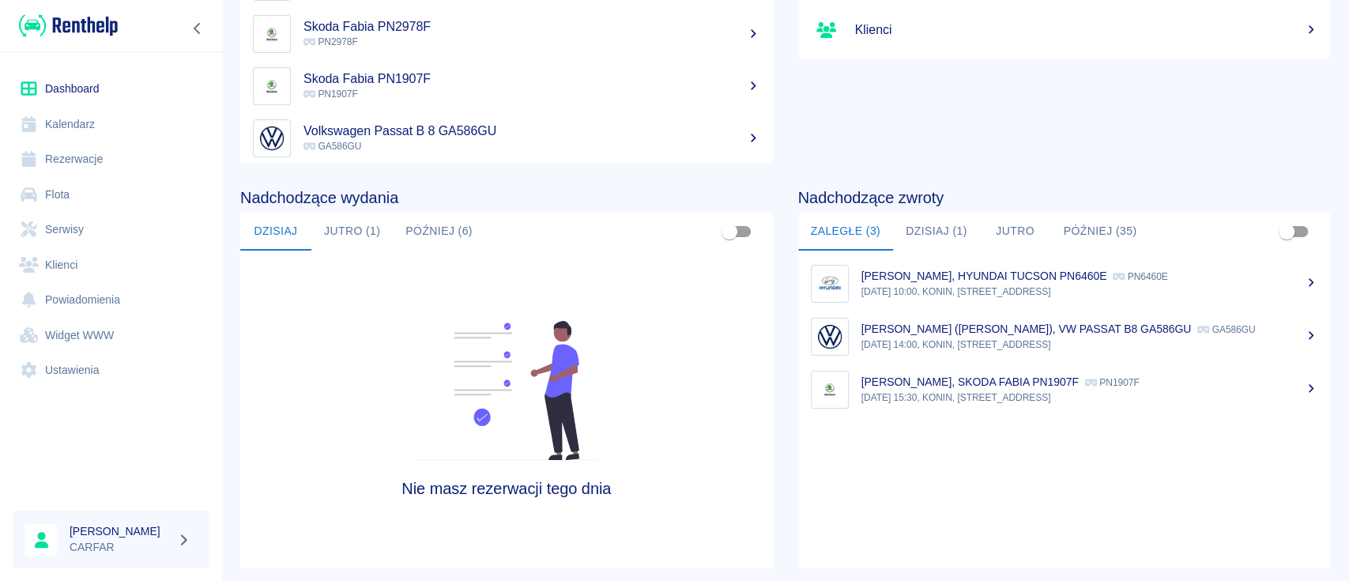
click at [1004, 282] on div "KAROL PAWEŁ JACOLIK, HYUNDAI TUCSON PN6460E PN6460E" at bounding box center [1090, 276] width 457 height 17
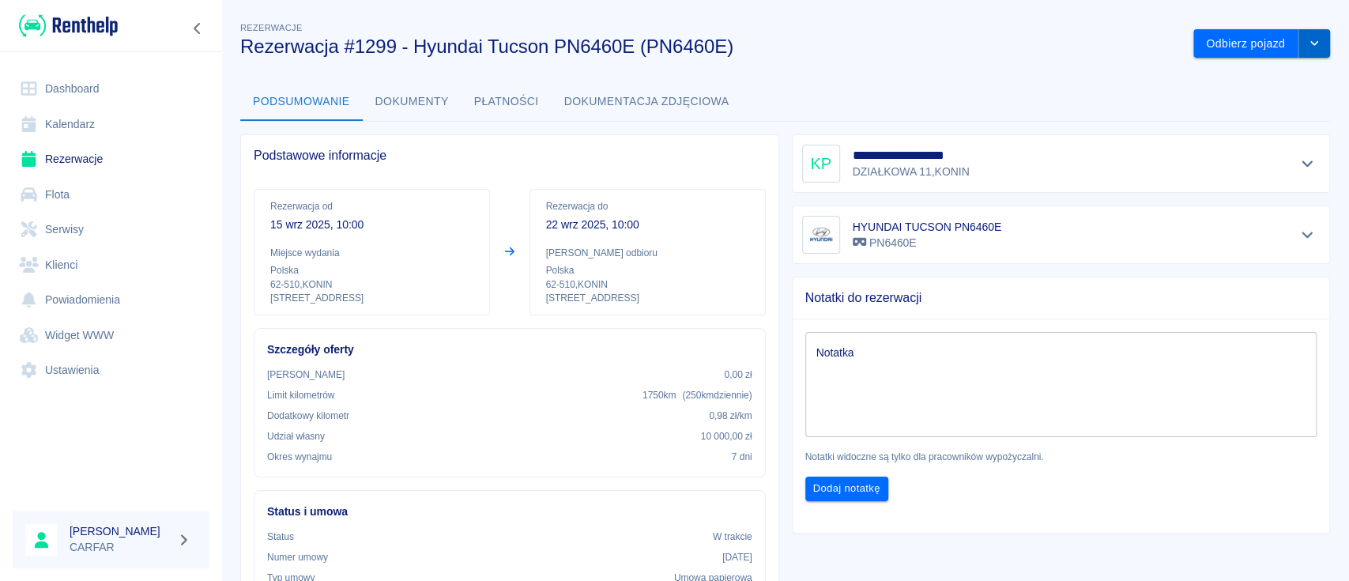
click at [1308, 38] on icon "drop-down" at bounding box center [1314, 43] width 13 height 10
click at [1284, 79] on li "Przedłuż rezerwację" at bounding box center [1245, 77] width 124 height 26
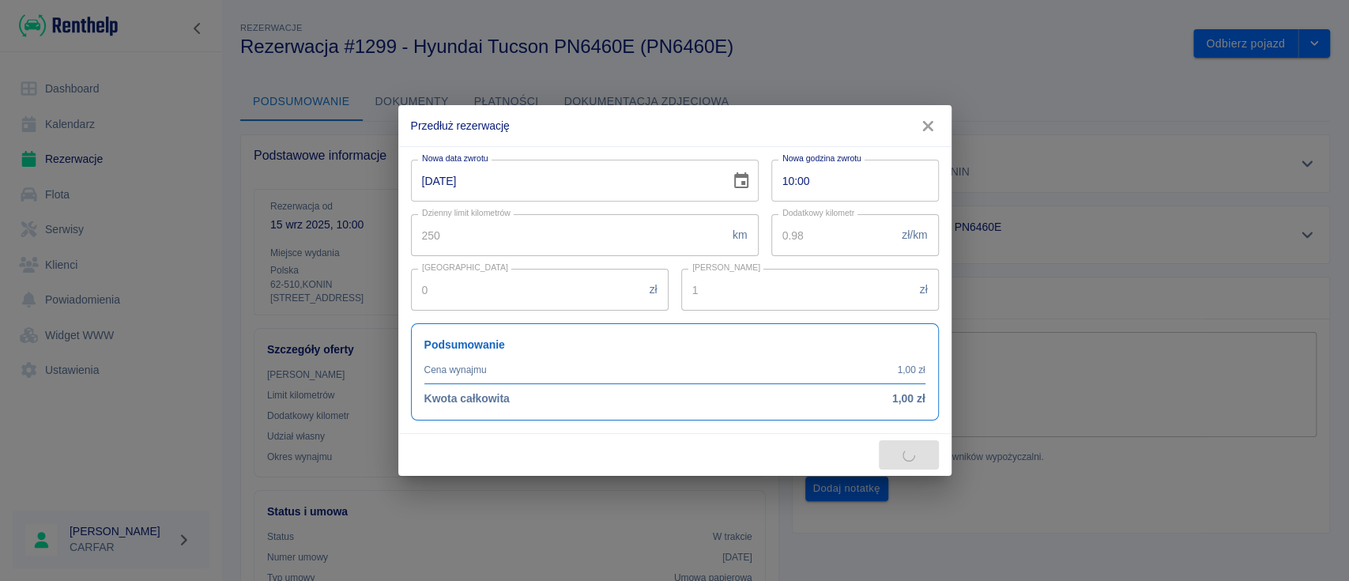
type input "1540"
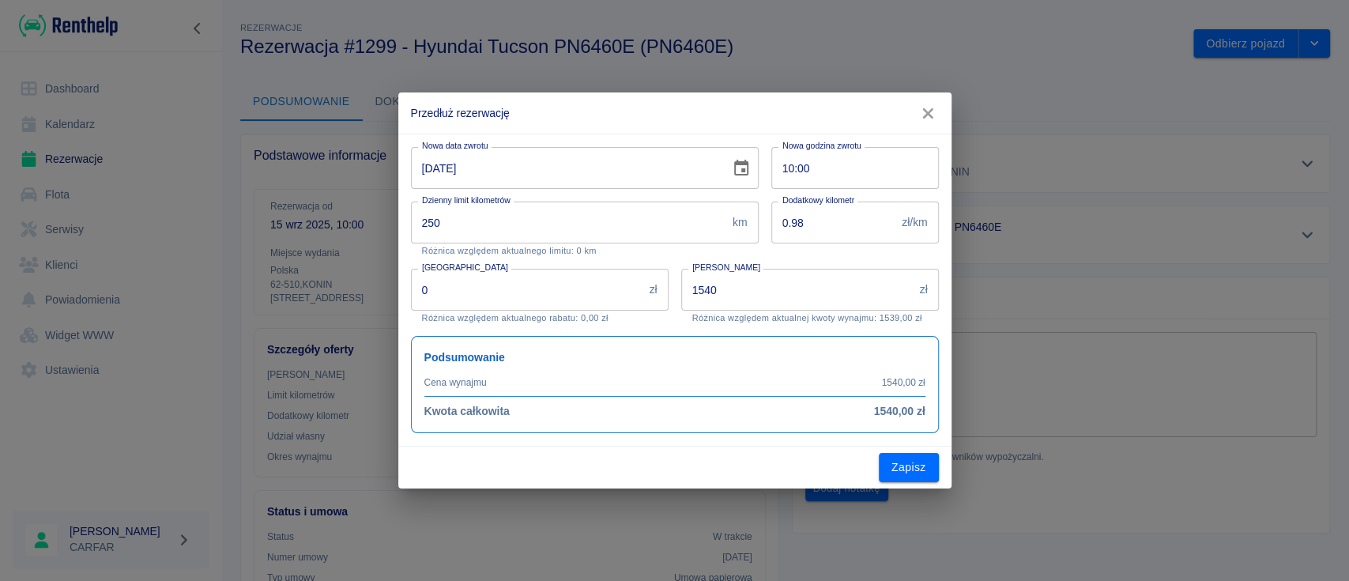
click at [740, 172] on icon "Choose date, selected date is 22 wrz 2025" at bounding box center [741, 168] width 19 height 19
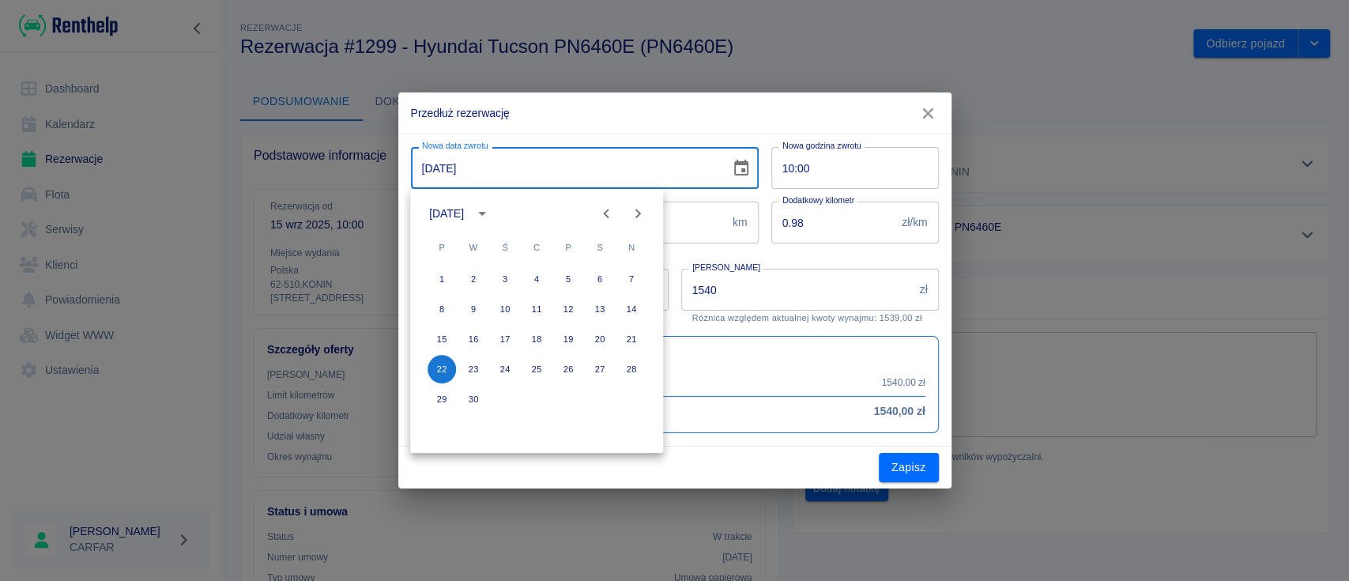
click at [644, 213] on icon "Next month" at bounding box center [637, 213] width 19 height 19
click at [510, 312] on button "8" at bounding box center [505, 309] width 28 height 28
type input "08-10-2025"
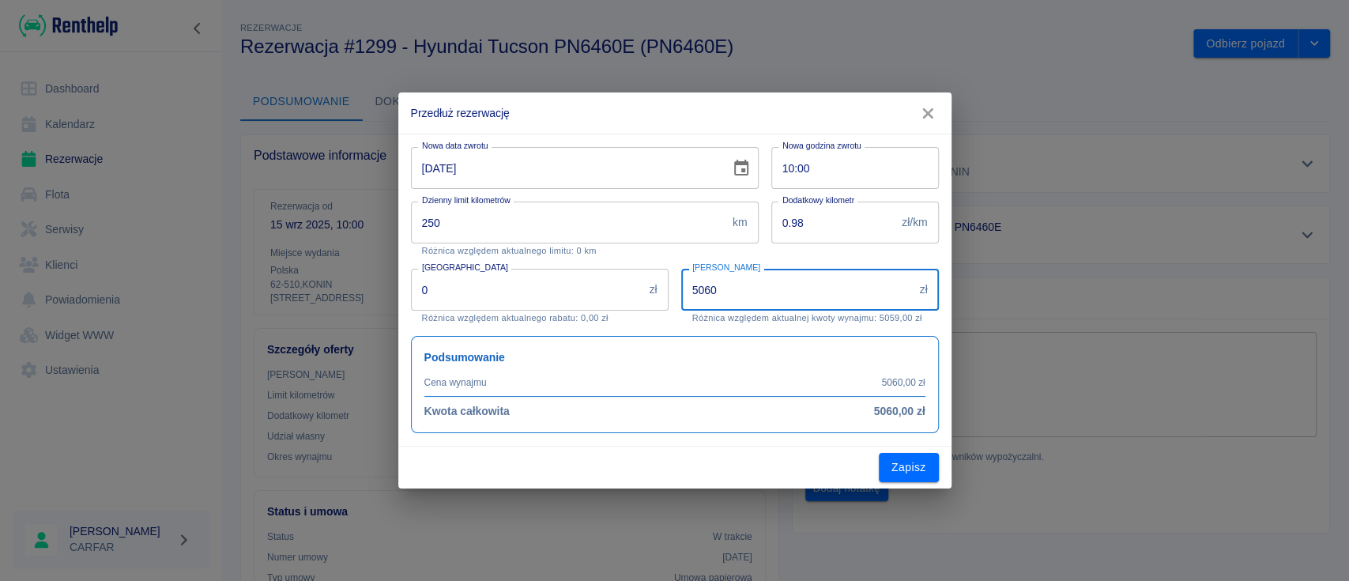
drag, startPoint x: 787, startPoint y: 295, endPoint x: 623, endPoint y: 280, distance: 165.1
click at [623, 280] on div "Nowa data zwrotu 08-10-2025 Nowa data zwrotu Nowa godzina zwrotu 10:00 Nowa god…" at bounding box center [668, 283] width 541 height 299
type input "4526.4"
click at [899, 466] on button "Zapisz" at bounding box center [909, 467] width 60 height 29
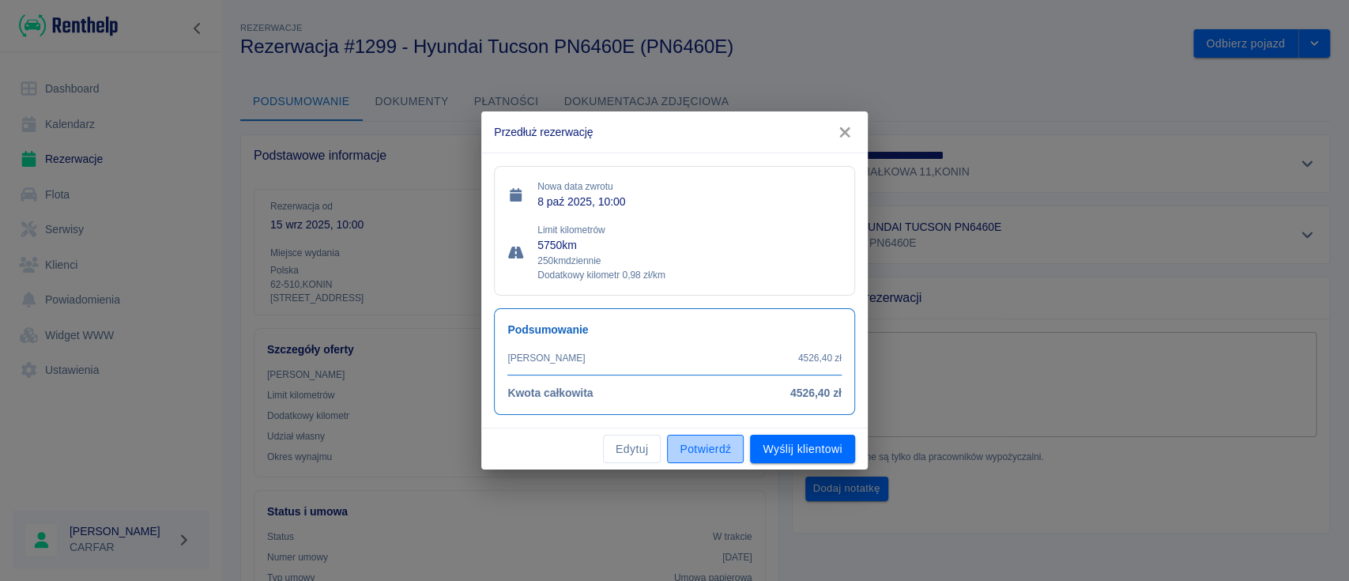
click at [700, 447] on button "Potwierdź" at bounding box center [705, 449] width 77 height 29
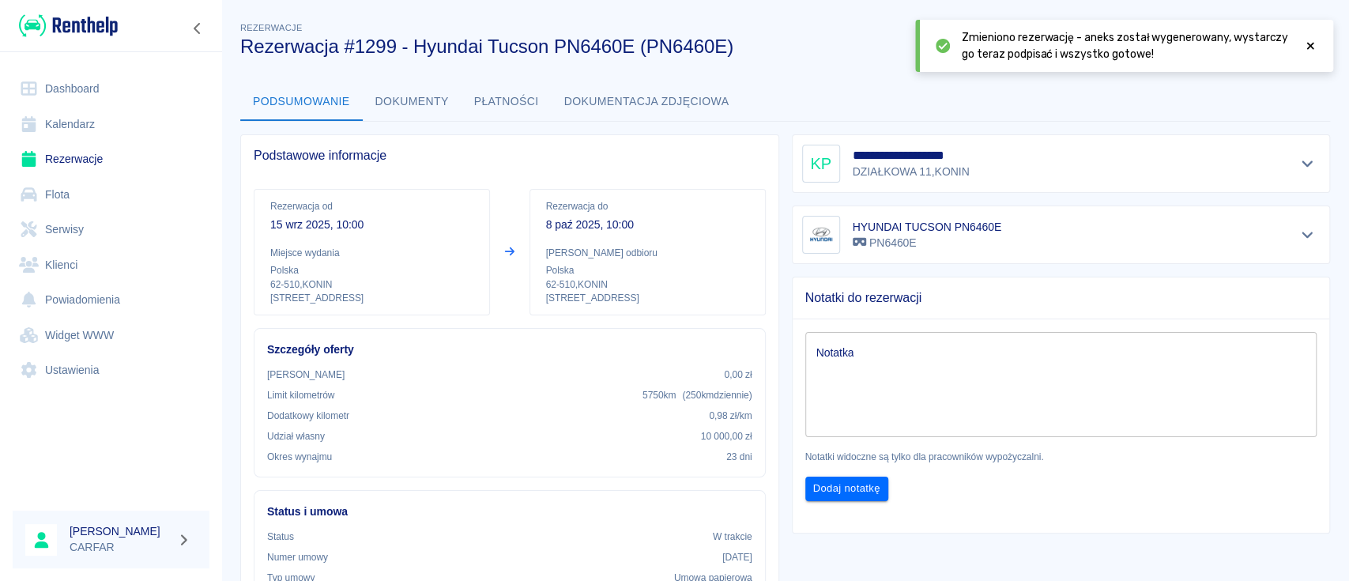
click at [1312, 42] on icon at bounding box center [1311, 45] width 14 height 11
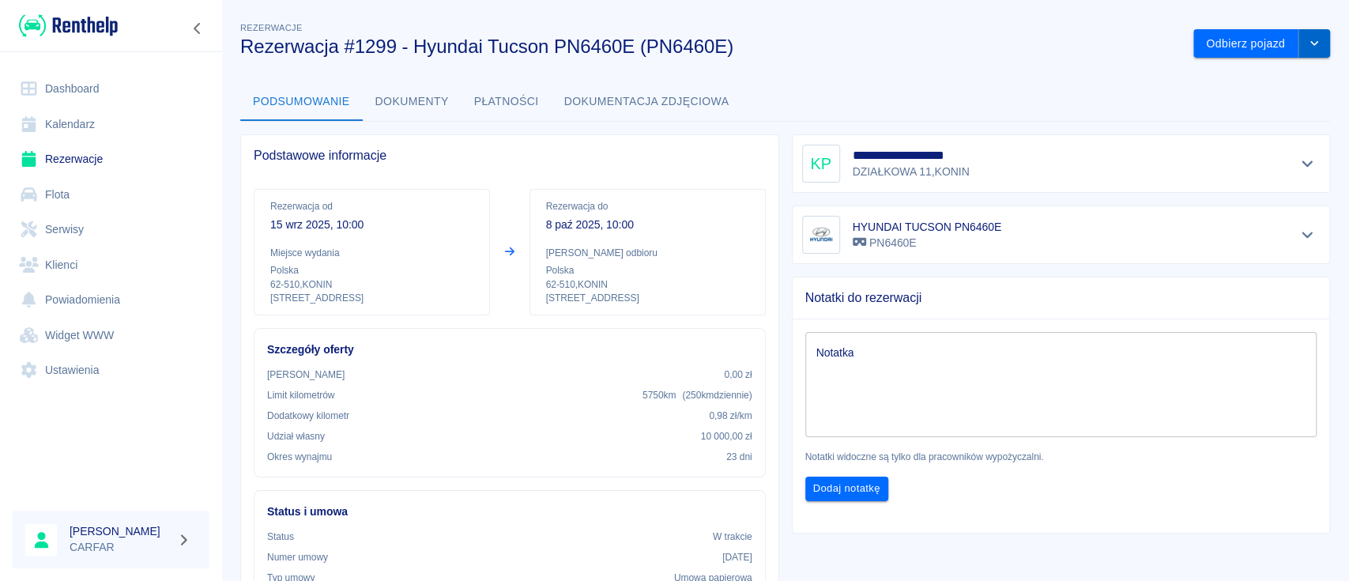
click at [1305, 47] on button "drop-down" at bounding box center [1315, 43] width 32 height 29
click at [976, 86] on div "Podsumowanie Dokumenty Płatności Dokumentacja zdjęciowa" at bounding box center [785, 102] width 1090 height 38
click at [1224, 40] on button "Odbierz pojazd" at bounding box center [1246, 43] width 105 height 29
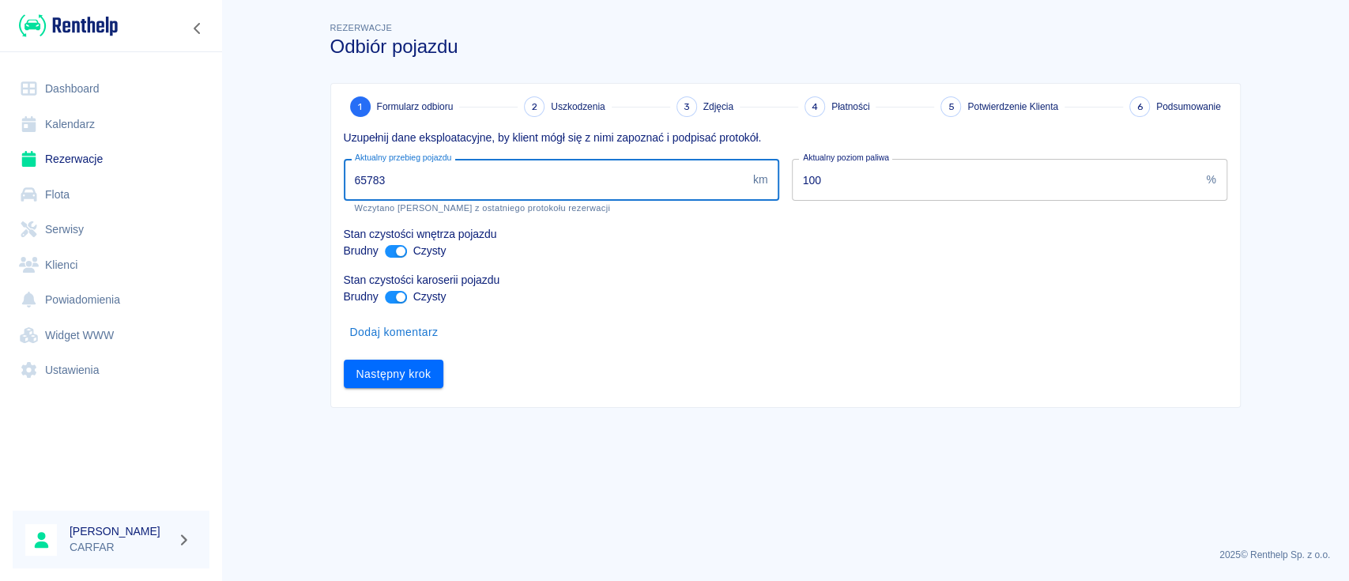
drag, startPoint x: 530, startPoint y: 190, endPoint x: 362, endPoint y: 183, distance: 168.5
click at [362, 183] on input "65783" at bounding box center [545, 180] width 403 height 42
type input "66923"
click at [413, 370] on button "Następny krok" at bounding box center [394, 374] width 100 height 29
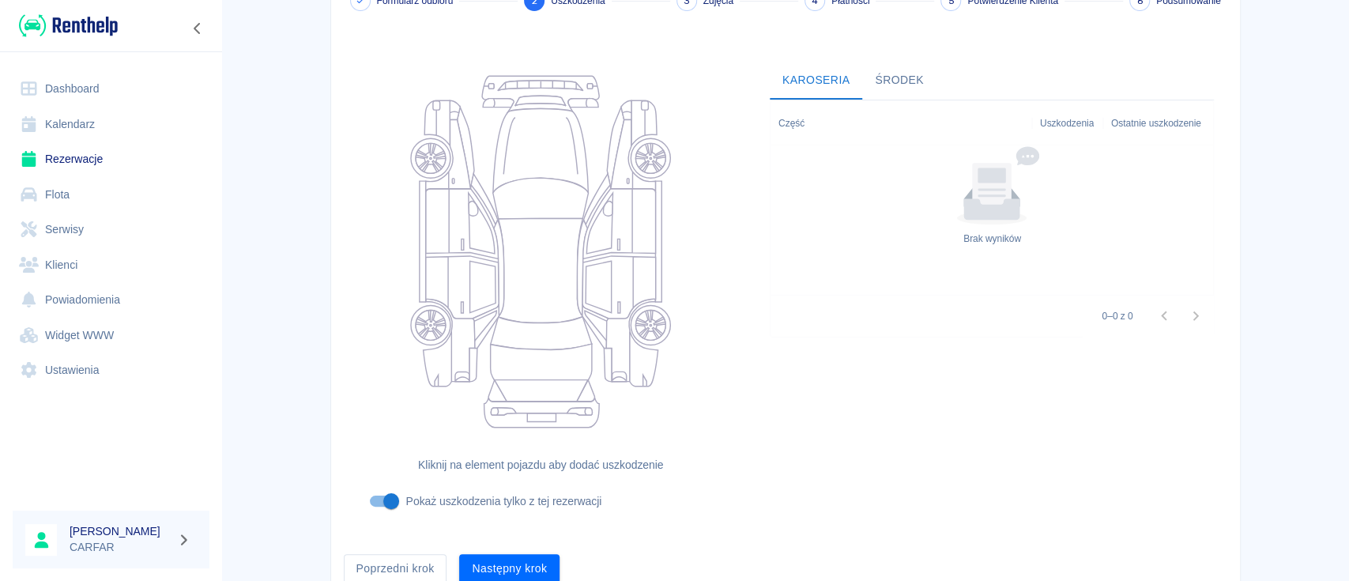
scroll to position [173, 0]
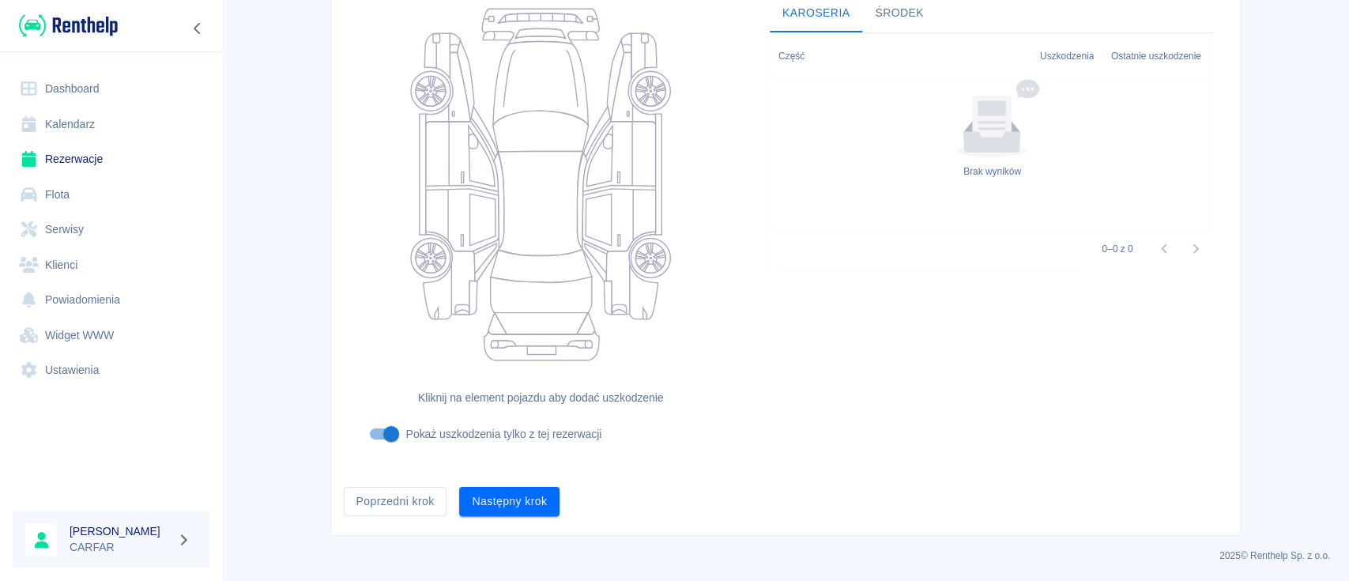
click at [492, 482] on div "Następny krok" at bounding box center [503, 495] width 113 height 42
click at [500, 493] on button "Następny krok" at bounding box center [509, 501] width 100 height 29
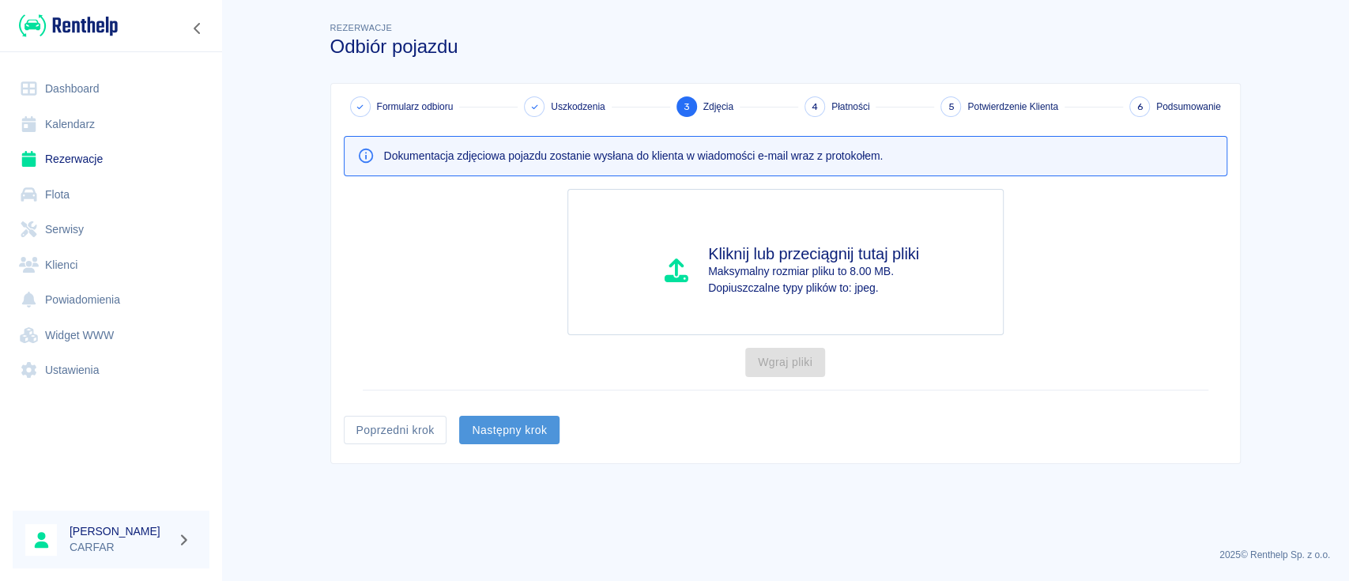
click at [523, 432] on button "Następny krok" at bounding box center [509, 430] width 100 height 29
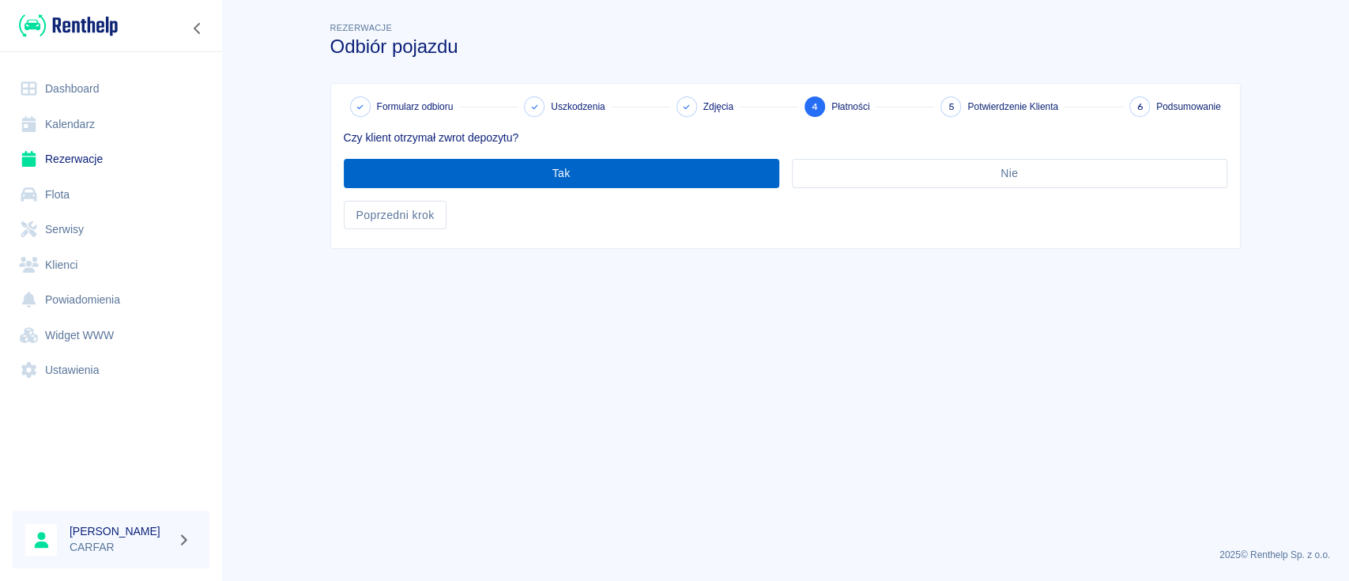
click at [593, 183] on button "Tak" at bounding box center [562, 173] width 436 height 29
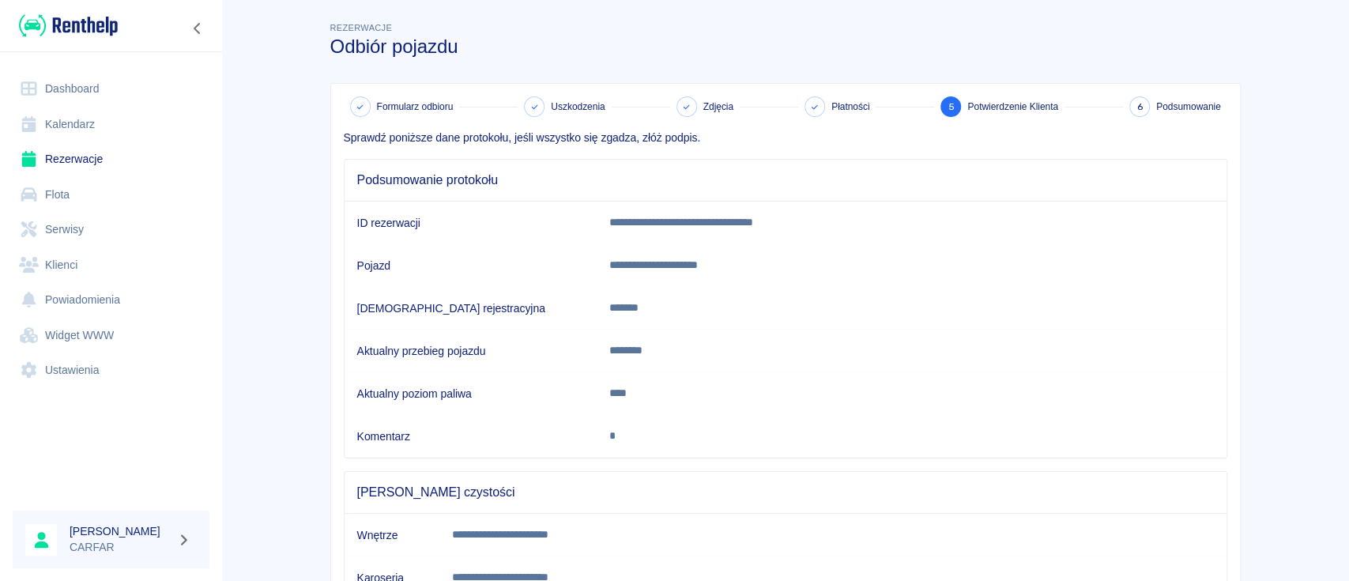
scroll to position [266, 0]
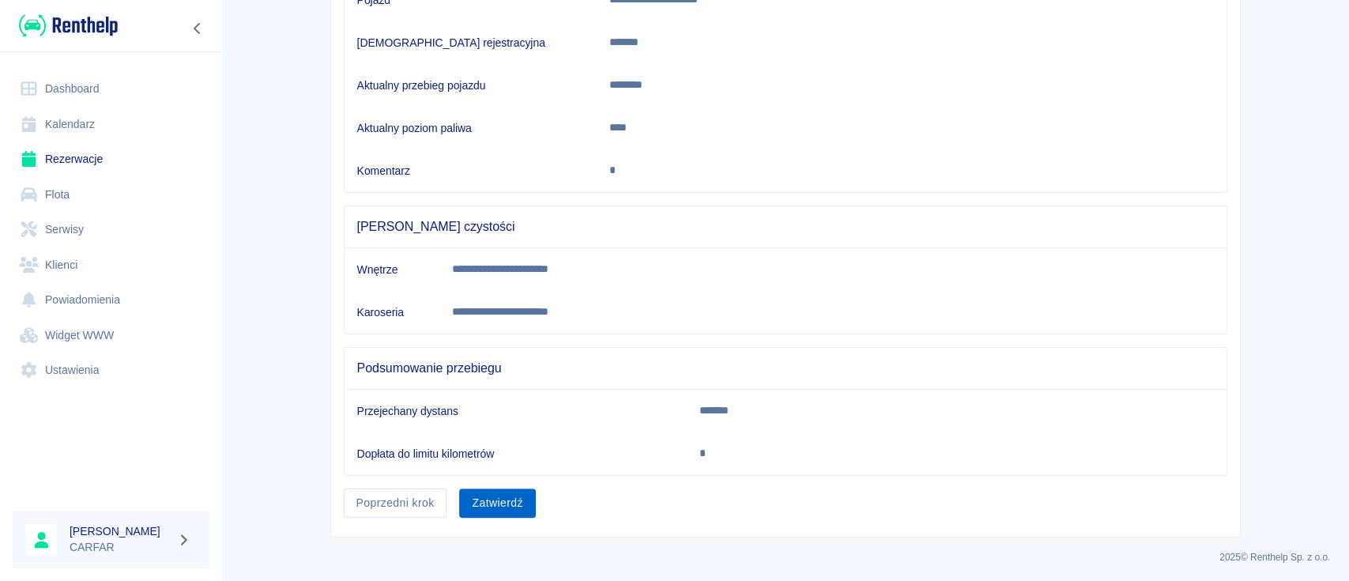
click at [501, 504] on button "Zatwierdź" at bounding box center [497, 503] width 76 height 29
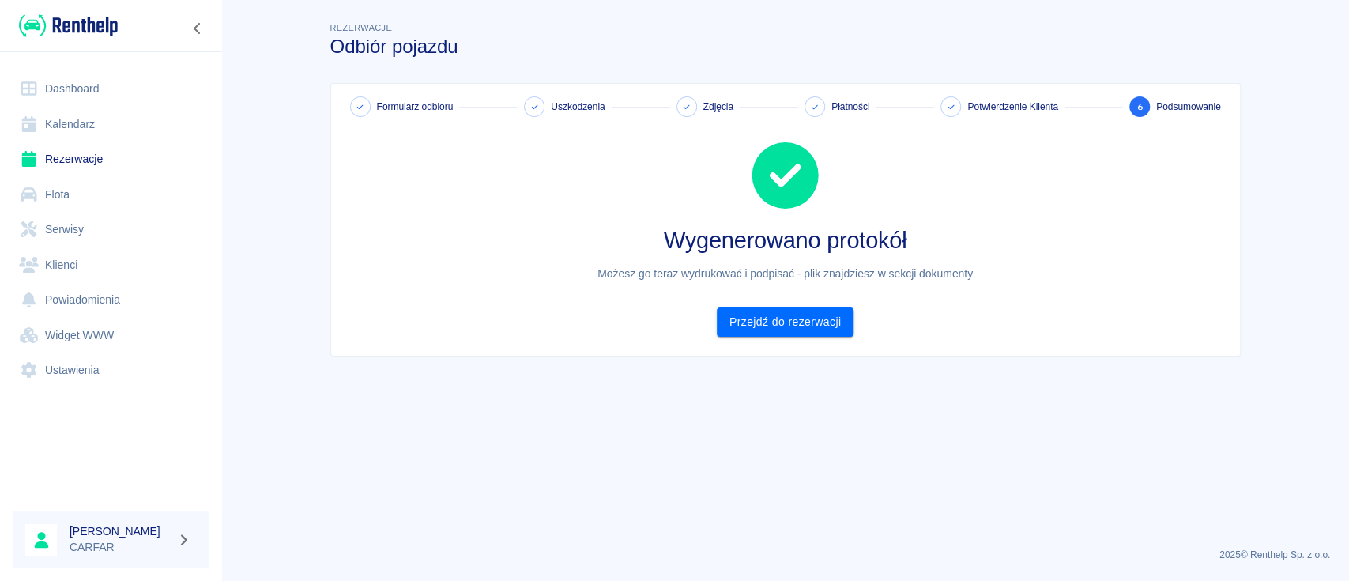
scroll to position [0, 0]
click at [814, 319] on link "Przejdź do rezerwacji" at bounding box center [785, 322] width 137 height 29
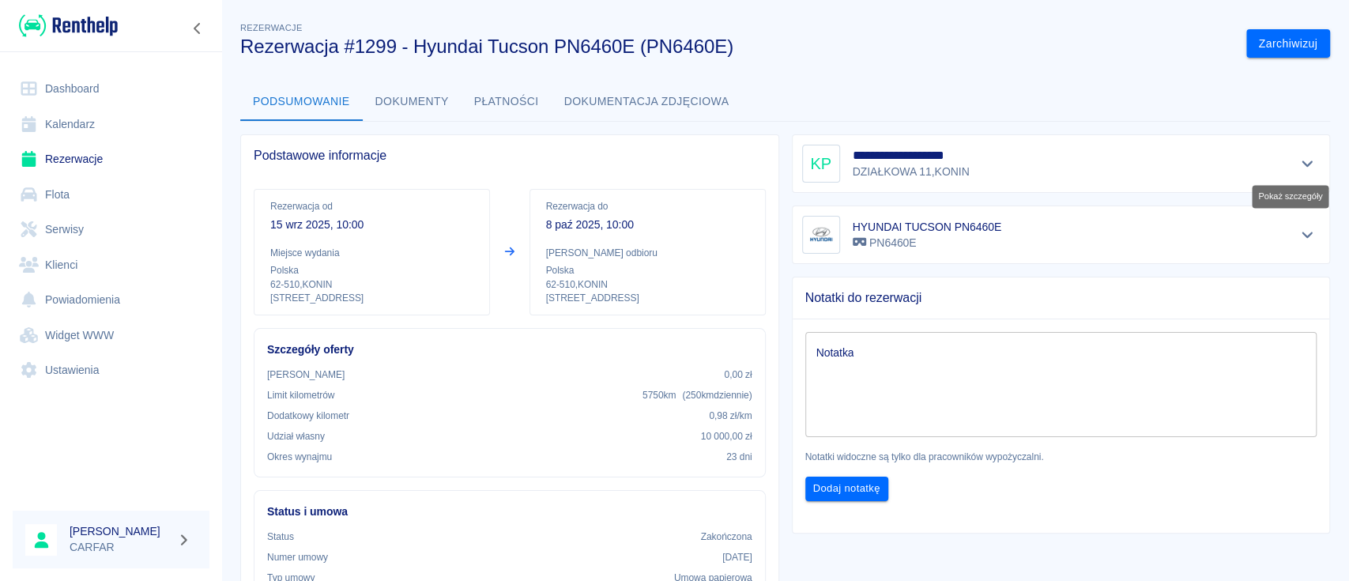
click at [1302, 163] on icon "Pokaż szczegóły" at bounding box center [1307, 164] width 11 height 6
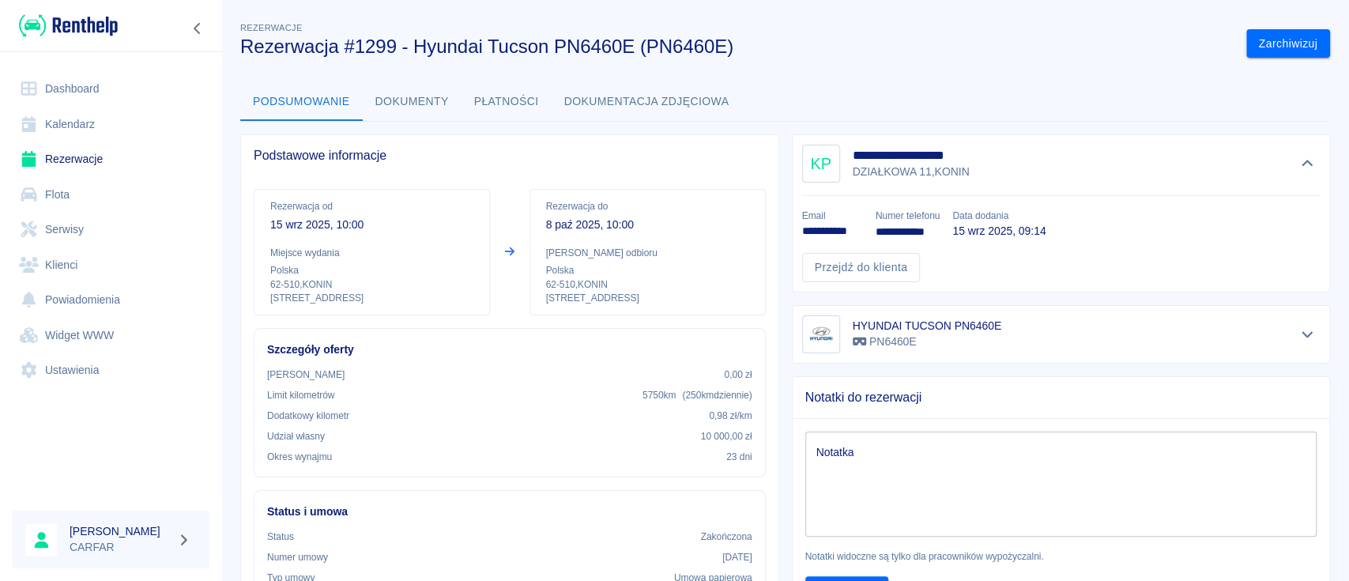
click at [88, 21] on img at bounding box center [68, 26] width 99 height 26
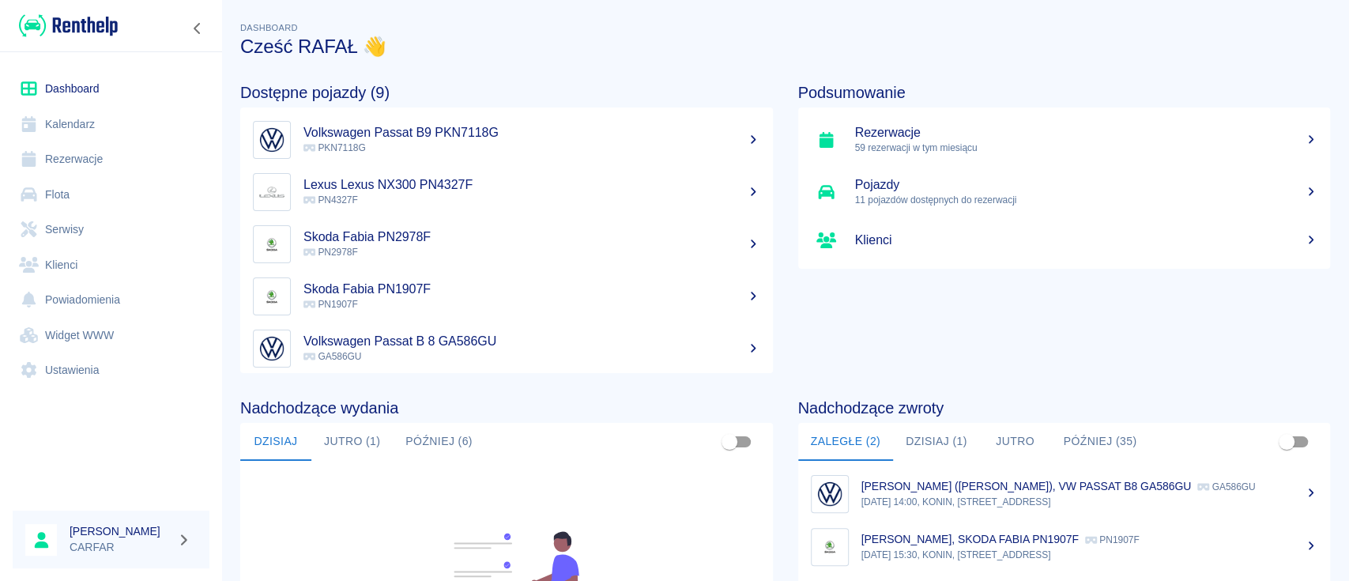
click at [93, 157] on link "Rezerwacje" at bounding box center [111, 160] width 197 height 36
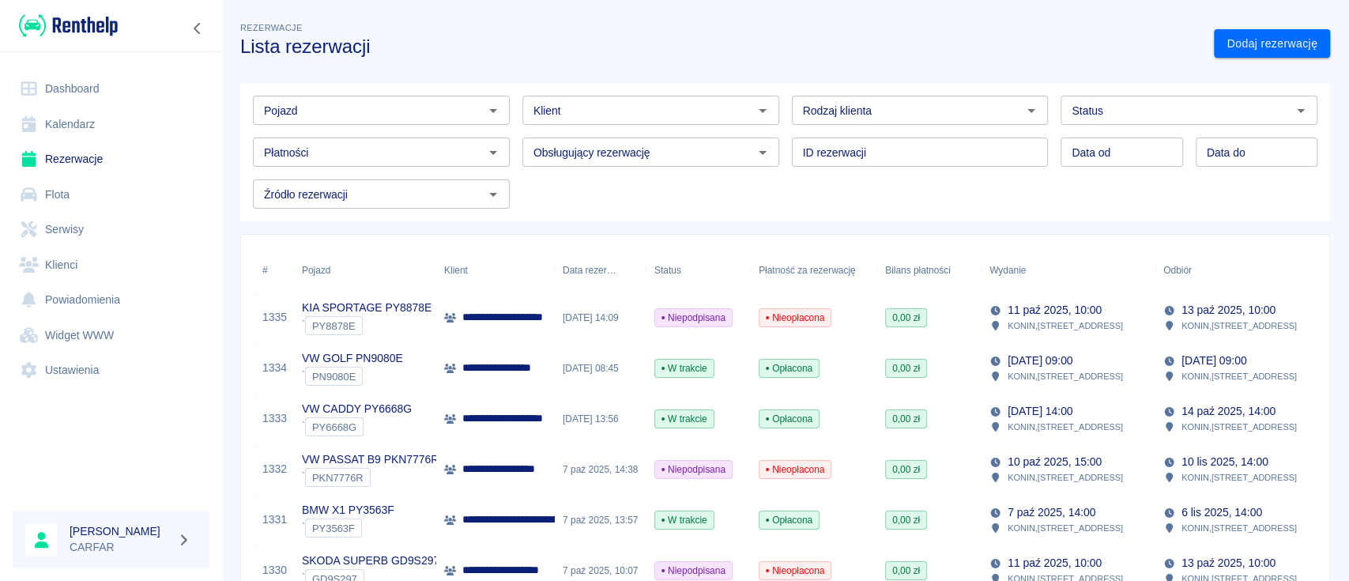
click at [424, 101] on input "Pojazd" at bounding box center [368, 110] width 221 height 20
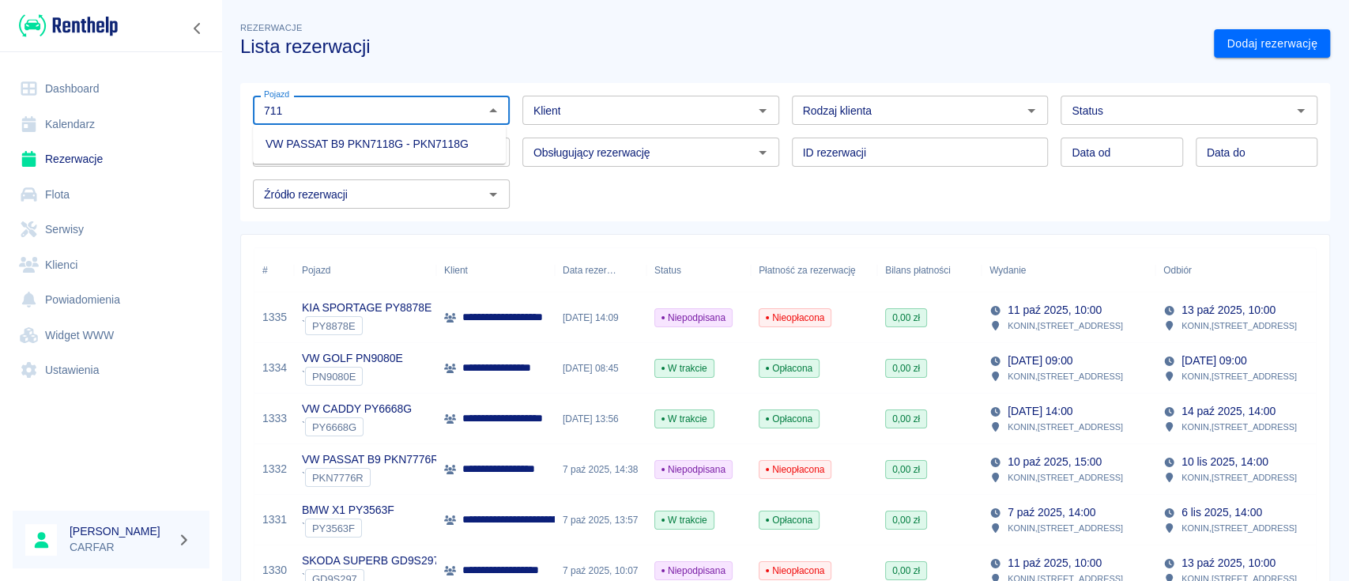
click at [436, 141] on li "VW PASSAT B9 PKN7118G - PKN7118G" at bounding box center [379, 144] width 253 height 26
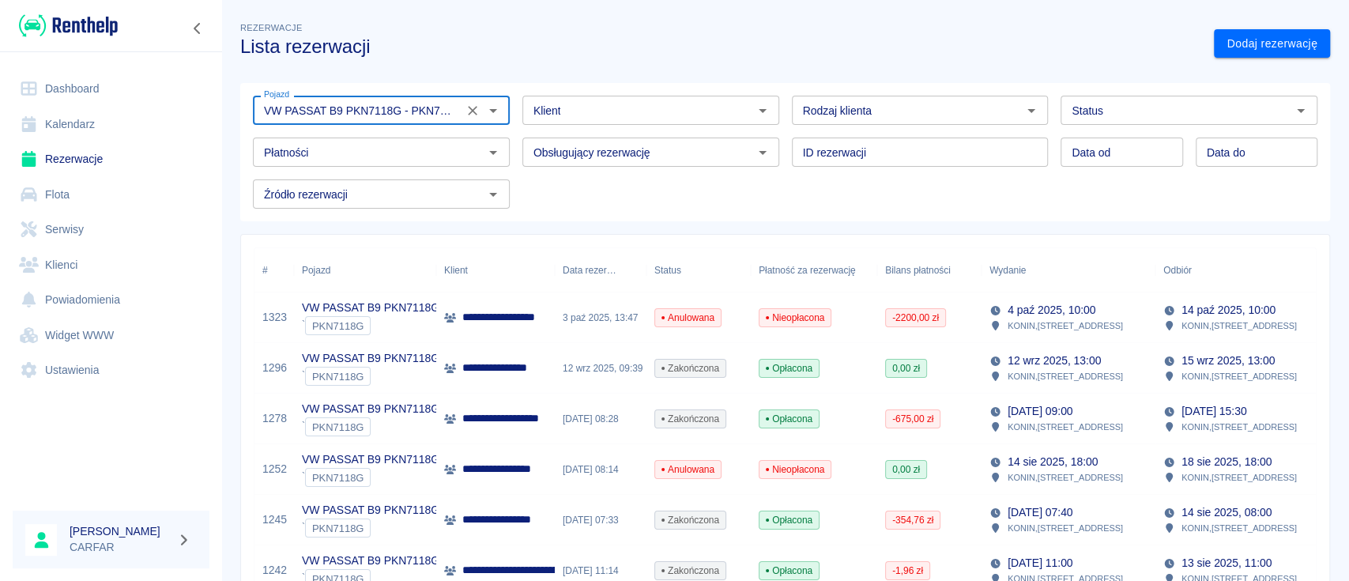
type input "VW PASSAT B9 PKN7118G - PKN7118G"
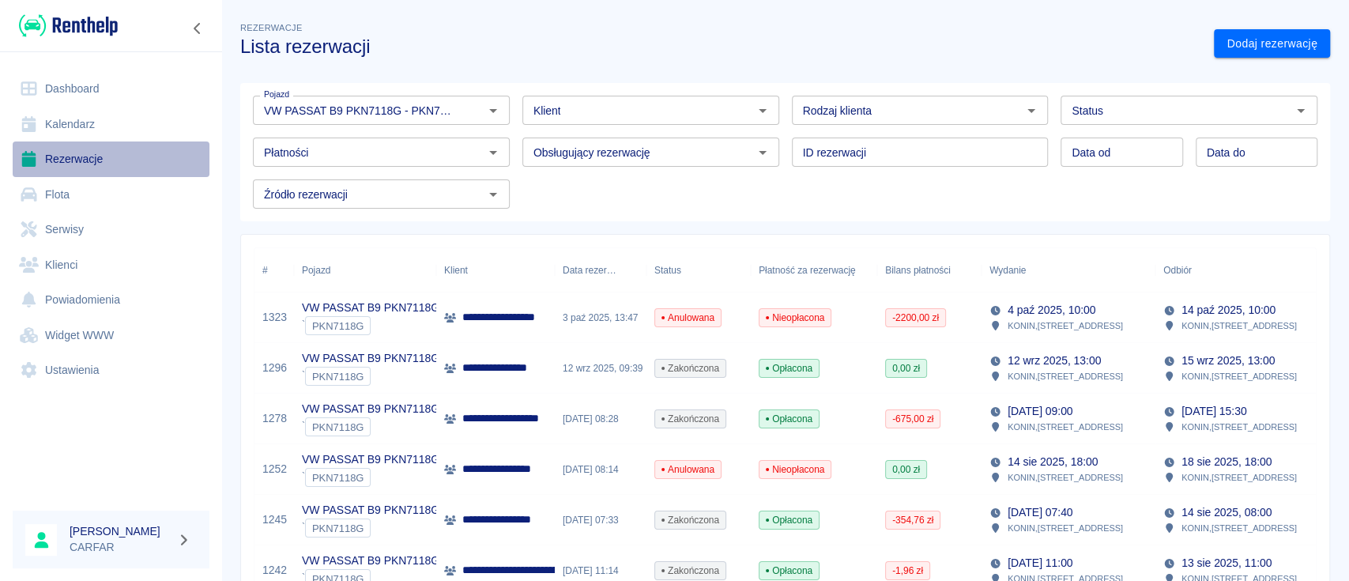
click at [89, 152] on link "Rezerwacje" at bounding box center [111, 160] width 197 height 36
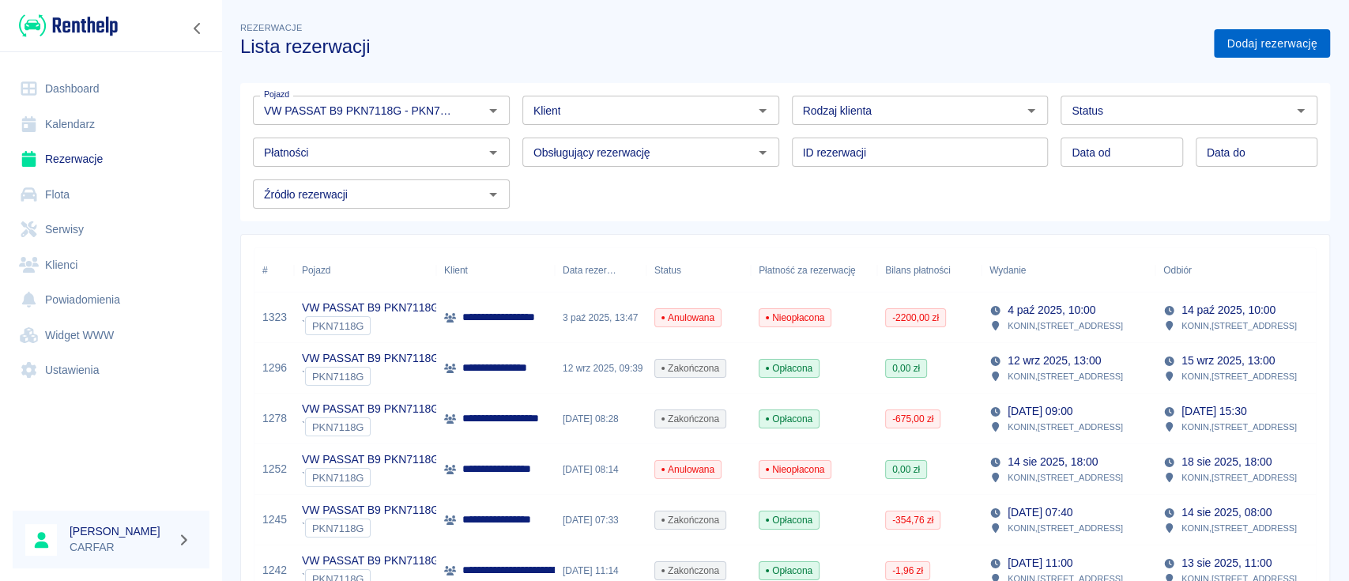
click at [1227, 40] on link "Dodaj rezerwację" at bounding box center [1272, 43] width 116 height 29
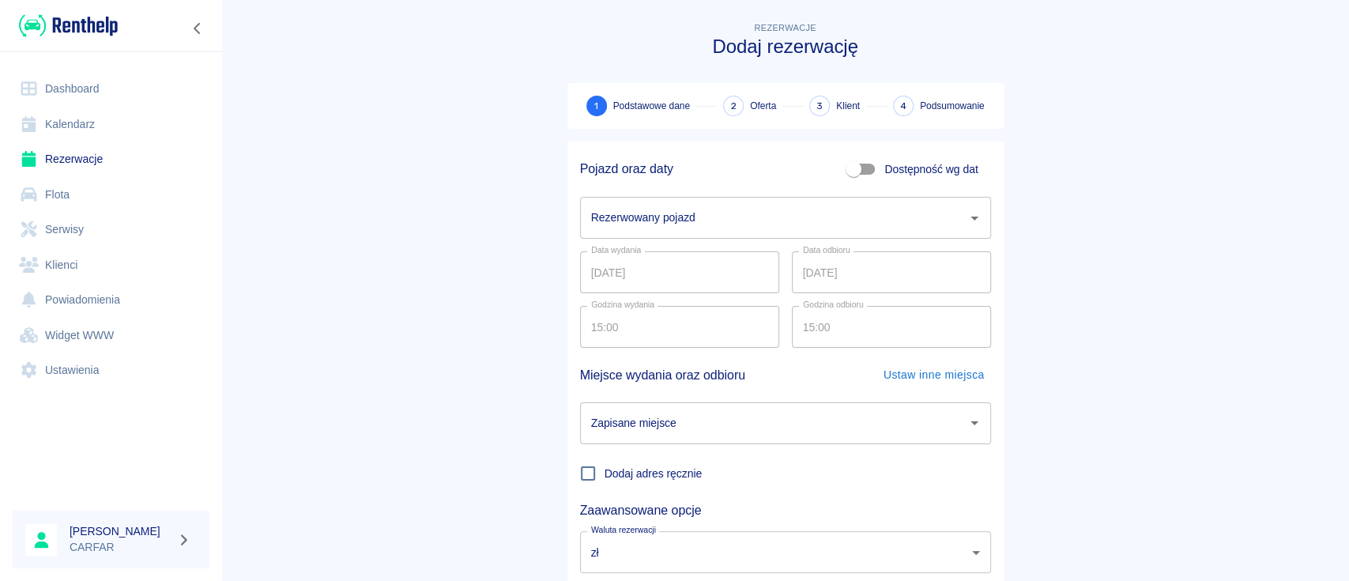
click at [911, 164] on span "Dostępność wg dat" at bounding box center [931, 169] width 93 height 17
click at [899, 164] on input "Dostępność wg dat" at bounding box center [854, 169] width 90 height 30
checkbox input "true"
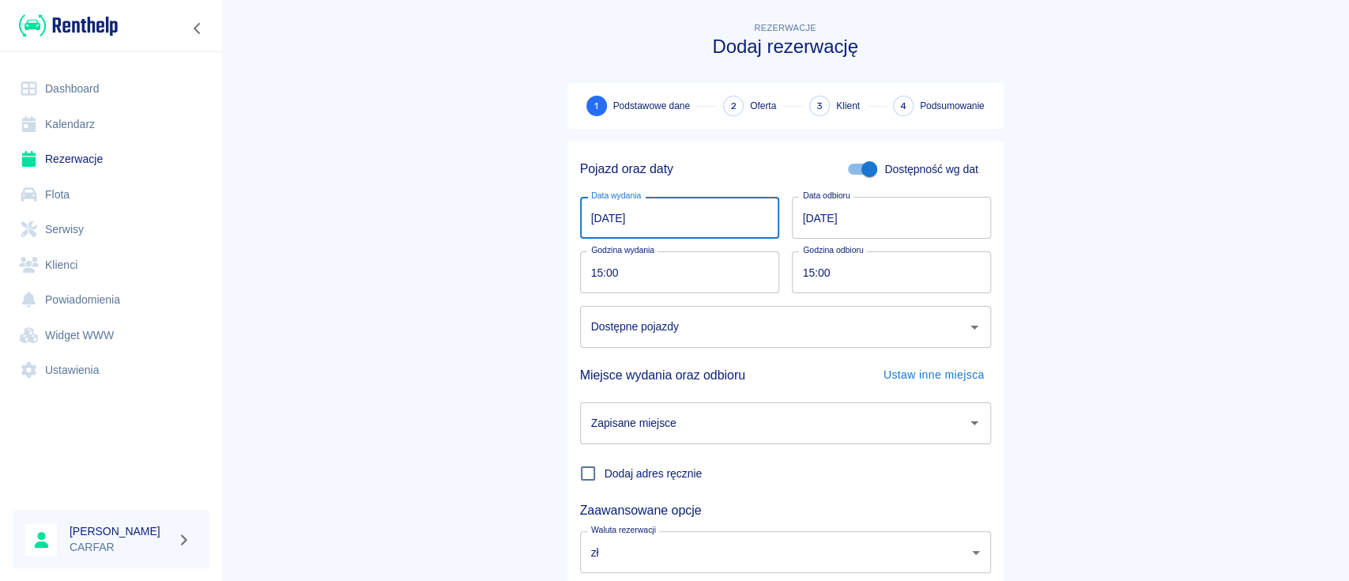
click at [728, 218] on input "09.10.2025" at bounding box center [679, 218] width 199 height 42
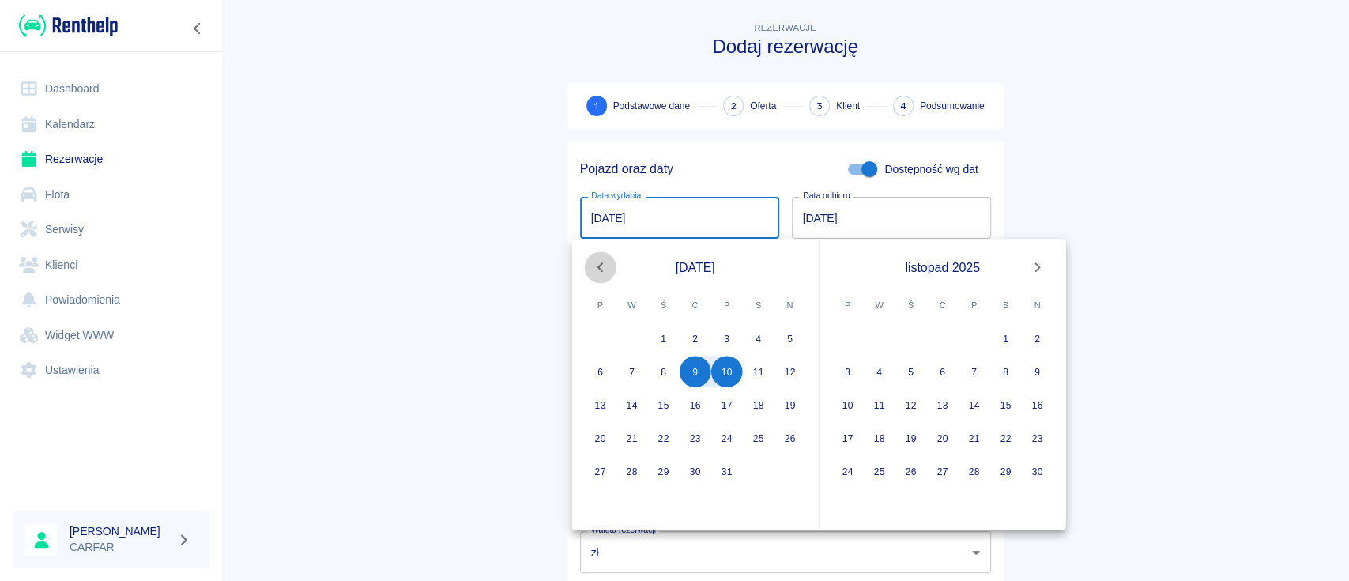
click at [605, 266] on icon "Previous month" at bounding box center [600, 267] width 19 height 19
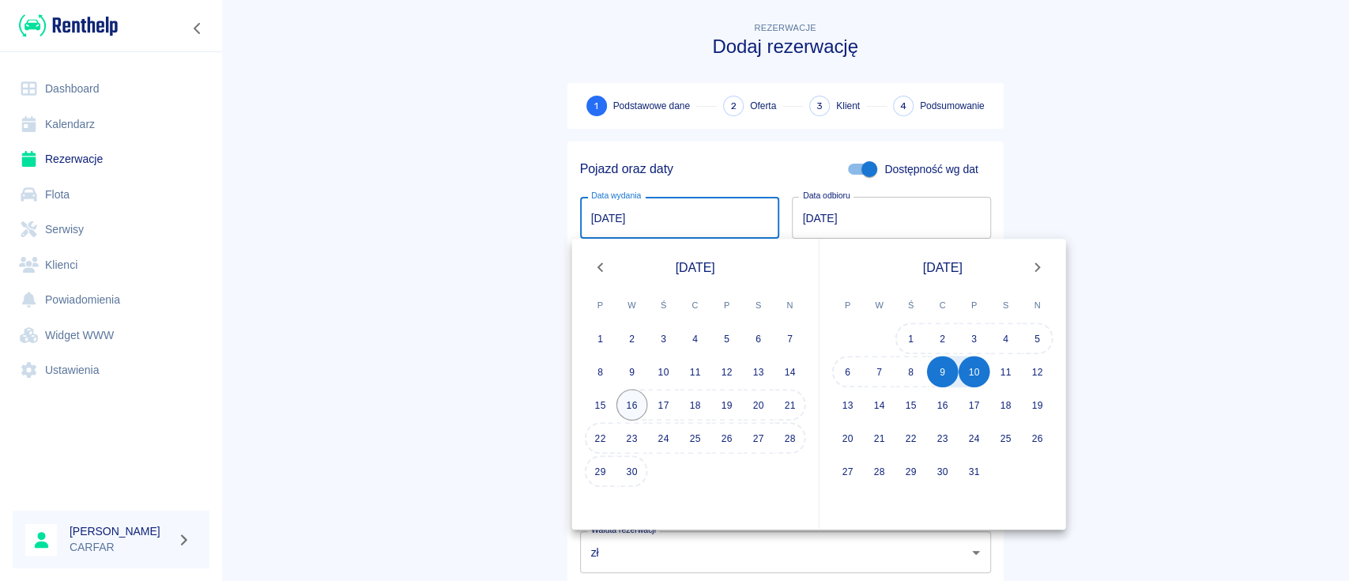
click at [625, 395] on button "16" at bounding box center [633, 405] width 32 height 32
type input "16.09.2025"
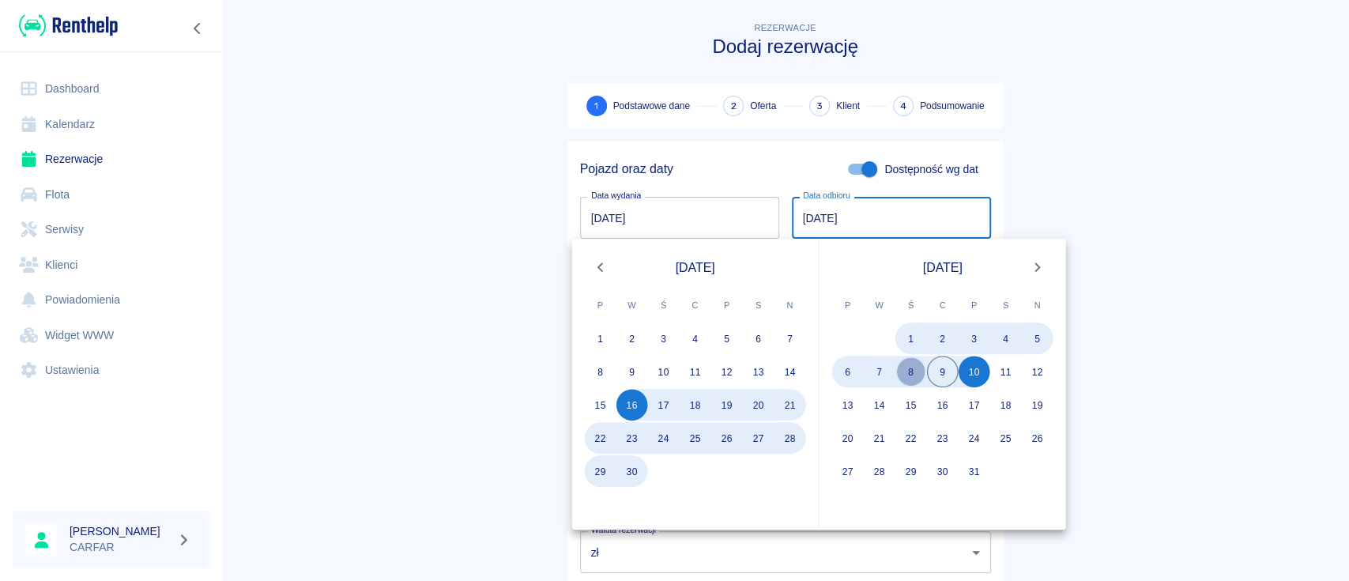
click at [911, 365] on button "8" at bounding box center [912, 372] width 32 height 32
type input "08.10.2025"
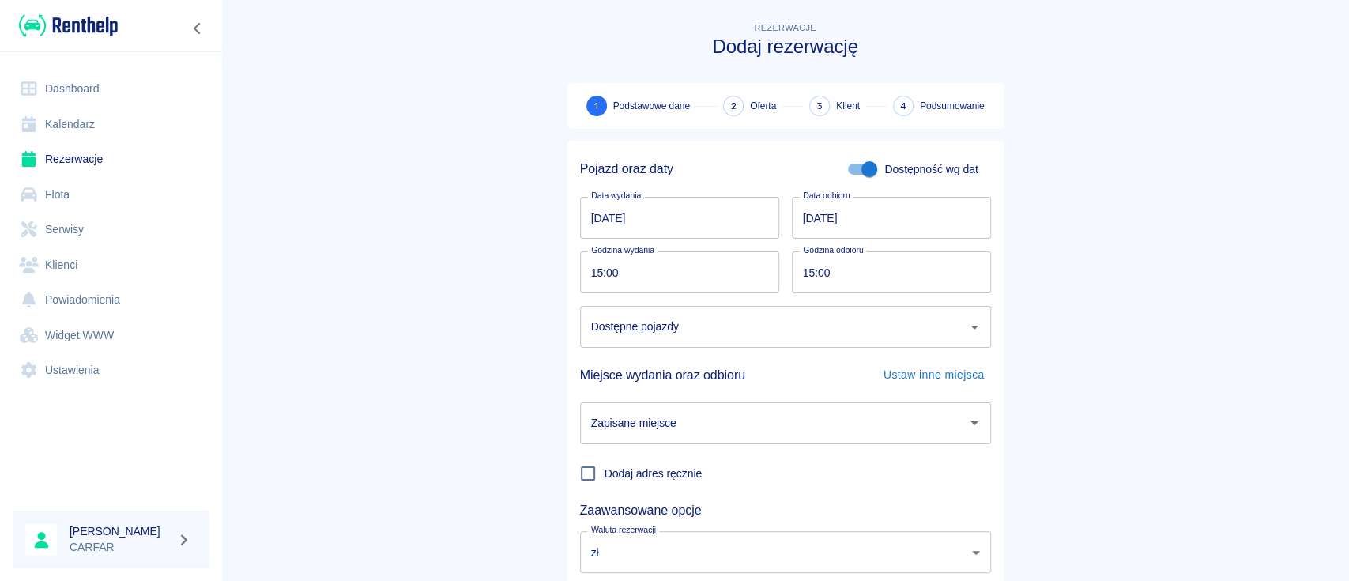
click at [711, 277] on input "15:00" at bounding box center [674, 272] width 188 height 42
type input "09:30"
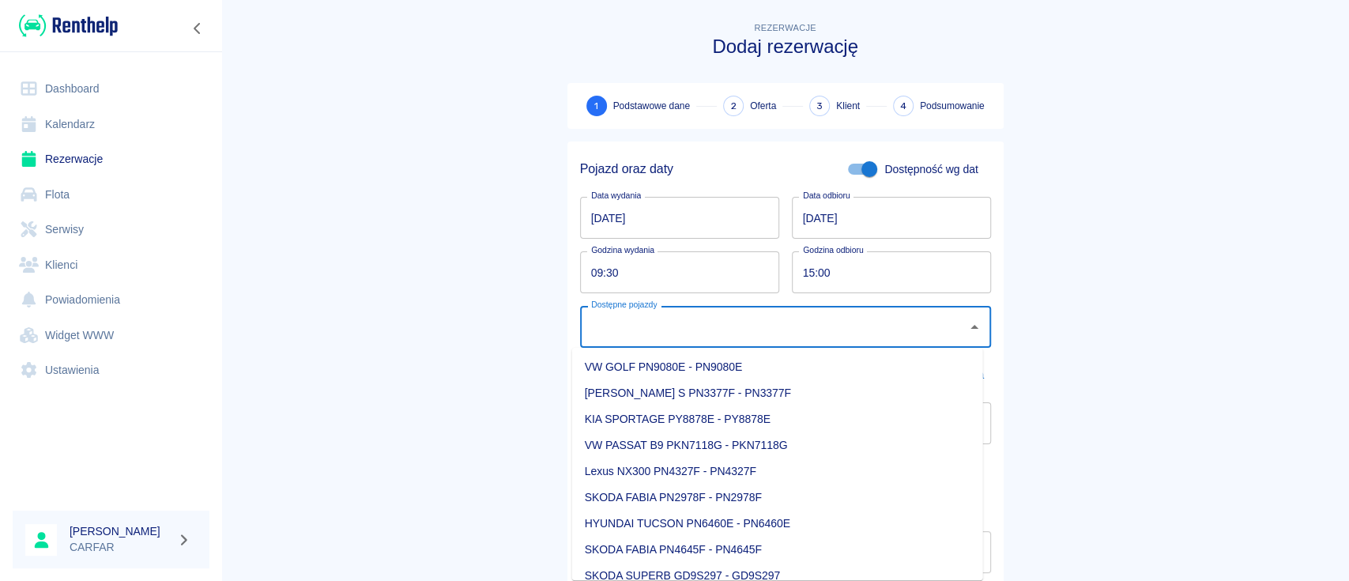
click at [865, 334] on input "Dostępne pojazdy" at bounding box center [773, 327] width 373 height 28
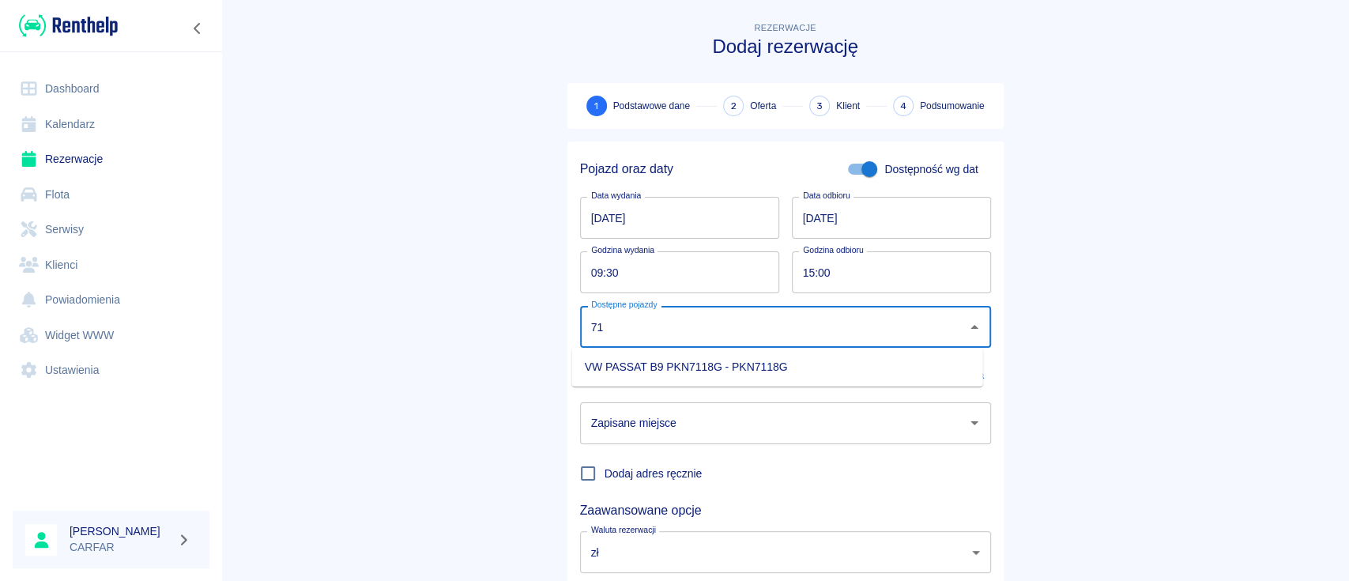
click at [850, 367] on li "VW PASSAT B9 PKN7118G - PKN7118G" at bounding box center [777, 367] width 411 height 26
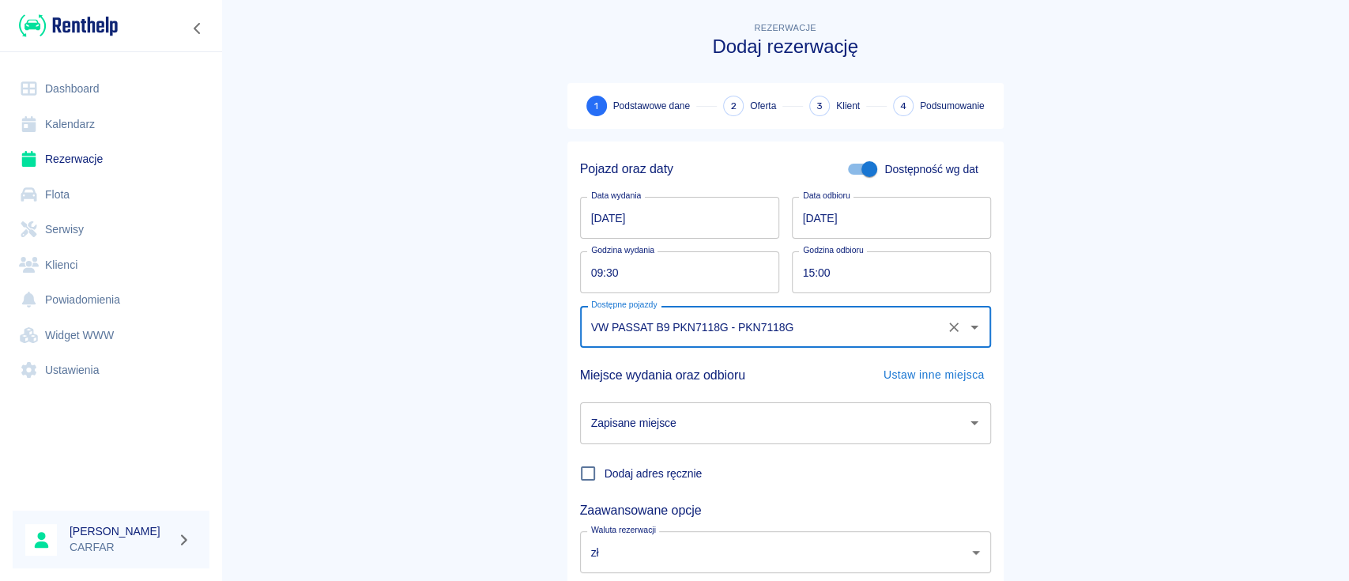
type input "VW PASSAT B9 PKN7118G - PKN7118G"
click at [830, 397] on div "Zapisane miejsce Zapisane miejsce" at bounding box center [780, 417] width 424 height 55
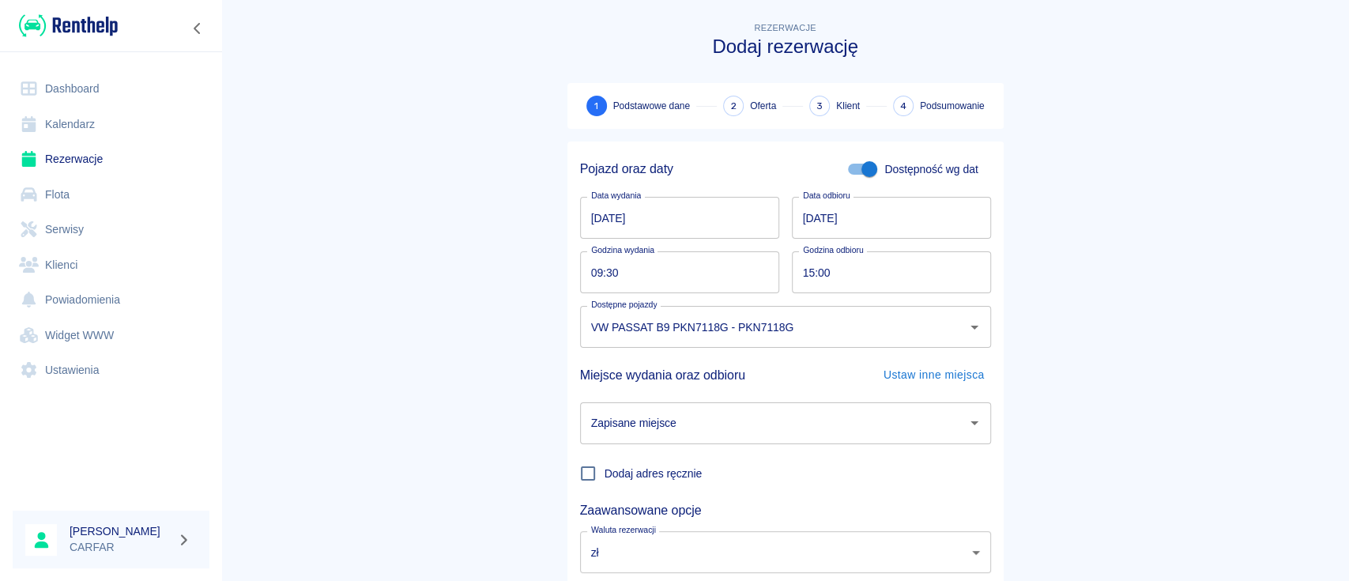
click at [830, 406] on div "Zapisane miejsce" at bounding box center [785, 423] width 411 height 42
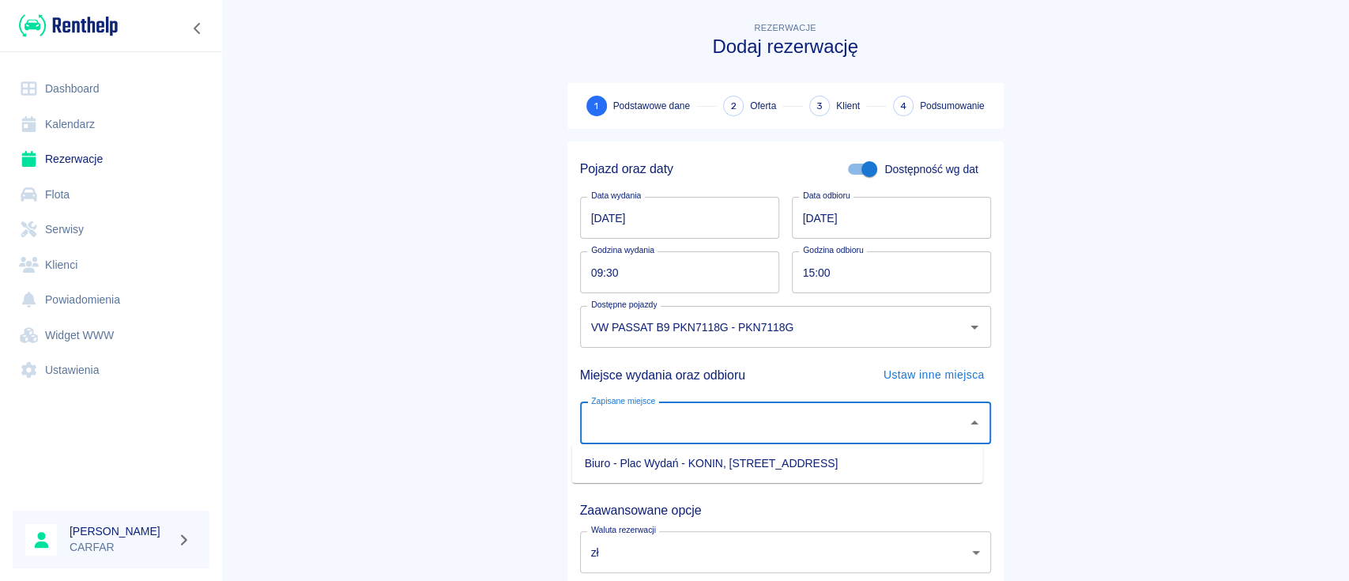
click at [808, 452] on li "Biuro - Plac Wydań - KONIN, Kolejowa 1C" at bounding box center [777, 464] width 411 height 26
type input "Biuro - Plac Wydań - KONIN, Kolejowa 1C"
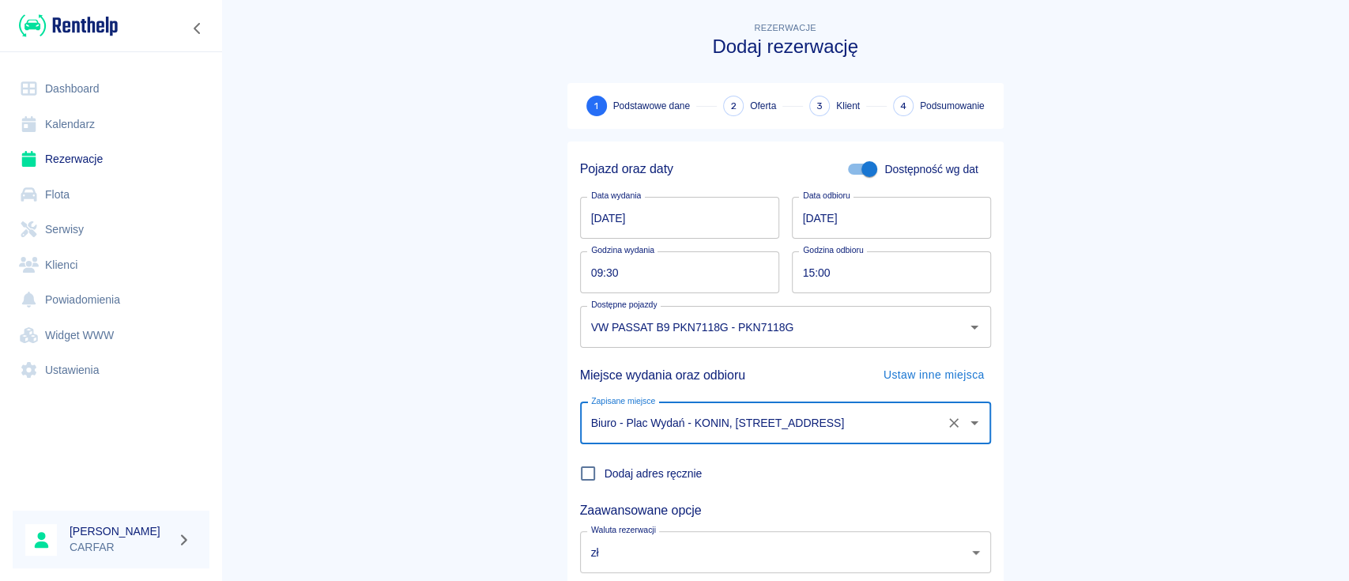
scroll to position [104, 0]
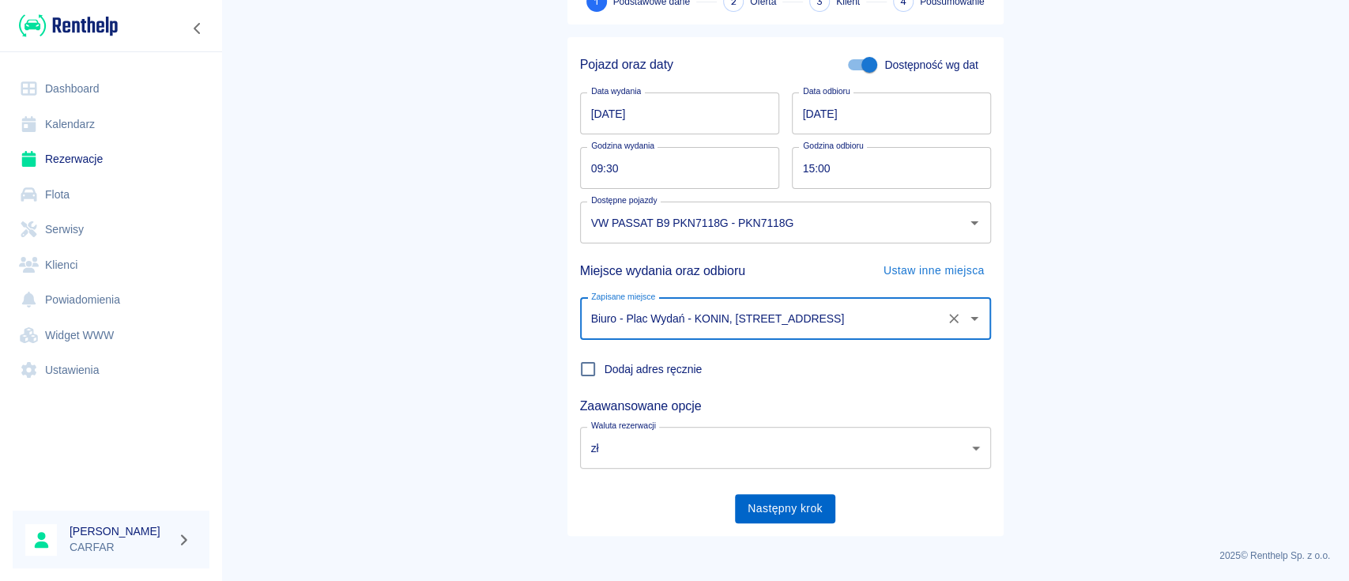
click at [790, 503] on button "Następny krok" at bounding box center [785, 508] width 100 height 29
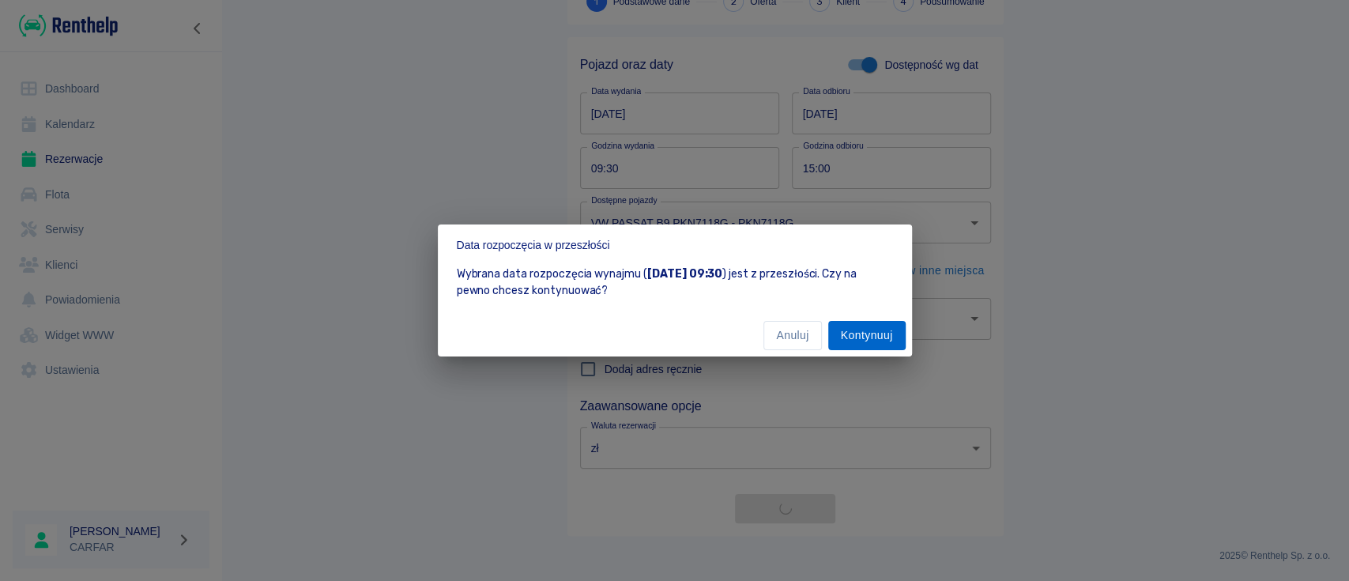
click at [865, 335] on button "Kontynuuj" at bounding box center [866, 335] width 77 height 29
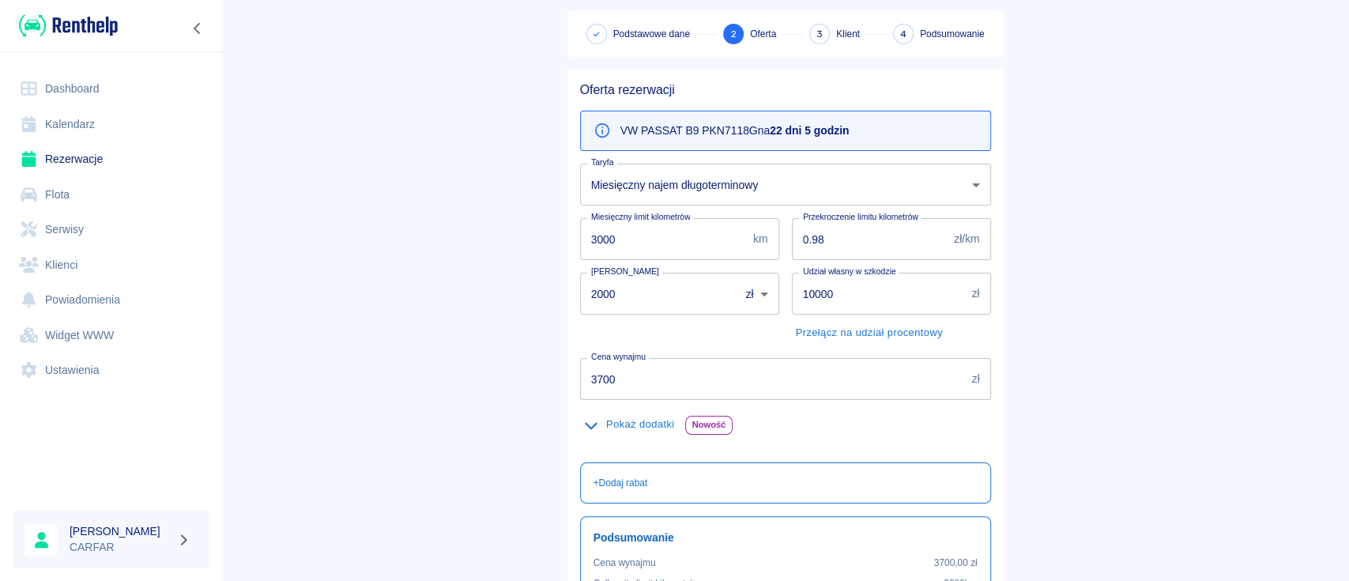
scroll to position [105, 0]
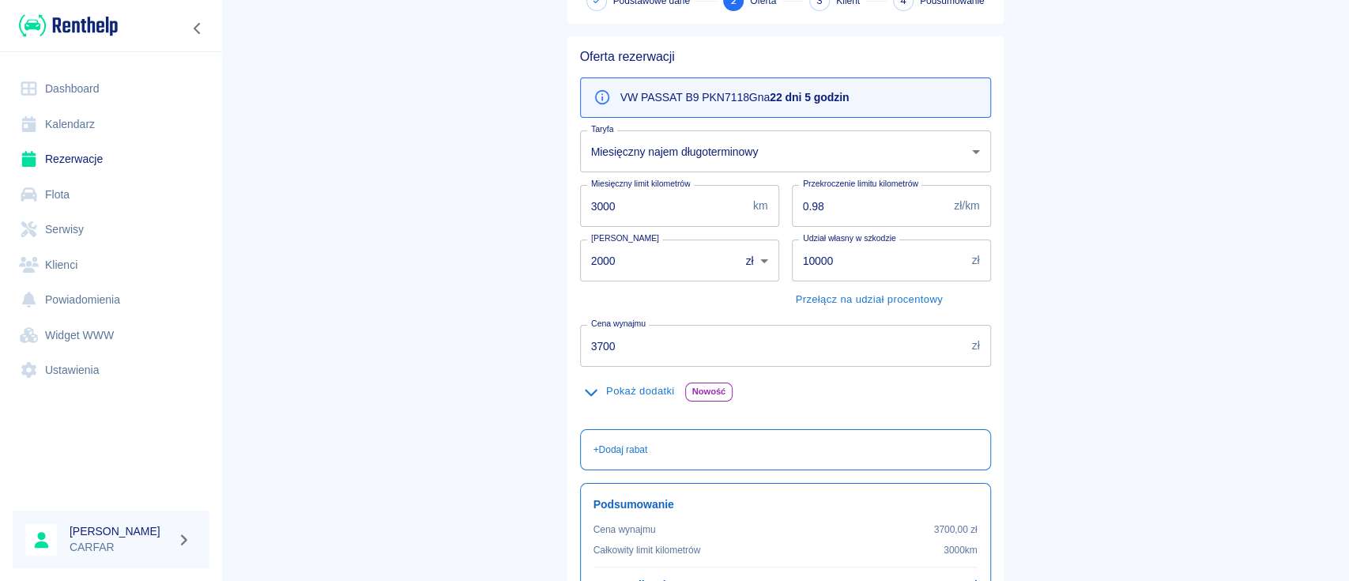
click at [643, 388] on button "Pokaż dodatki" at bounding box center [629, 391] width 99 height 25
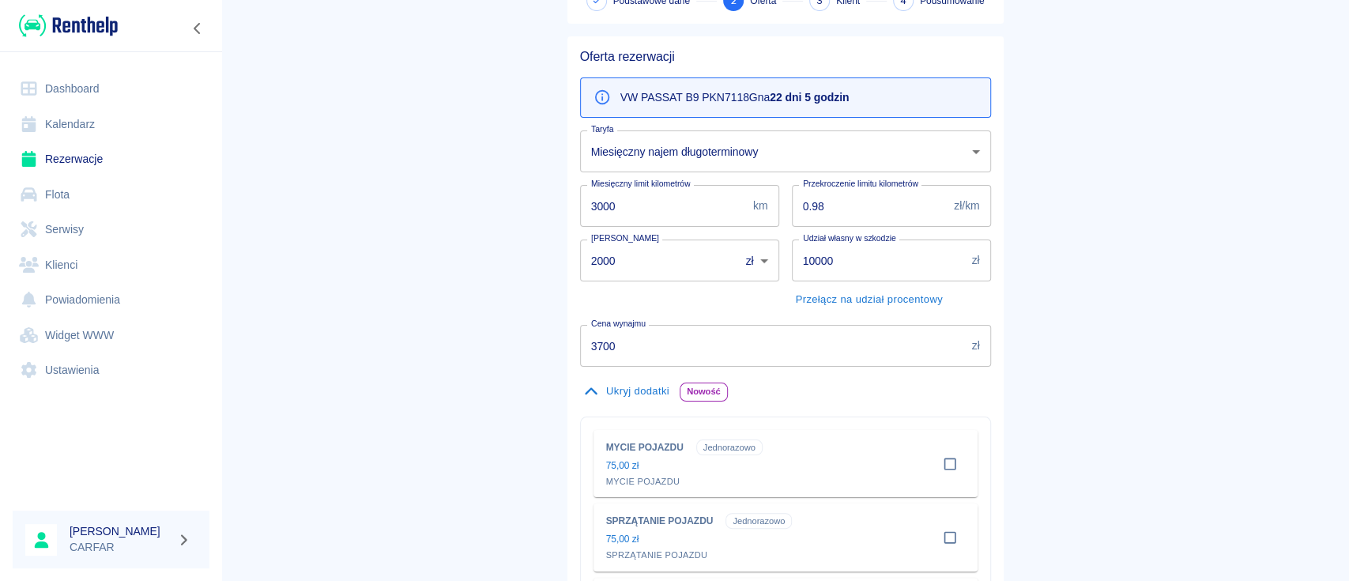
click at [642, 388] on button "Ukryj dodatki" at bounding box center [626, 391] width 93 height 25
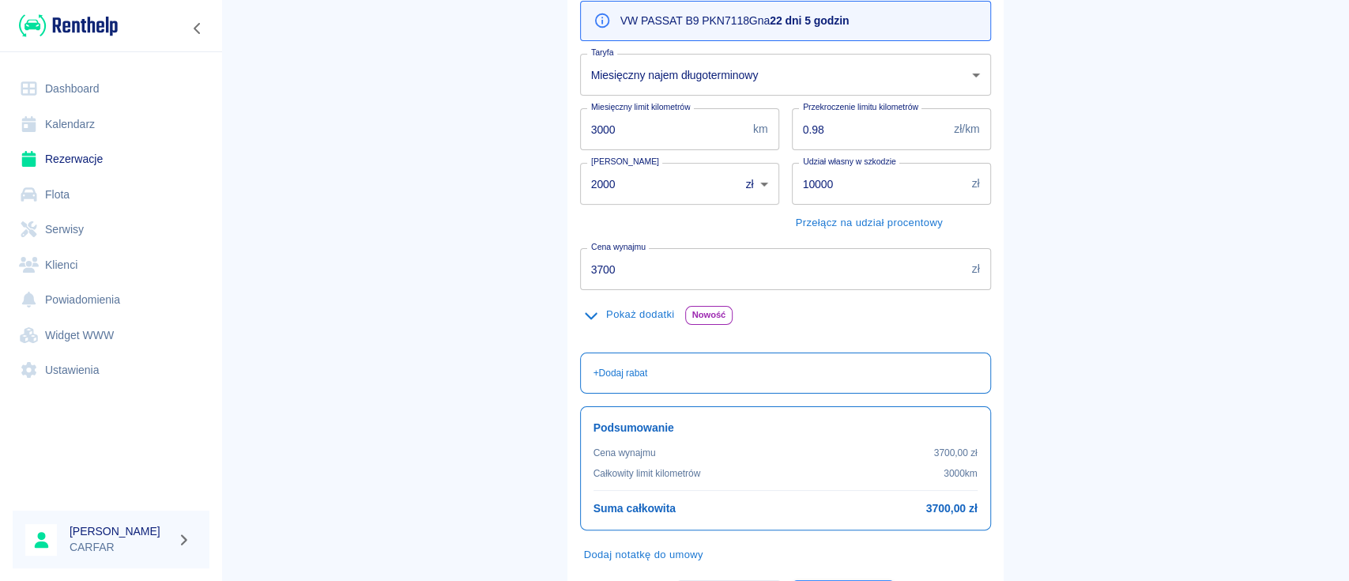
scroll to position [267, 0]
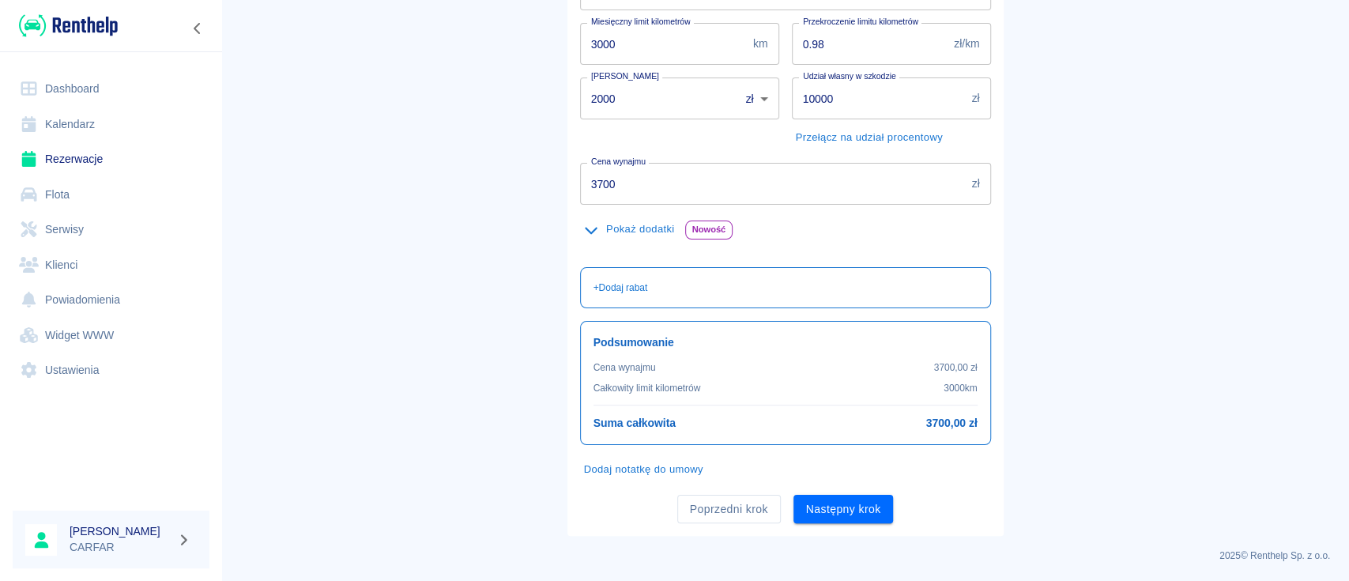
click at [674, 463] on button "Dodaj notatkę do umowy" at bounding box center [643, 470] width 127 height 25
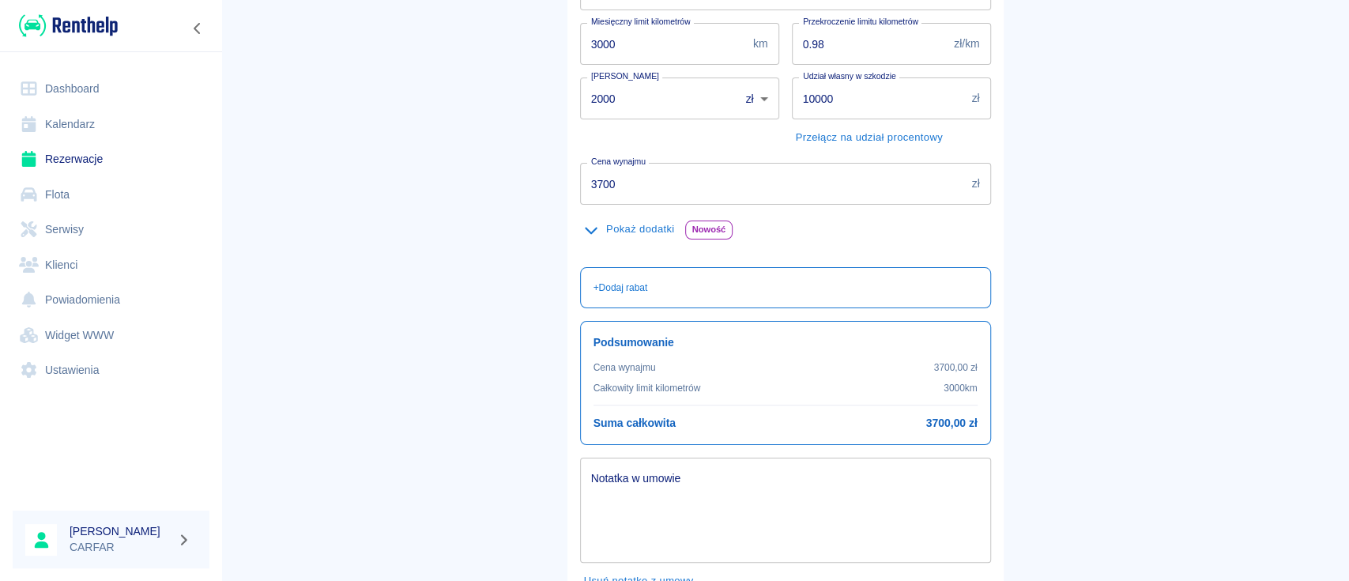
click at [689, 490] on textarea "Notatka w umowie" at bounding box center [785, 510] width 389 height 79
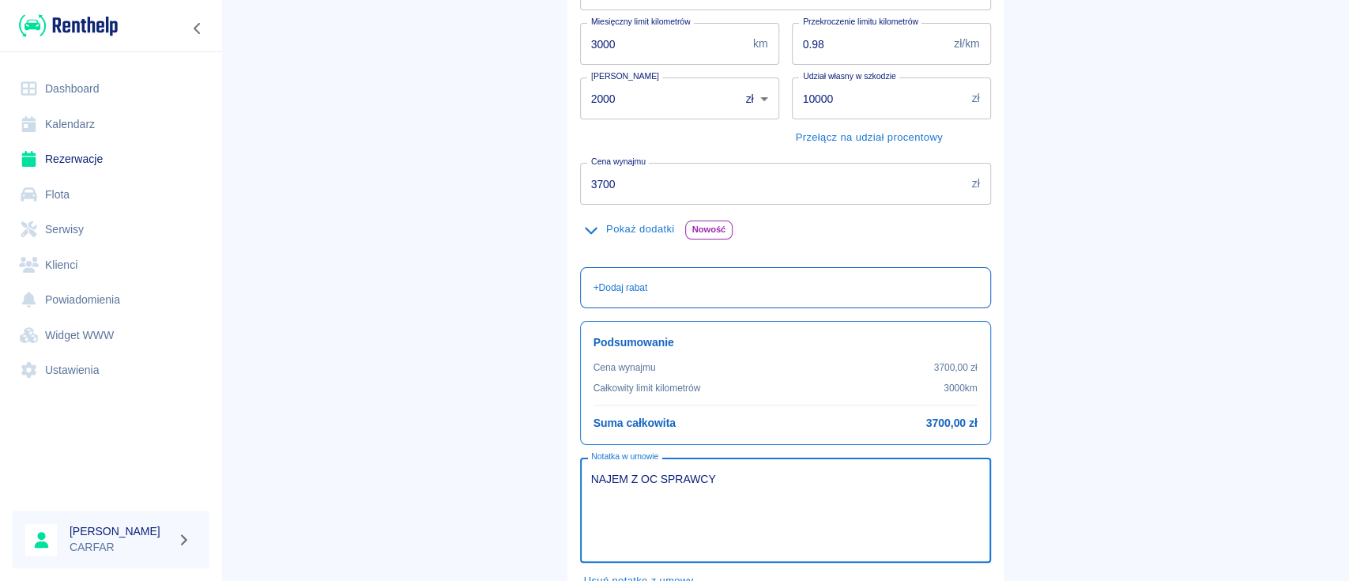
type textarea "NAJEM Z OC SPRAWCY"
click at [638, 282] on p "+ Dodaj rabat" at bounding box center [621, 288] width 55 height 14
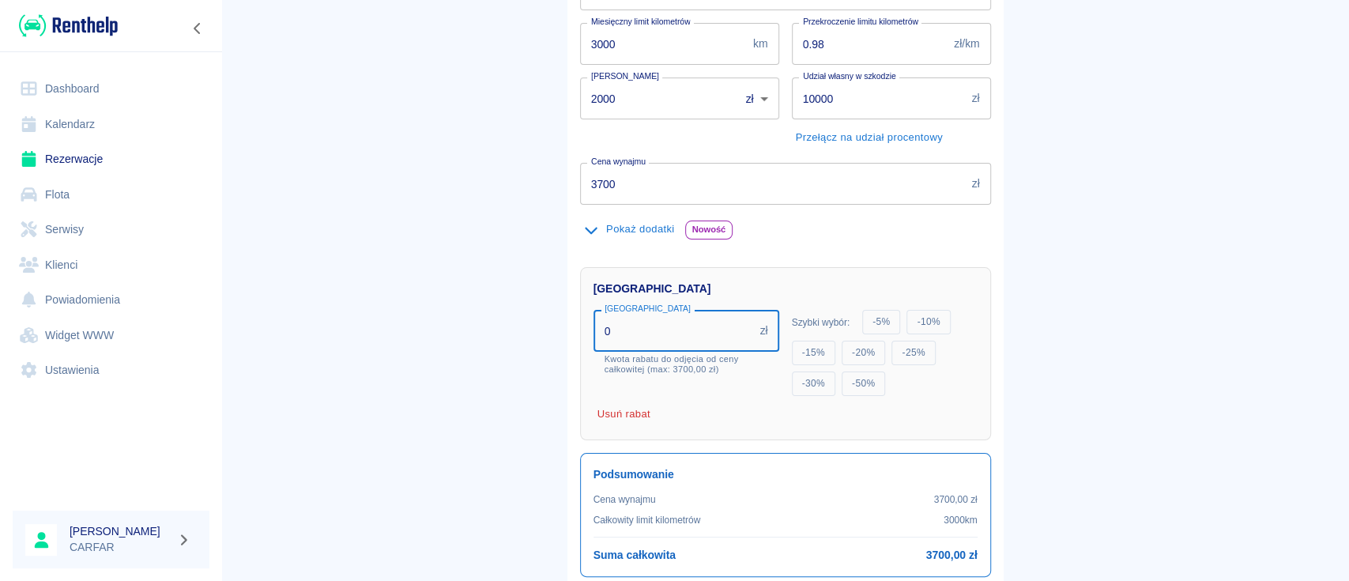
drag, startPoint x: 721, startPoint y: 330, endPoint x: 569, endPoint y: 335, distance: 151.9
click at [569, 335] on div "Rabat Rabat 0 zł Rabat Kwota rabatu do odjęcia od ceny całkowitej (max: 3700,00…" at bounding box center [780, 348] width 424 height 186
type input "3700"
click at [932, 404] on div "Rabat Rabat 3700 zł Rabat Kwota rabatu do odjęcia od ceny całkowitej (max: 3700…" at bounding box center [785, 353] width 411 height 173
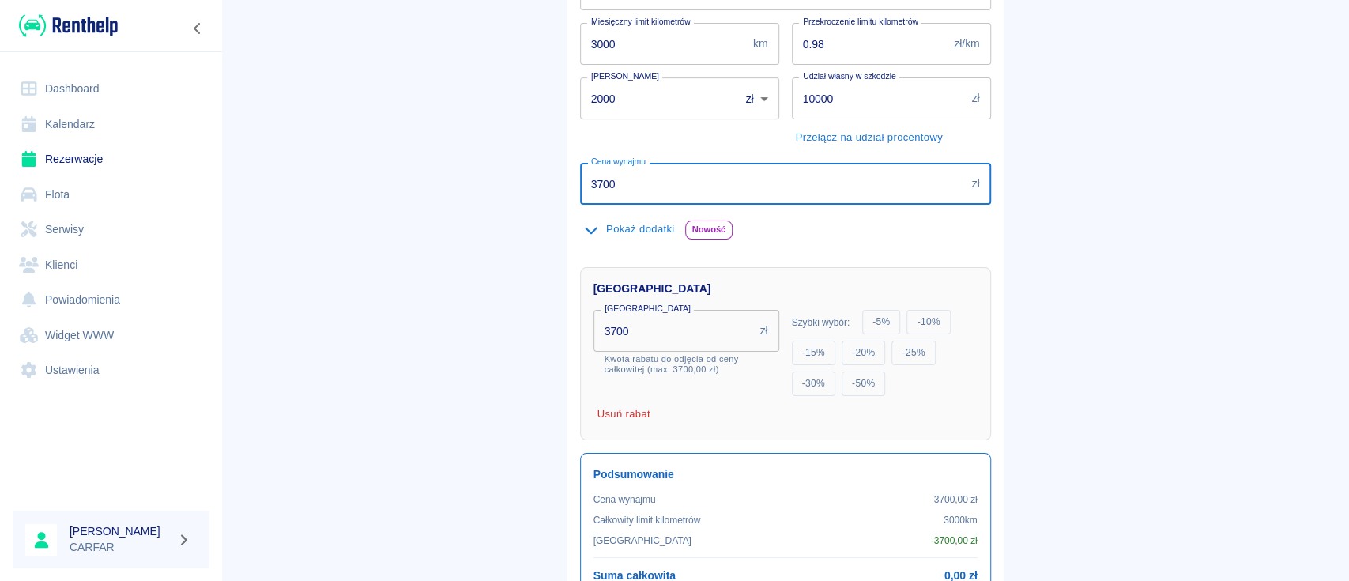
drag, startPoint x: 621, startPoint y: 180, endPoint x: 531, endPoint y: 181, distance: 89.3
click at [531, 181] on main "Rezerwacje Dodaj rezerwację Podstawowe dane 2 Oferta 3 Klient 4 Podsumowanie Of…" at bounding box center [785, 276] width 1128 height 1048
type input "1"
drag, startPoint x: 651, startPoint y: 326, endPoint x: 528, endPoint y: 330, distance: 123.4
click at [594, 330] on input "3700" at bounding box center [674, 331] width 160 height 42
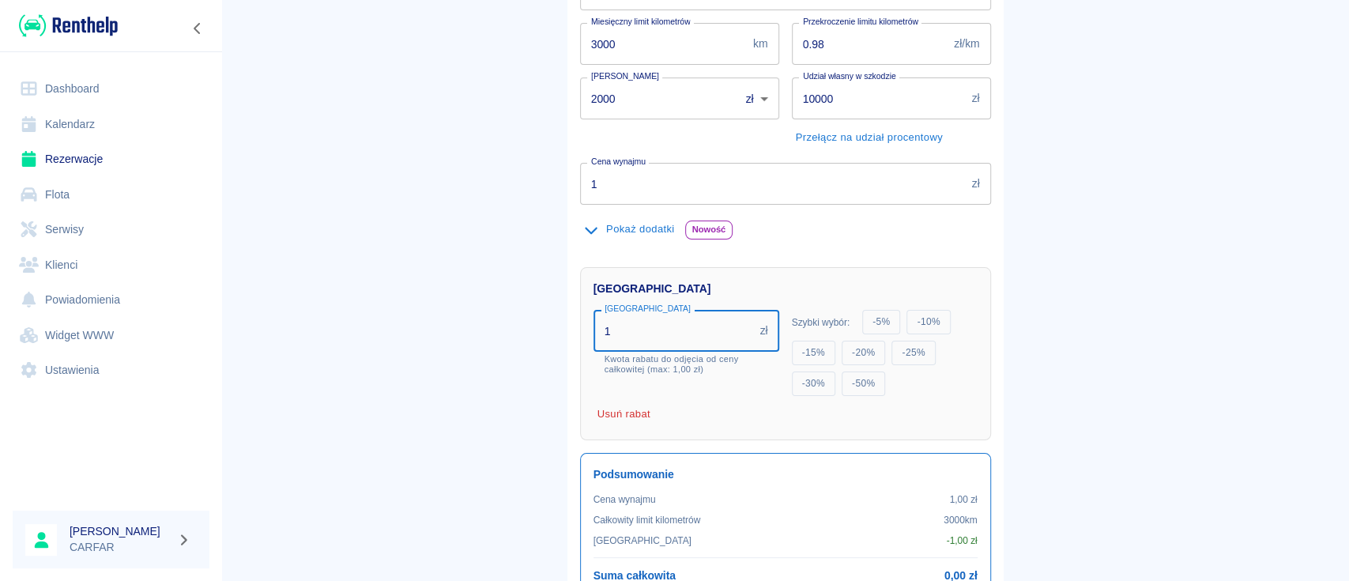
type input "1"
click at [782, 270] on div "Rabat Rabat 1 zł Rabat Kwota rabatu do odjęcia od ceny całkowitej (max: 1,00 zł…" at bounding box center [785, 353] width 411 height 173
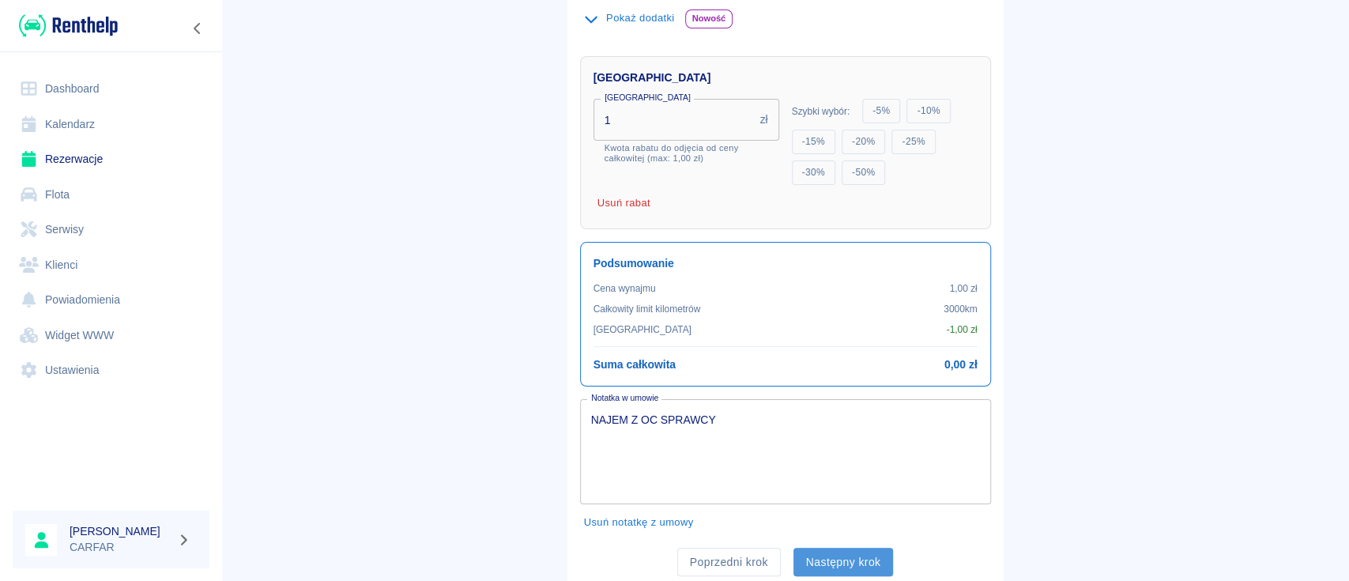
click at [835, 556] on button "Następny krok" at bounding box center [844, 562] width 100 height 29
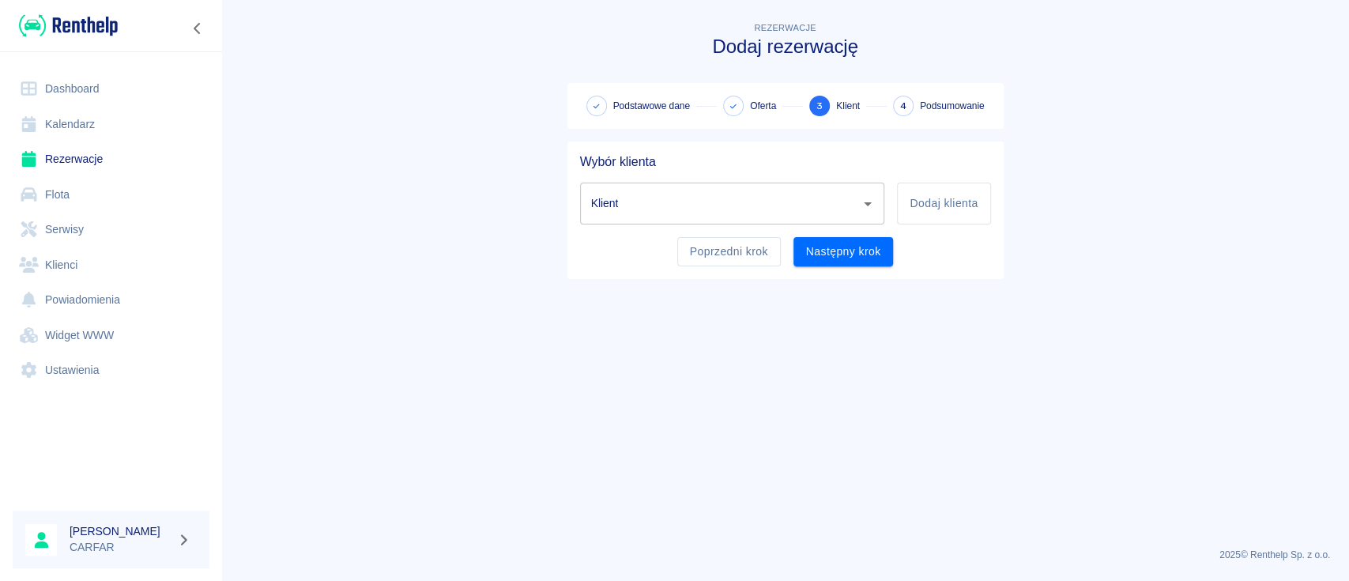
click at [791, 203] on input "Klient" at bounding box center [720, 204] width 267 height 28
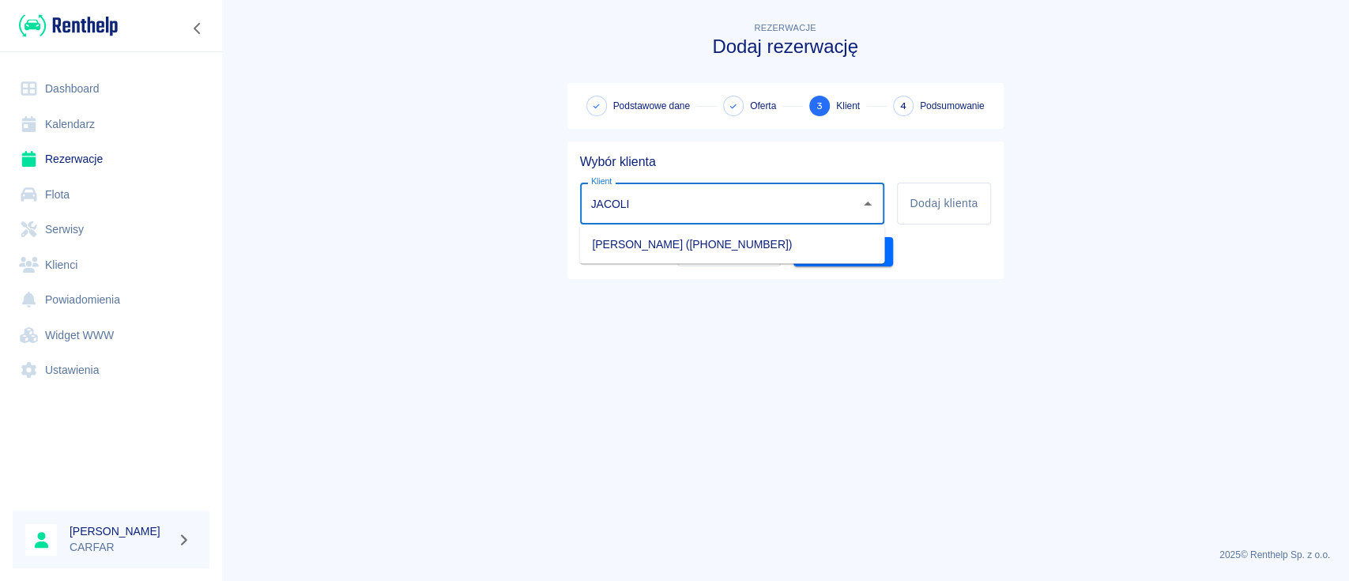
click at [796, 240] on li "KAROL PAWEŁ JACOLIK (+48607424224)" at bounding box center [731, 244] width 305 height 26
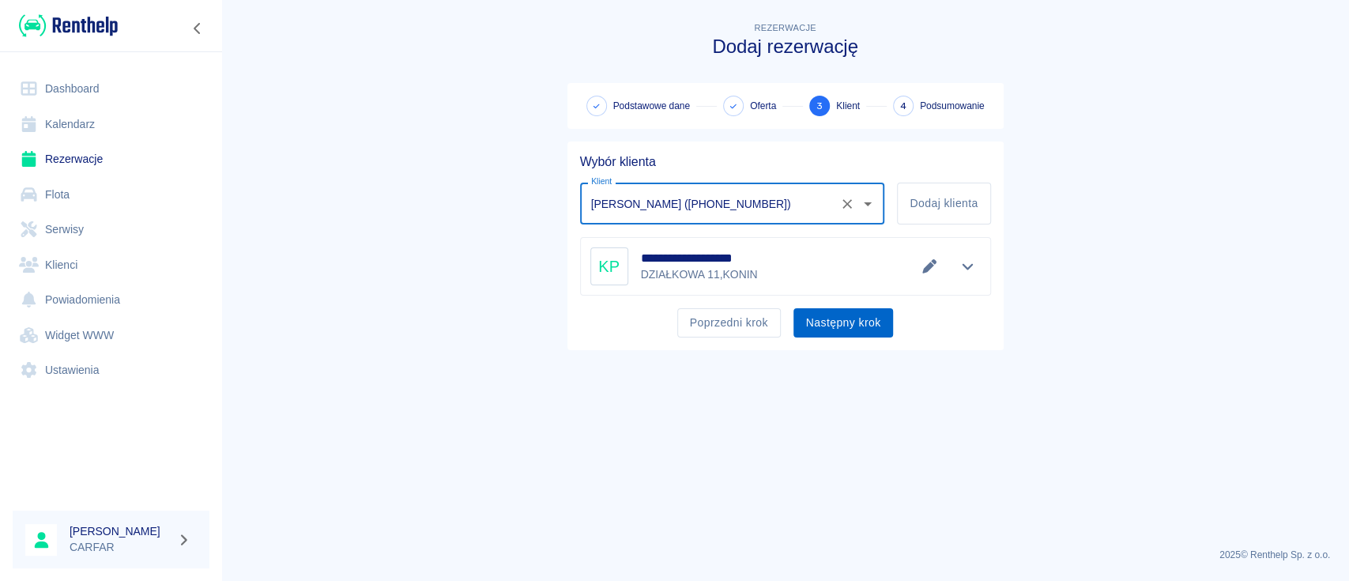
type input "KAROL PAWEŁ JACOLIK (+48607424224)"
click at [851, 331] on button "Następny krok" at bounding box center [844, 322] width 100 height 29
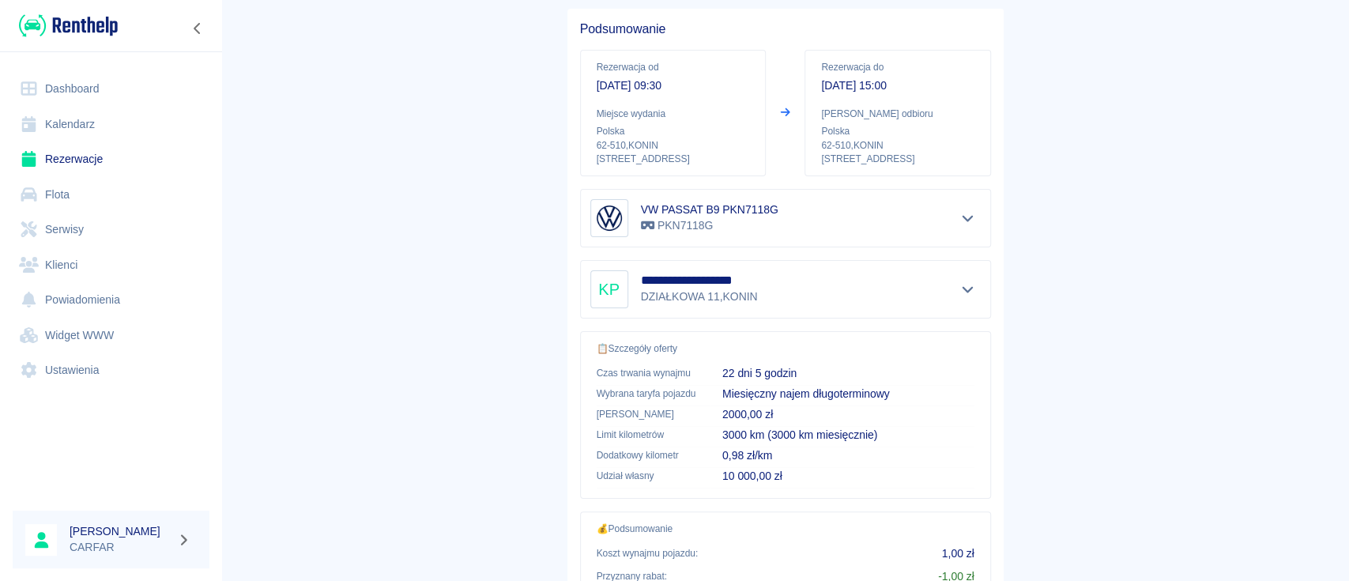
scroll to position [348, 0]
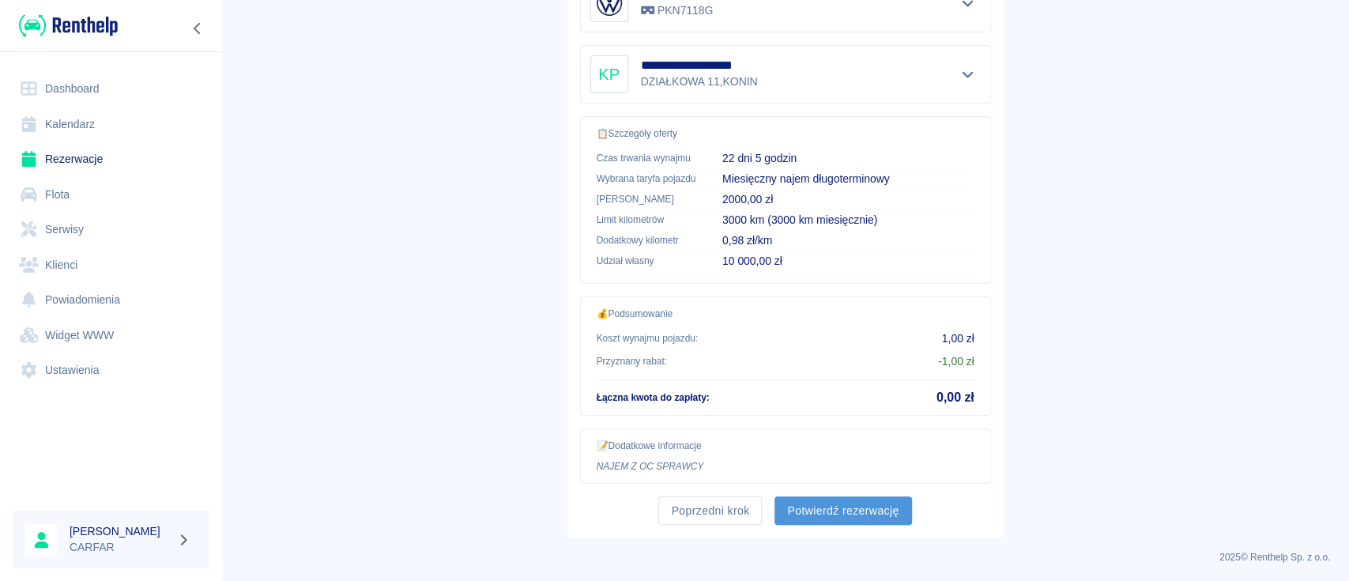
click at [834, 511] on button "Potwierdź rezerwację" at bounding box center [843, 510] width 137 height 29
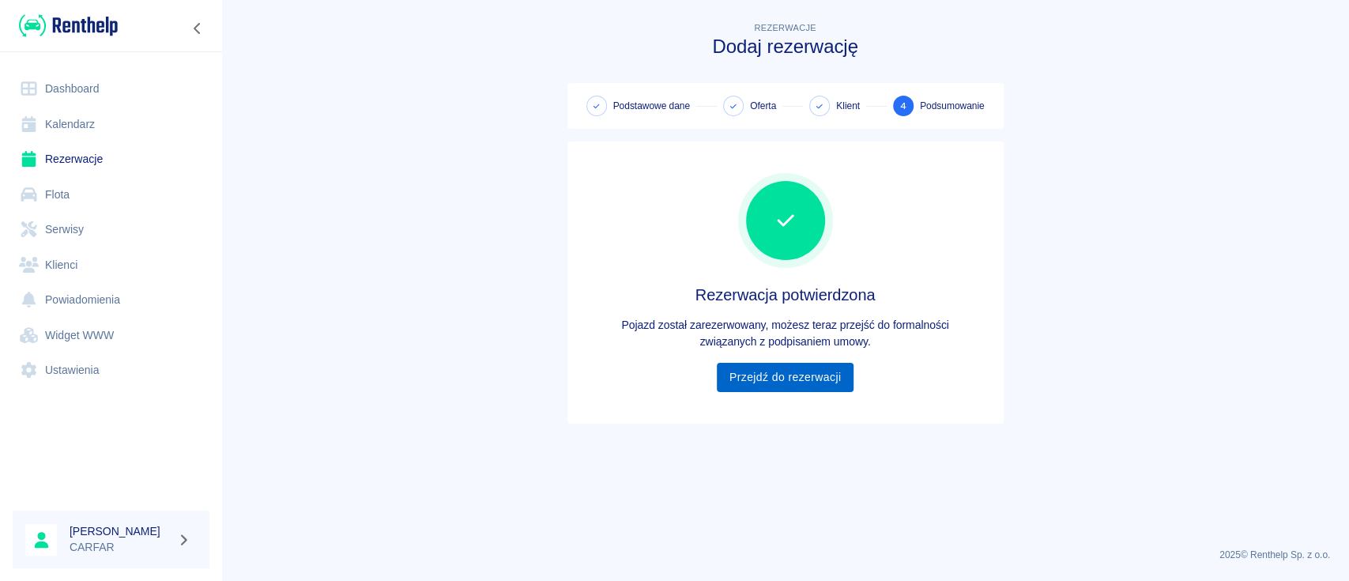
click at [786, 376] on link "Przejdź do rezerwacji" at bounding box center [785, 377] width 137 height 29
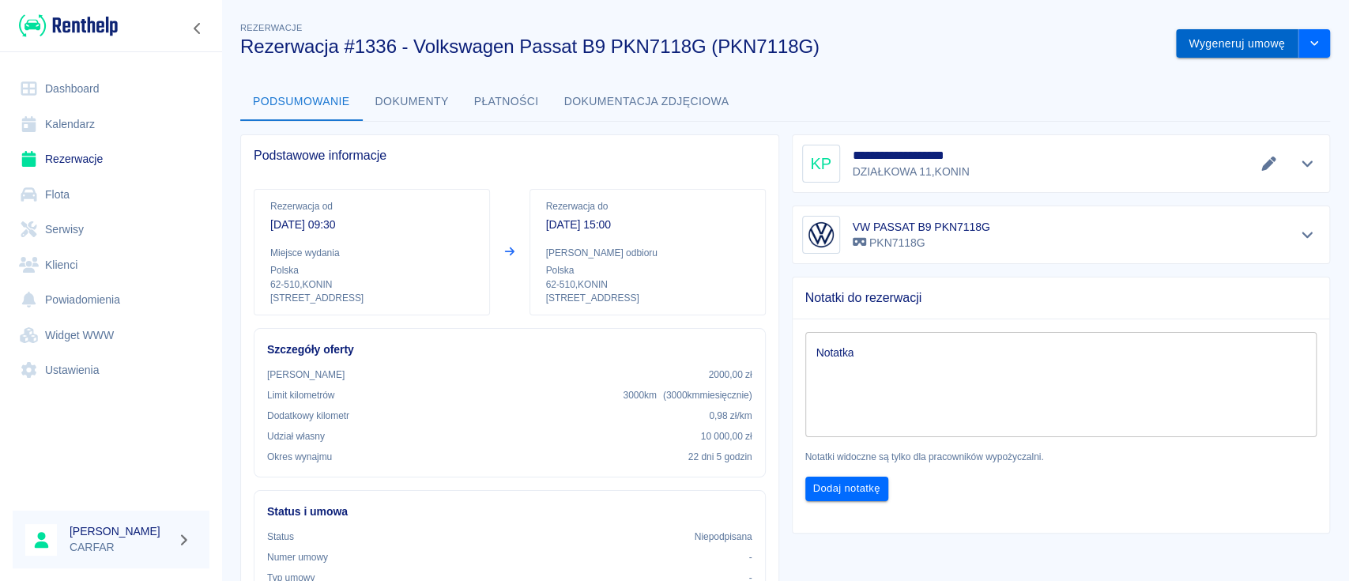
click at [1231, 46] on button "Wygeneruj umowę" at bounding box center [1237, 43] width 123 height 29
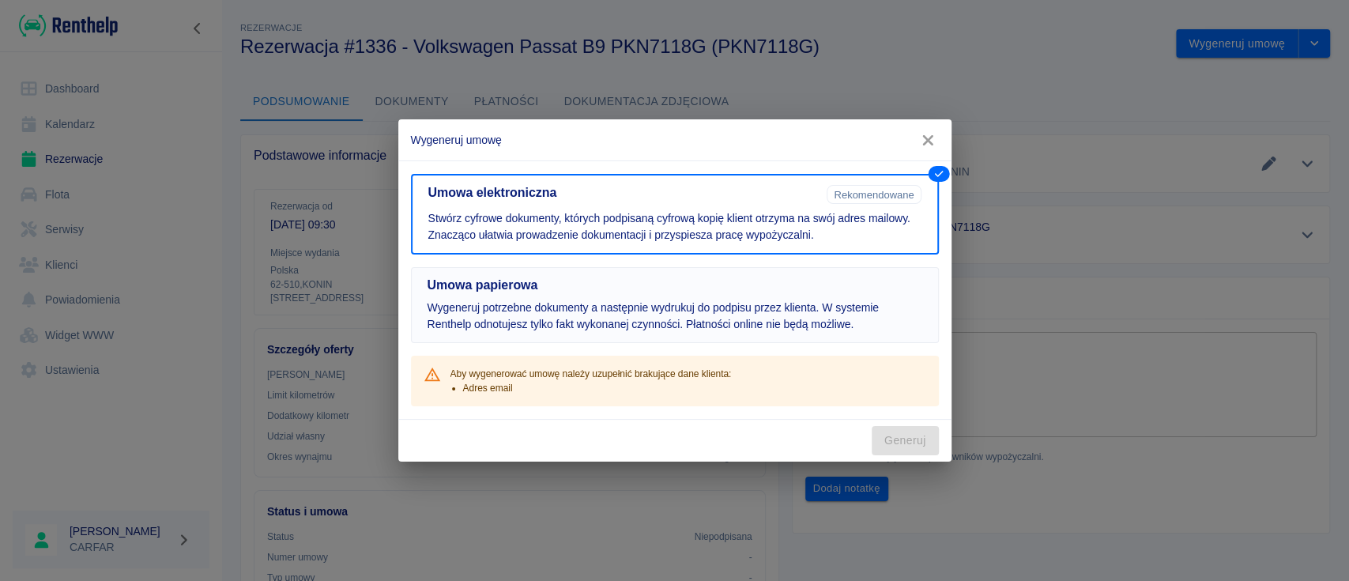
click at [686, 304] on p "Wygeneruj potrzebne dokumenty a następnie wydrukuj do podpisu przez klienta. W …" at bounding box center [675, 316] width 495 height 33
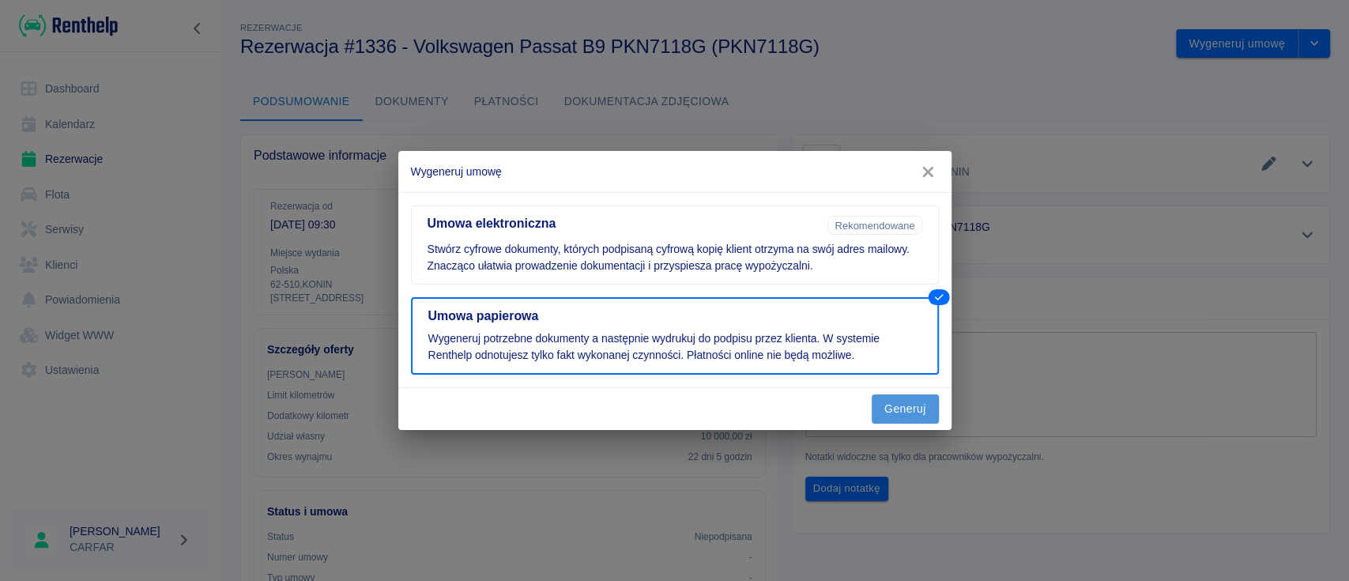
click at [924, 405] on button "Generuj" at bounding box center [905, 408] width 67 height 29
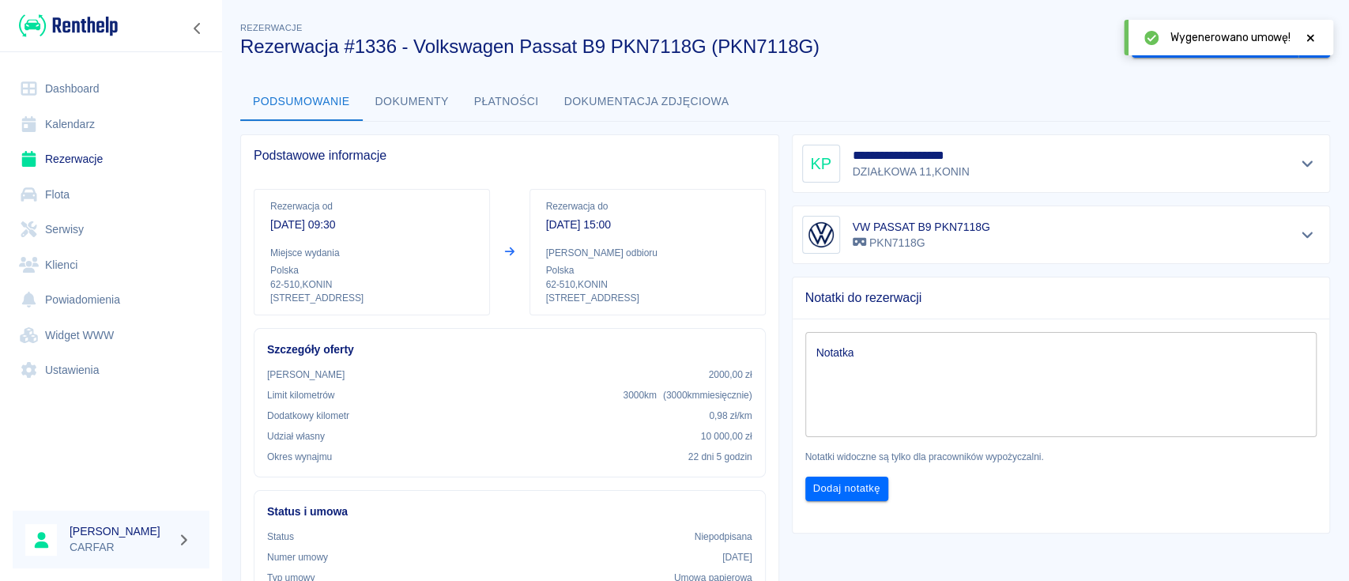
click at [1311, 34] on icon at bounding box center [1311, 37] width 14 height 11
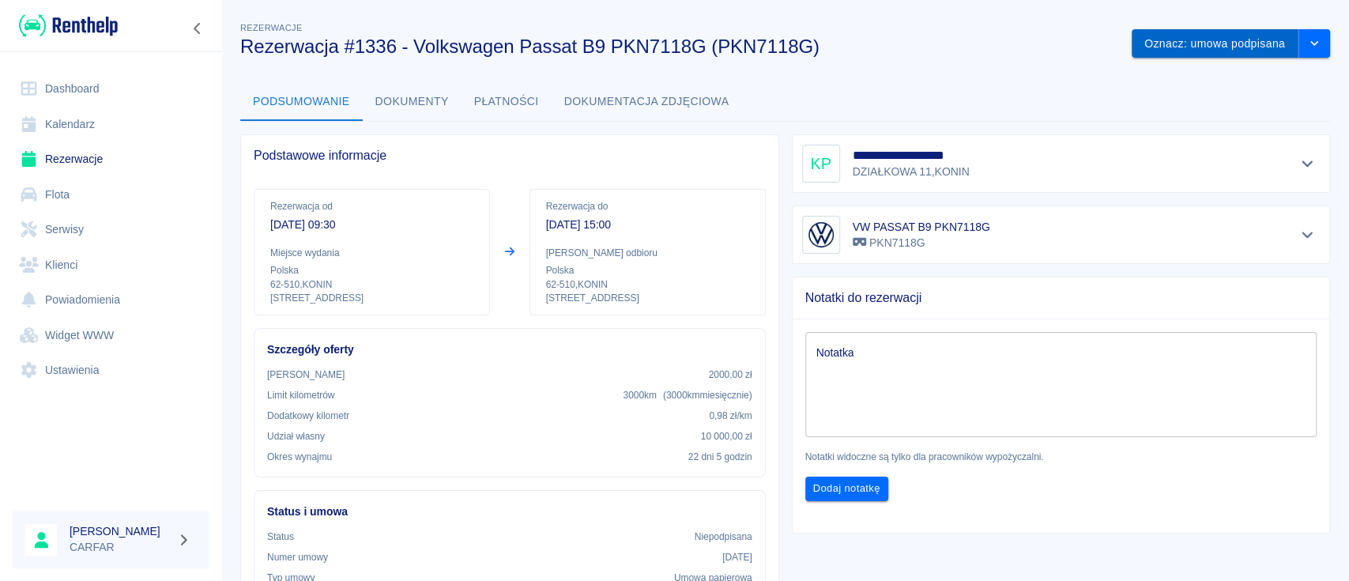
click at [1232, 48] on button "Oznacz: umowa podpisana" at bounding box center [1215, 43] width 167 height 29
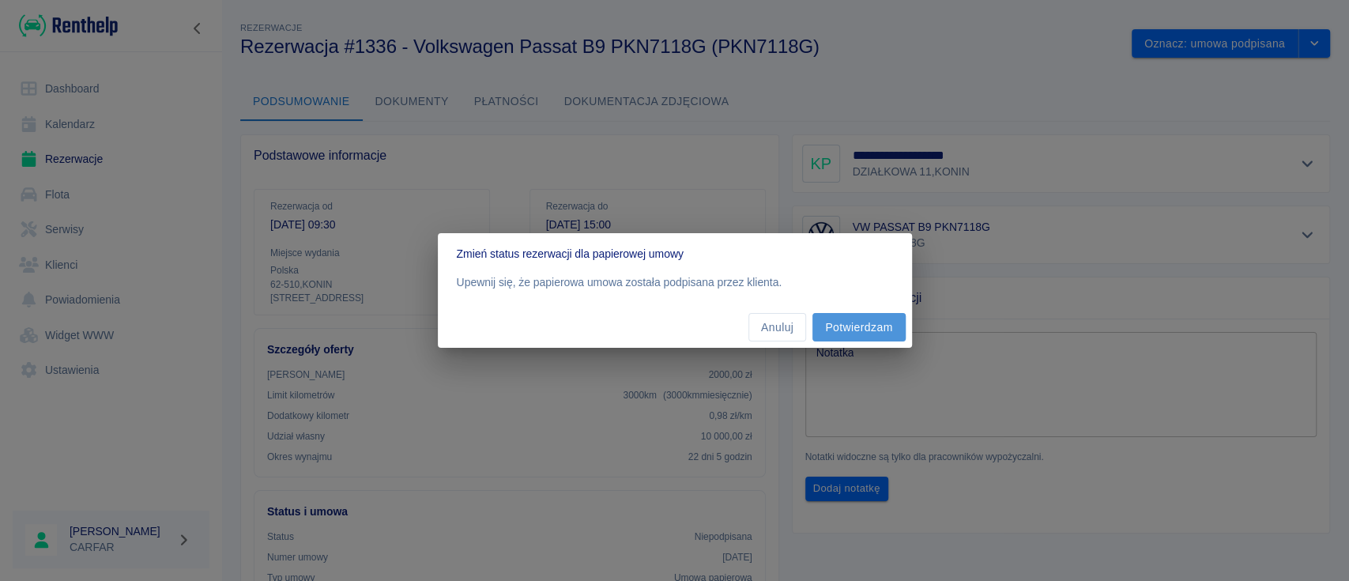
click at [866, 330] on button "Potwierdzam" at bounding box center [859, 327] width 92 height 29
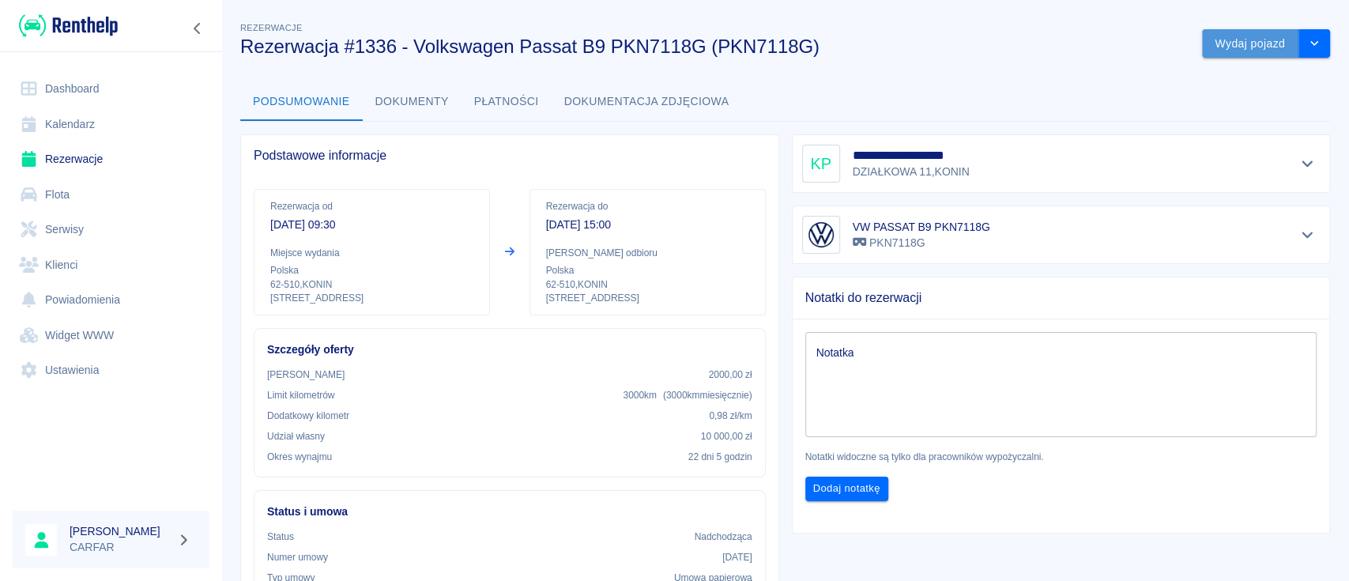
click at [1240, 45] on button "Wydaj pojazd" at bounding box center [1250, 43] width 96 height 29
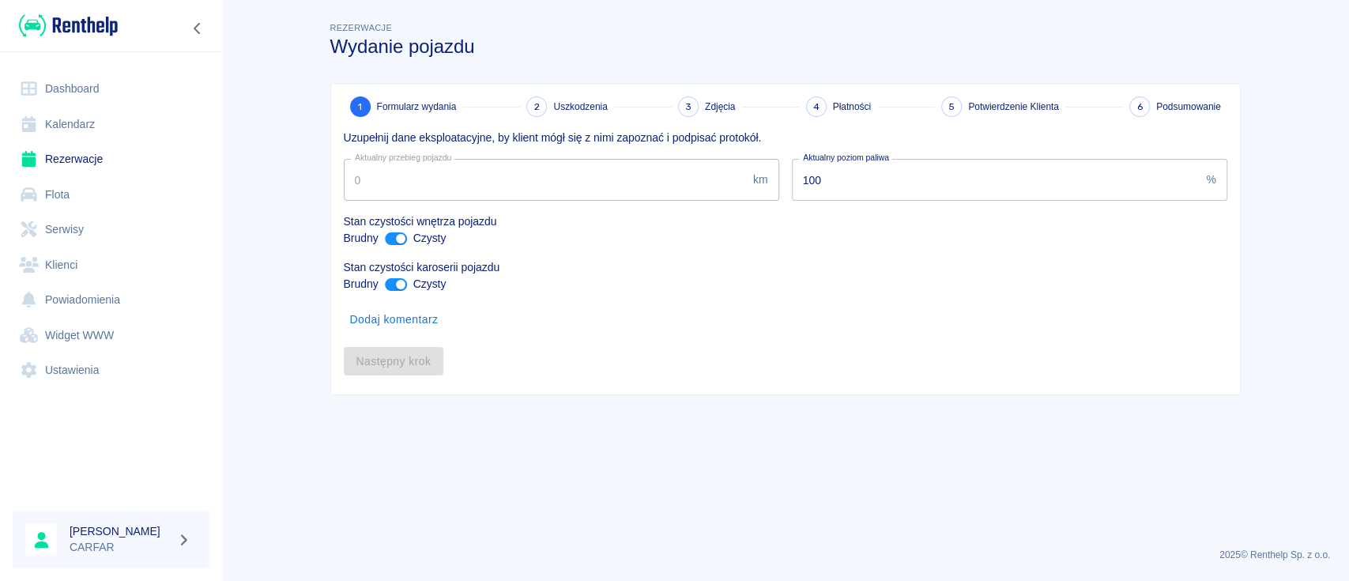
type input "28613"
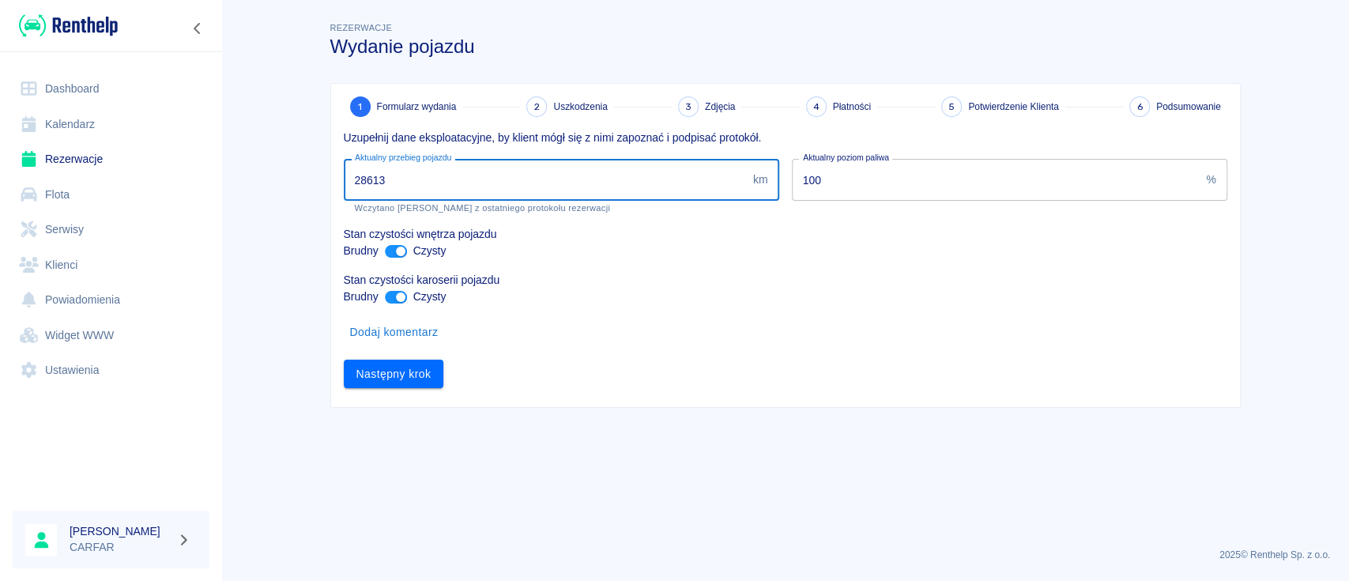
click at [389, 179] on input "28613" at bounding box center [545, 180] width 403 height 42
click at [419, 372] on button "Następny krok" at bounding box center [394, 374] width 100 height 29
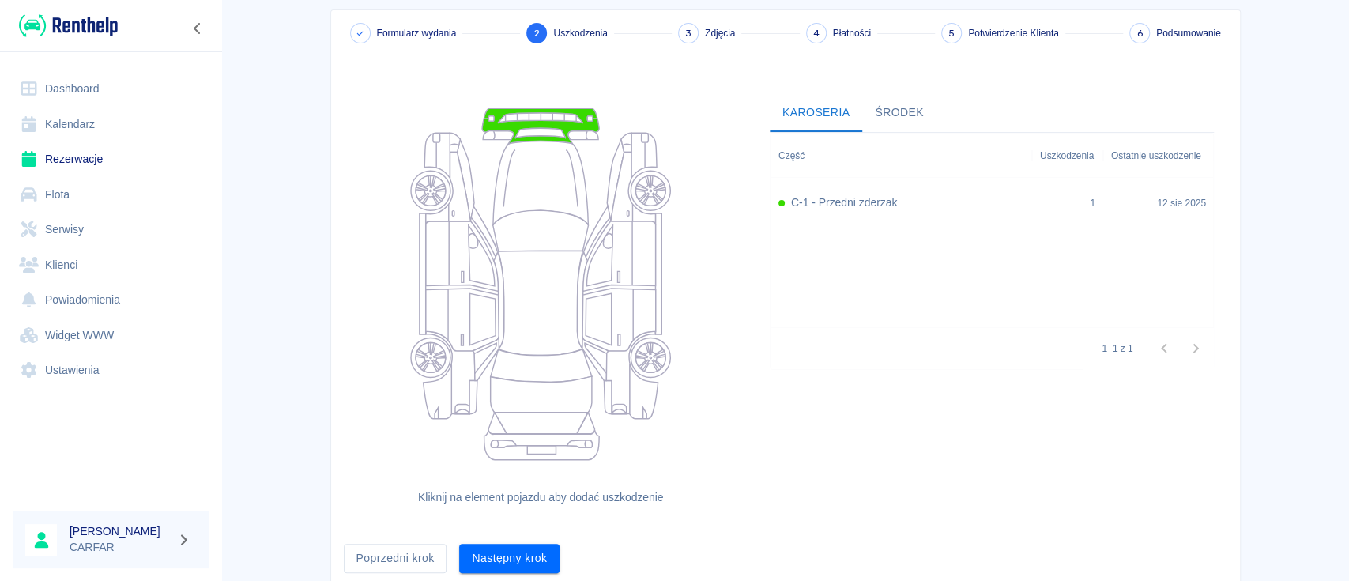
scroll to position [130, 0]
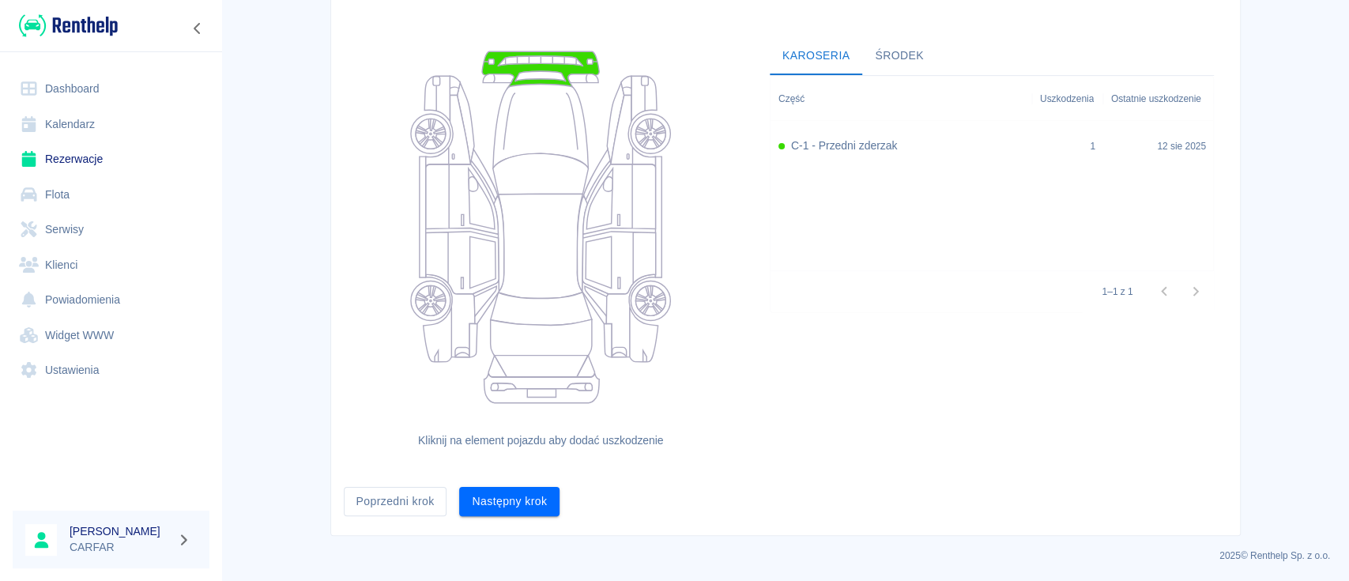
click at [513, 504] on button "Następny krok" at bounding box center [509, 501] width 100 height 29
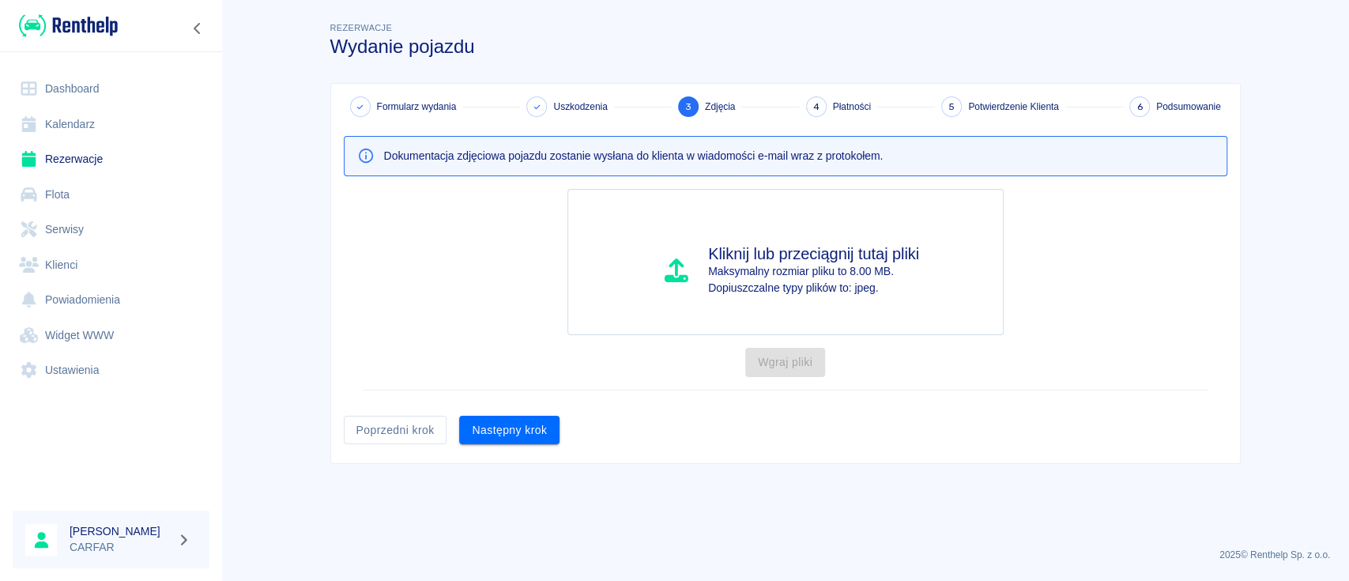
scroll to position [0, 0]
click at [544, 426] on button "Następny krok" at bounding box center [509, 430] width 100 height 29
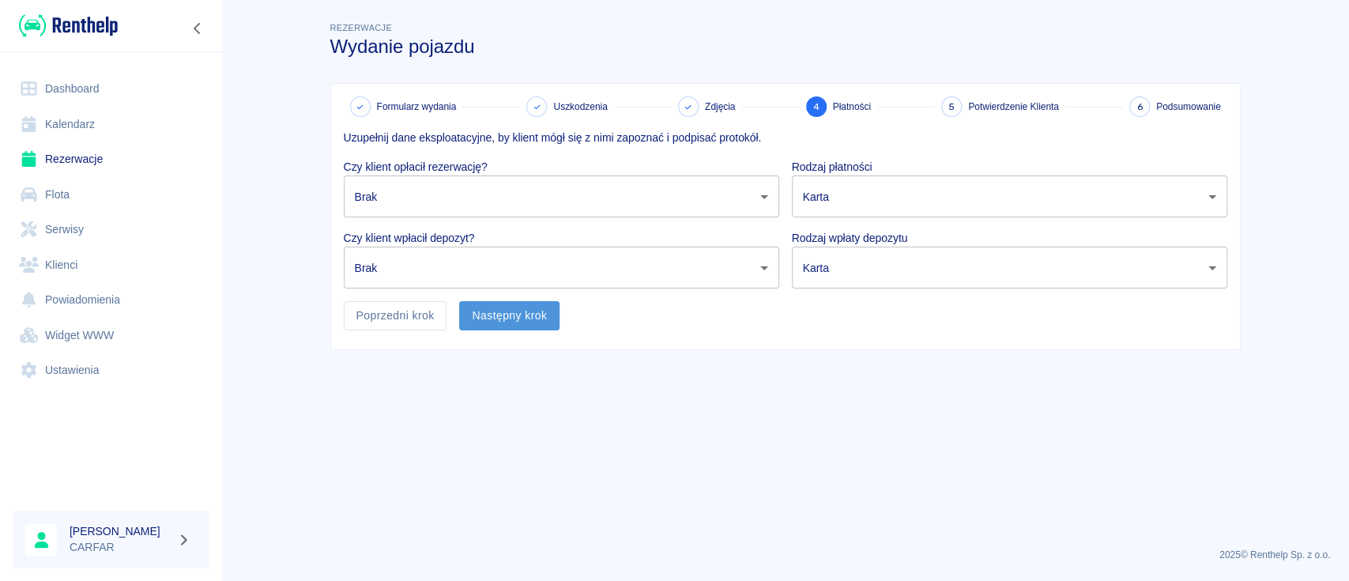
click at [519, 316] on button "Następny krok" at bounding box center [509, 315] width 100 height 29
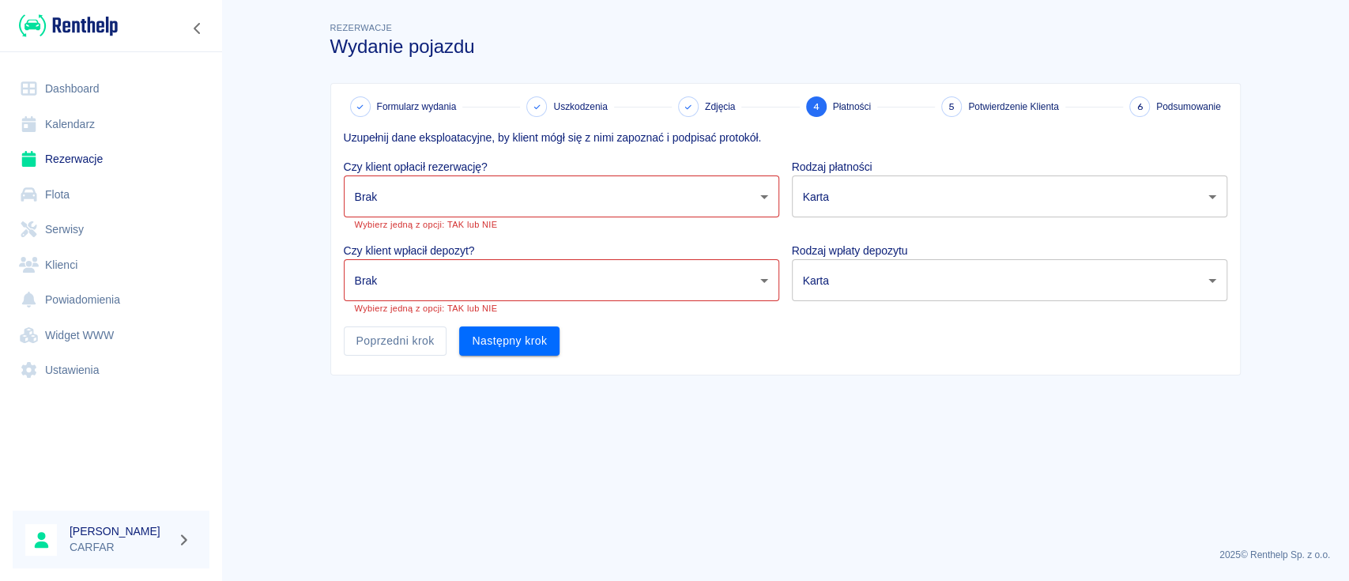
click at [496, 182] on body "Używamy plików Cookies, by zapewnić Ci najlepsze możliwe doświadczenie. Aby dow…" at bounding box center [674, 290] width 1349 height 581
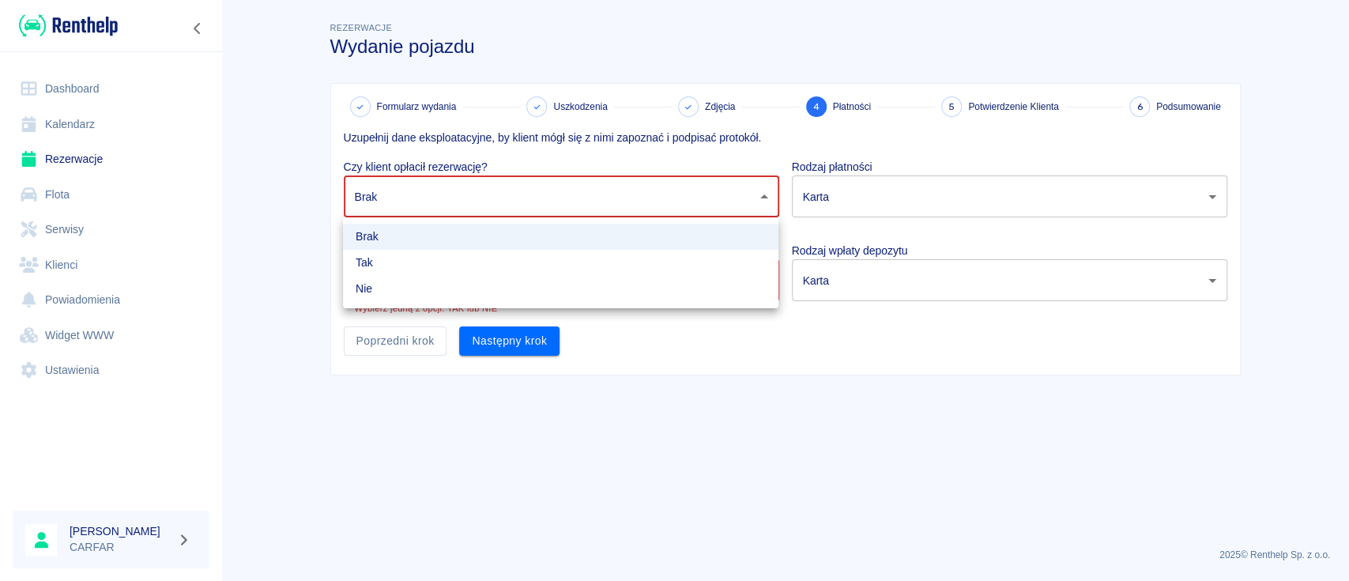
click at [470, 282] on li "Nie" at bounding box center [561, 289] width 436 height 26
type input "false"
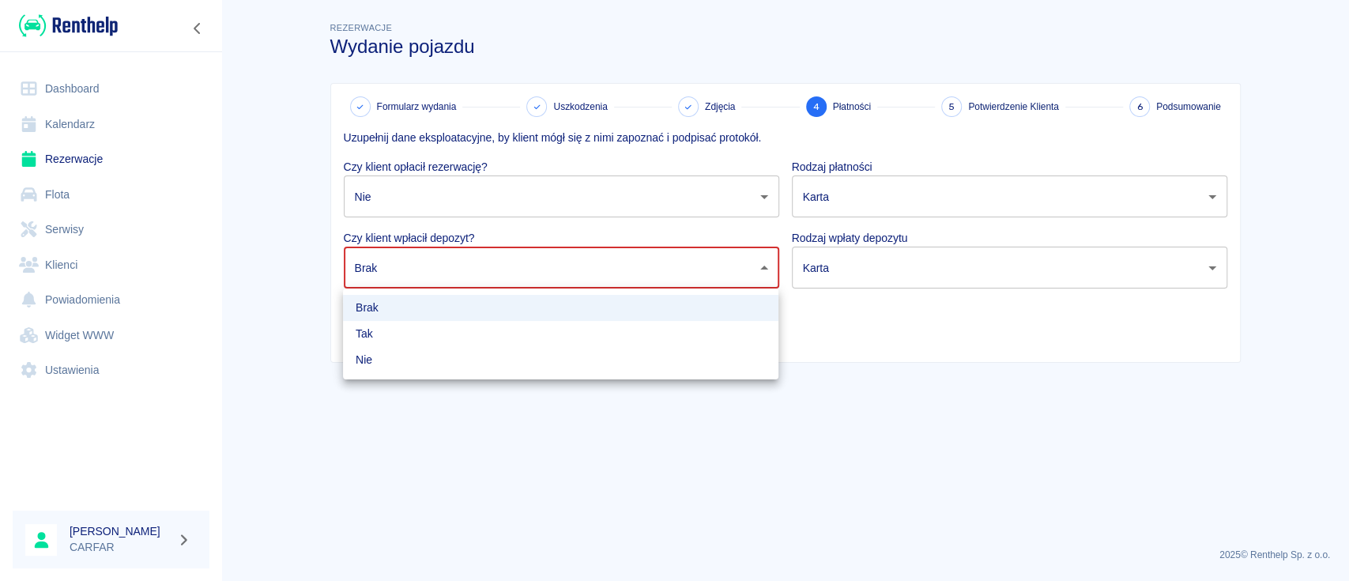
click at [468, 275] on body "Używamy plików Cookies, by zapewnić Ci najlepsze możliwe doświadczenie. Aby dow…" at bounding box center [674, 290] width 1349 height 581
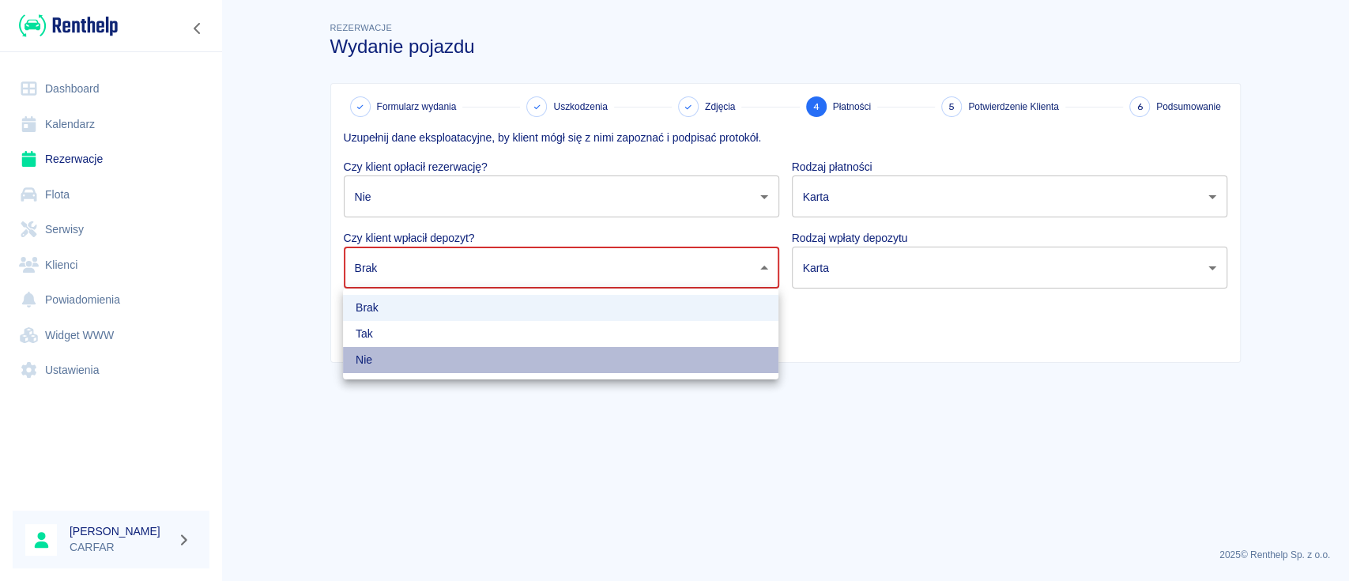
click at [460, 363] on li "Nie" at bounding box center [561, 360] width 436 height 26
type input "false"
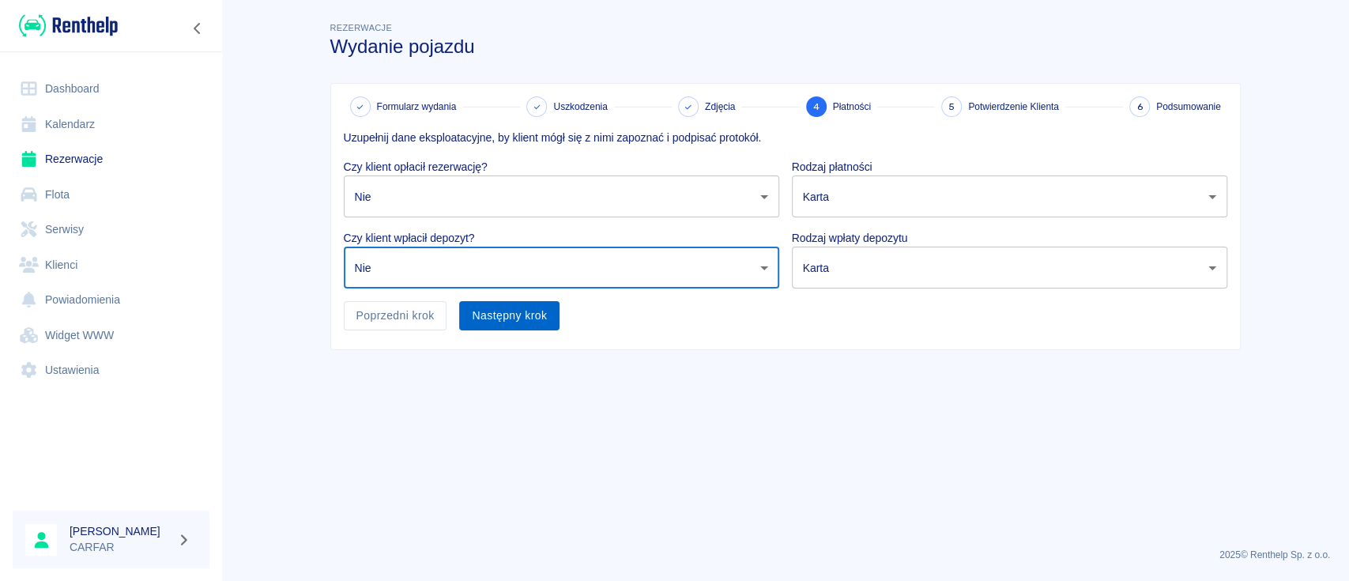
click at [521, 316] on button "Następny krok" at bounding box center [509, 315] width 100 height 29
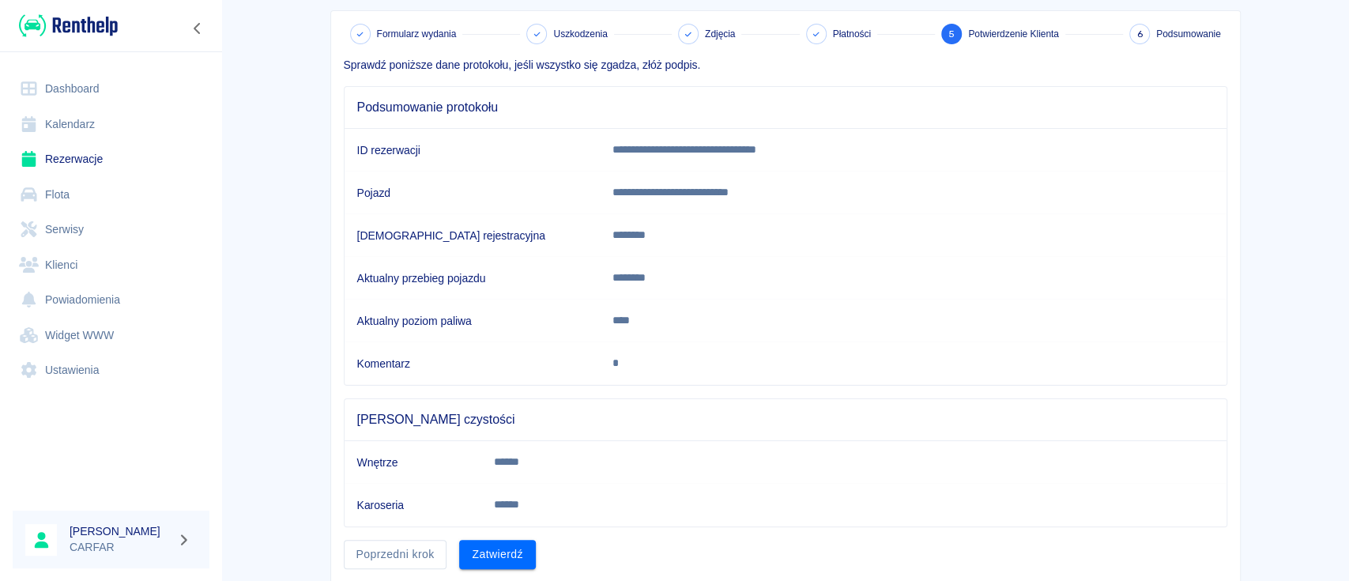
scroll to position [124, 0]
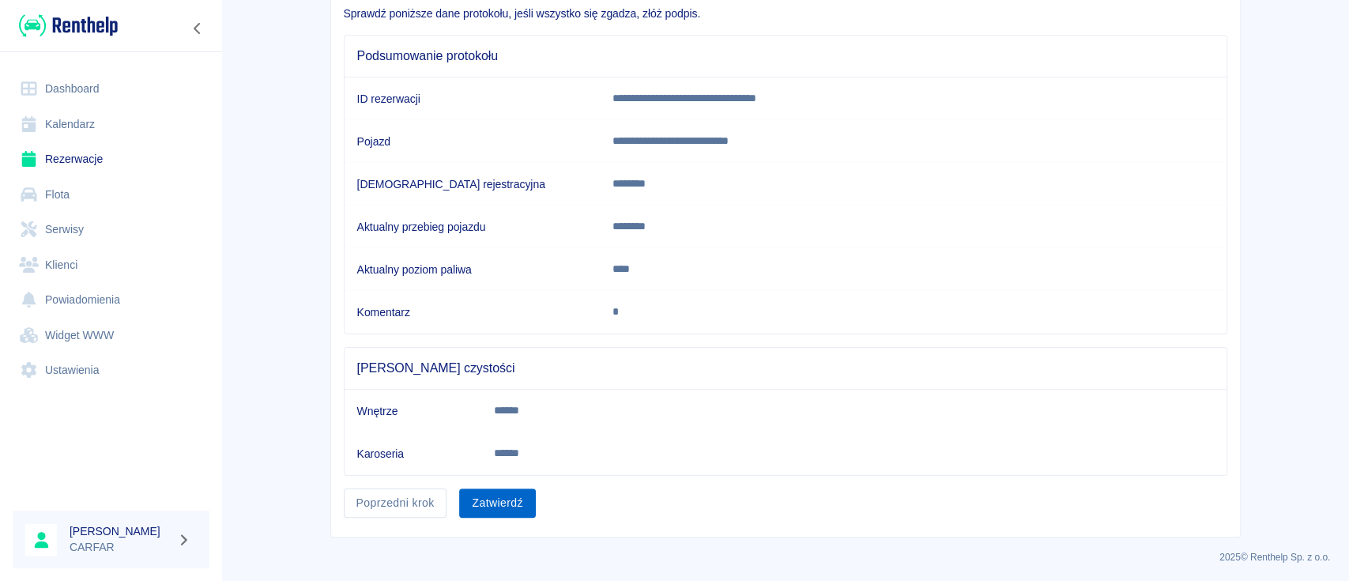
click at [484, 496] on button "Zatwierdź" at bounding box center [497, 503] width 76 height 29
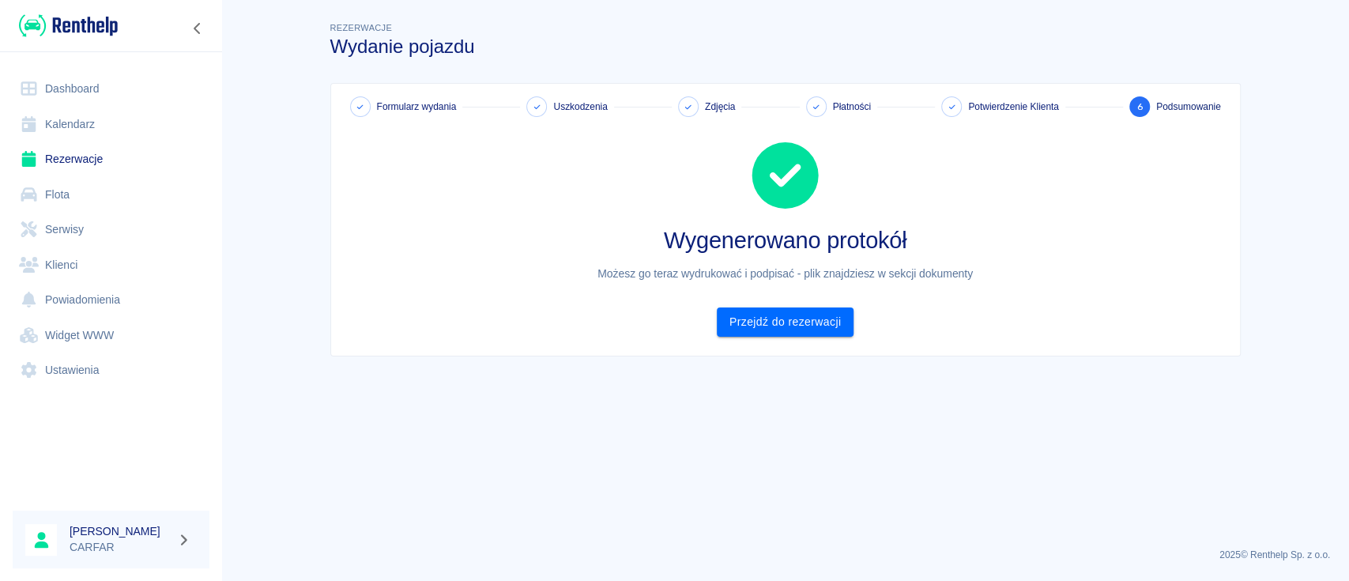
scroll to position [0, 0]
click at [805, 326] on link "Przejdź do rezerwacji" at bounding box center [785, 322] width 137 height 29
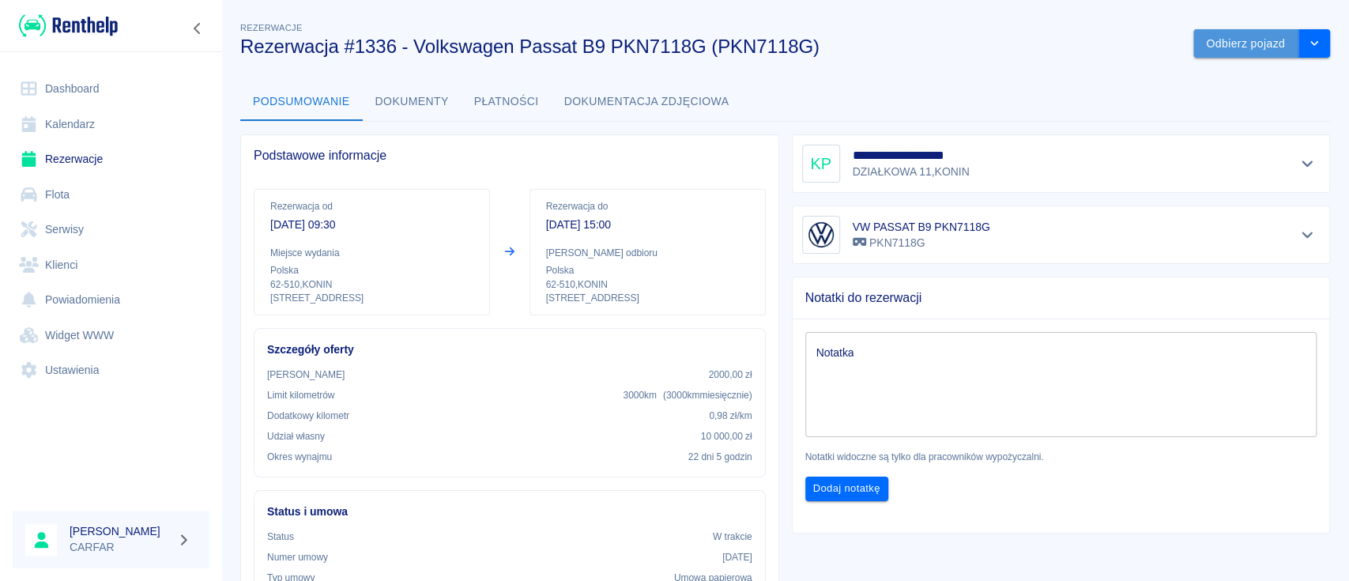
click at [1243, 39] on button "Odbierz pojazd" at bounding box center [1246, 43] width 105 height 29
click at [1309, 32] on icon at bounding box center [1311, 37] width 14 height 11
click at [1255, 46] on button "Odbierz pojazd" at bounding box center [1246, 43] width 105 height 29
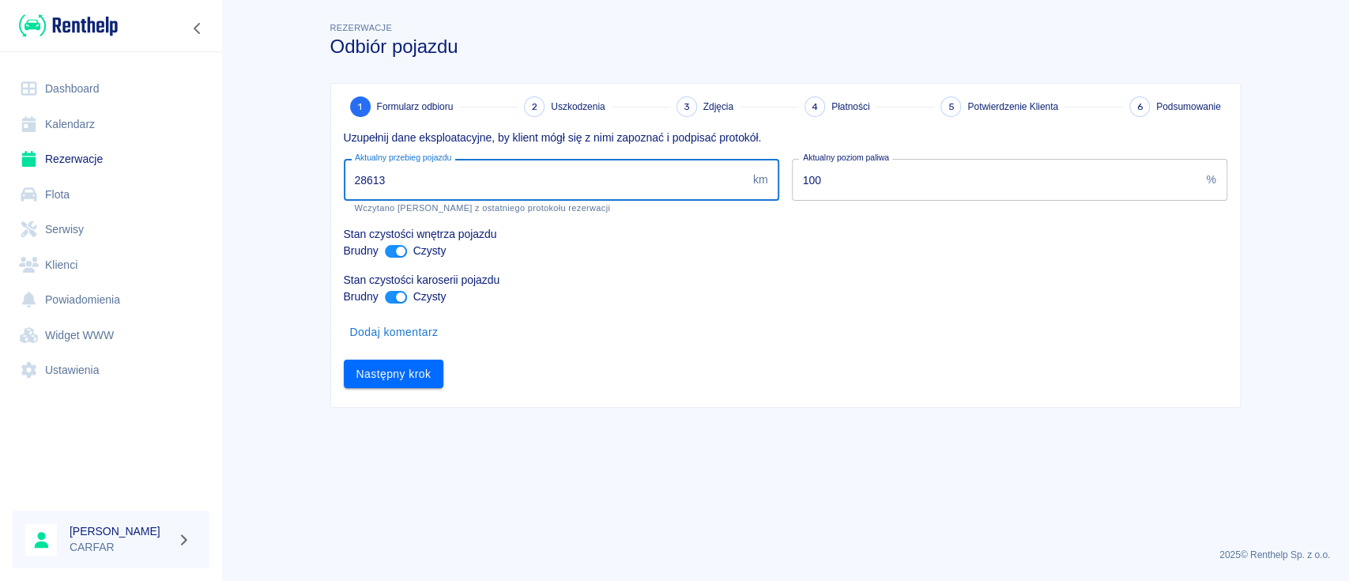
drag, startPoint x: 393, startPoint y: 186, endPoint x: 375, endPoint y: 185, distance: 18.2
click at [375, 185] on input "28613" at bounding box center [545, 180] width 403 height 42
type input "28655"
click at [411, 372] on button "Następny krok" at bounding box center [394, 374] width 100 height 29
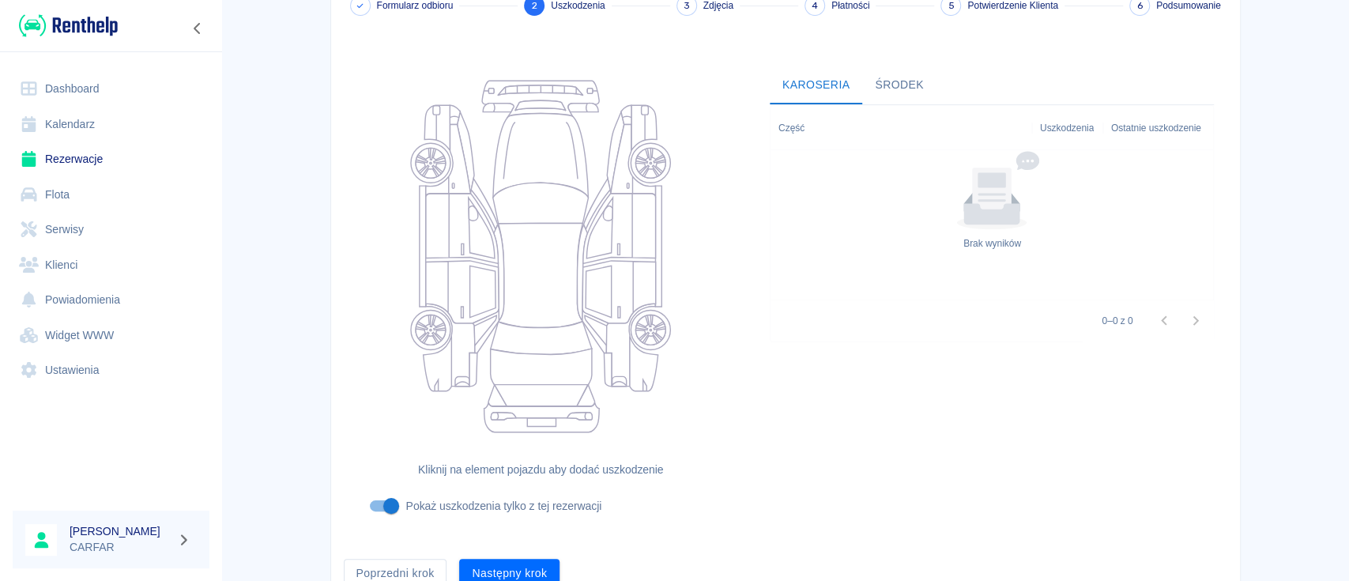
scroll to position [173, 0]
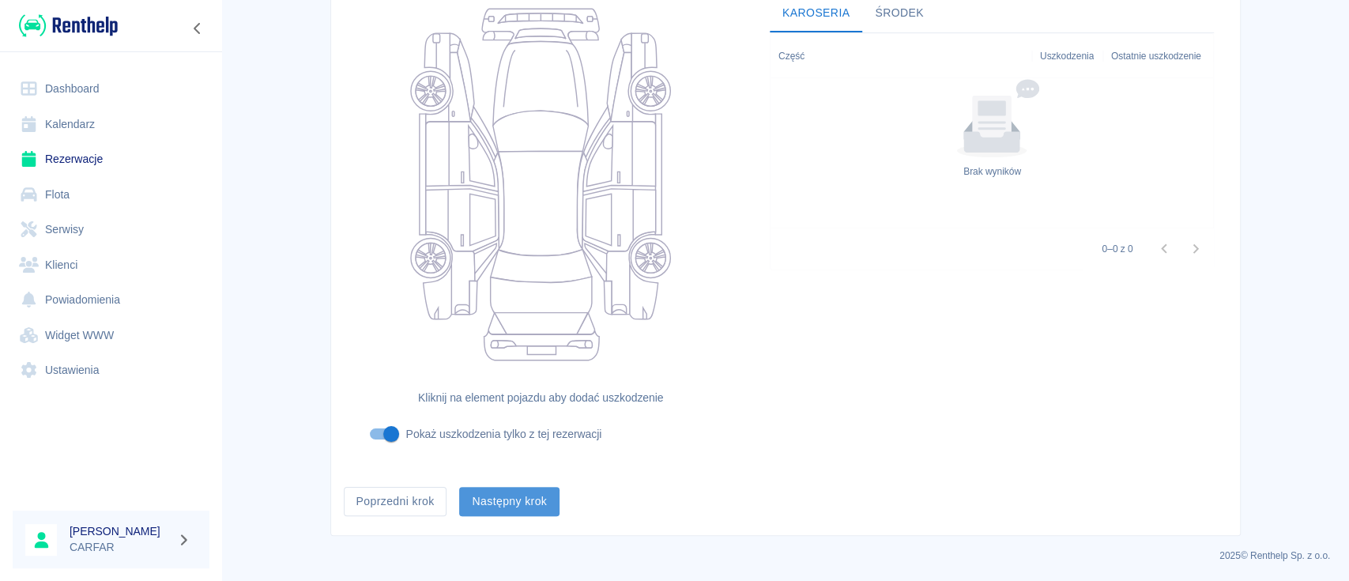
click at [538, 489] on button "Następny krok" at bounding box center [509, 501] width 100 height 29
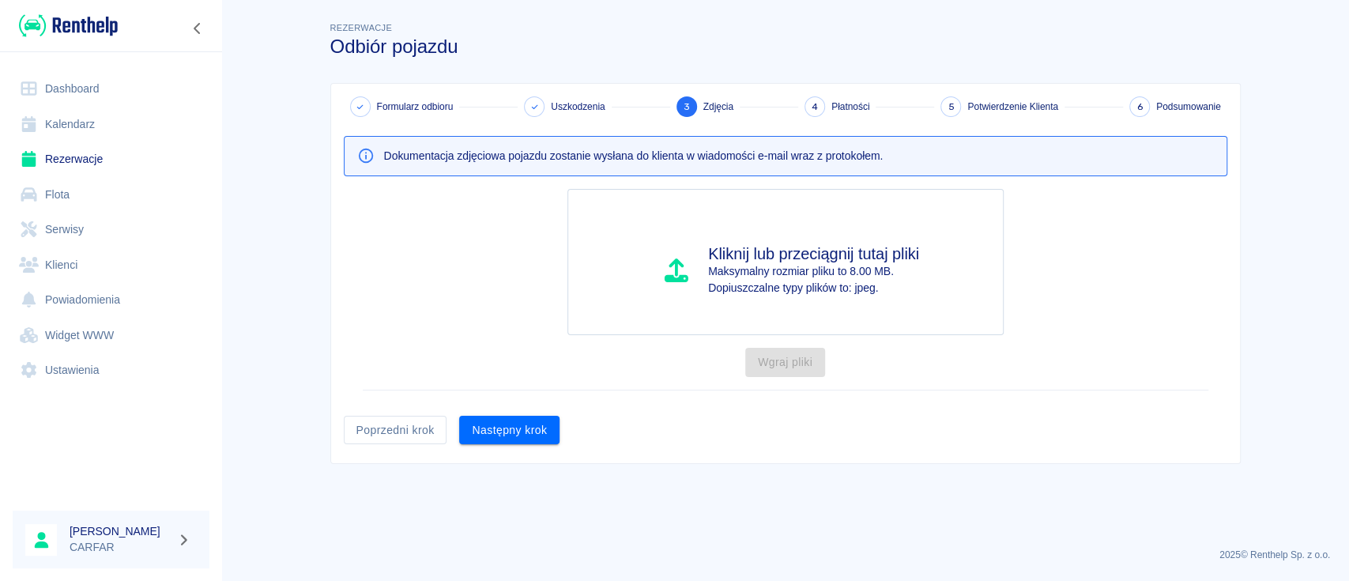
click at [560, 424] on div "Dokumentacja zdjęciowa pojazdu zostanie wysłana do klienta w wiadomości e-mail …" at bounding box center [779, 280] width 896 height 327
click at [553, 428] on button "Następny krok" at bounding box center [509, 430] width 100 height 29
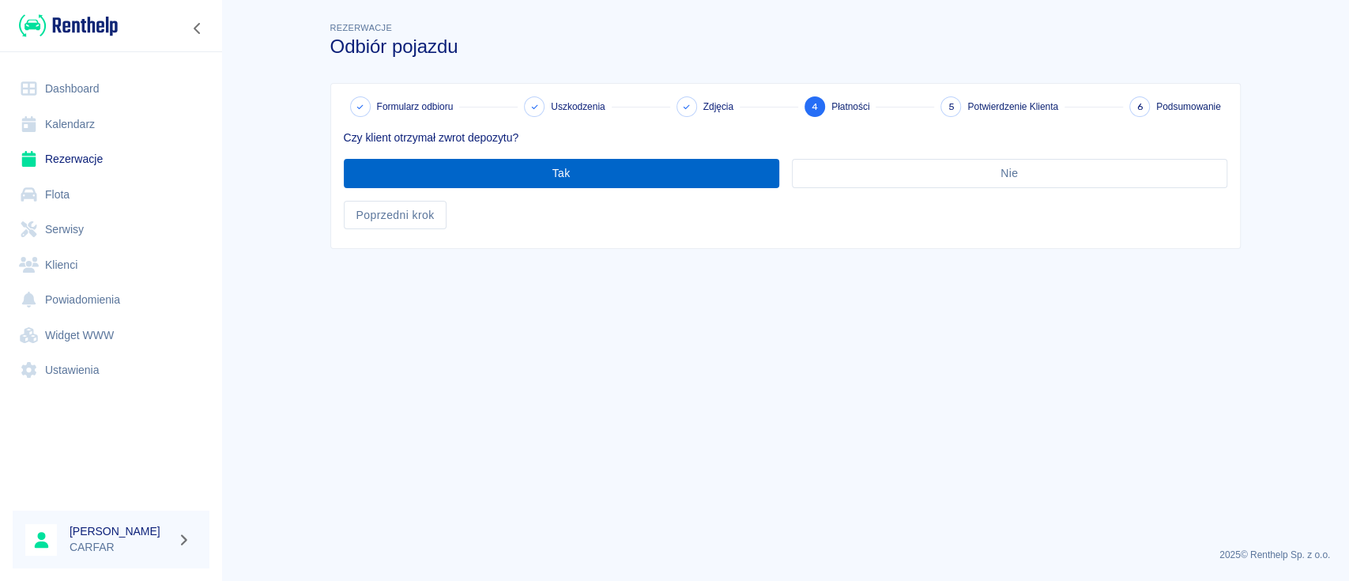
click at [614, 177] on button "Tak" at bounding box center [562, 173] width 436 height 29
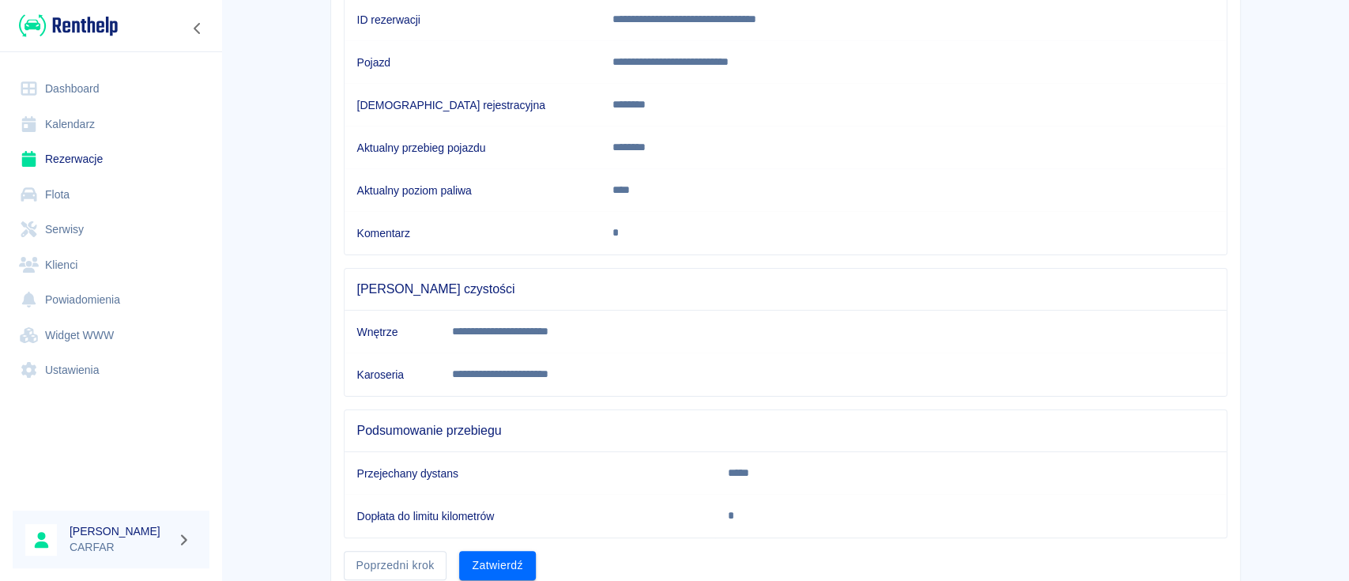
scroll to position [266, 0]
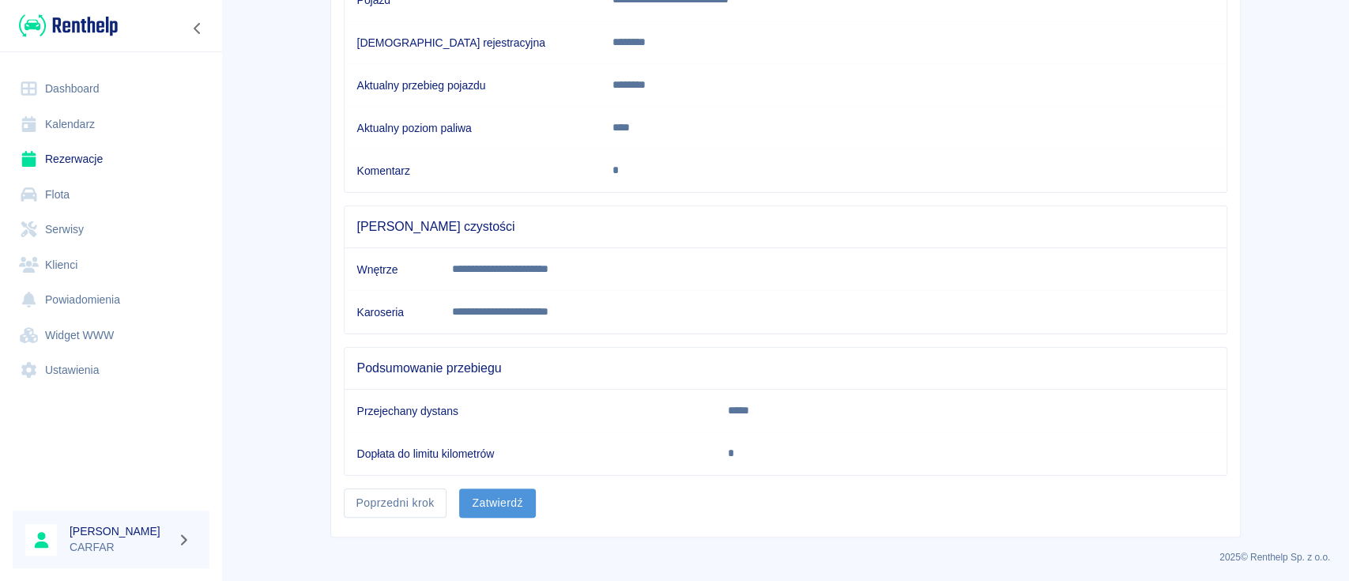
click at [487, 511] on button "Zatwierdź" at bounding box center [497, 503] width 76 height 29
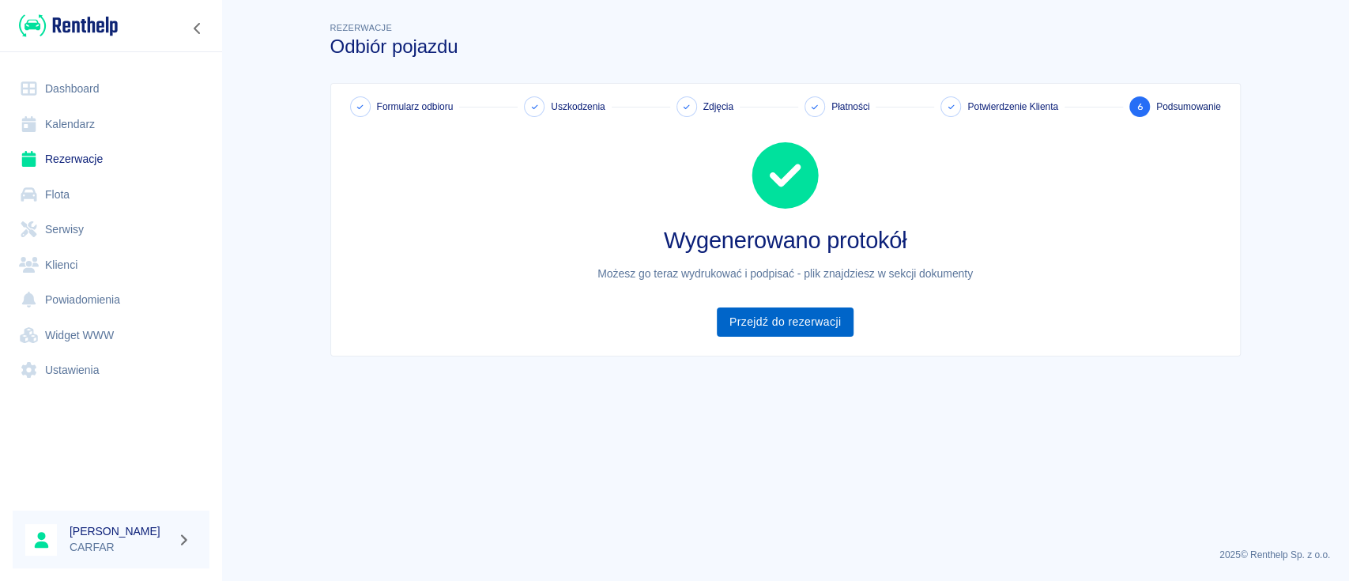
click at [769, 313] on link "Przejdź do rezerwacji" at bounding box center [785, 322] width 137 height 29
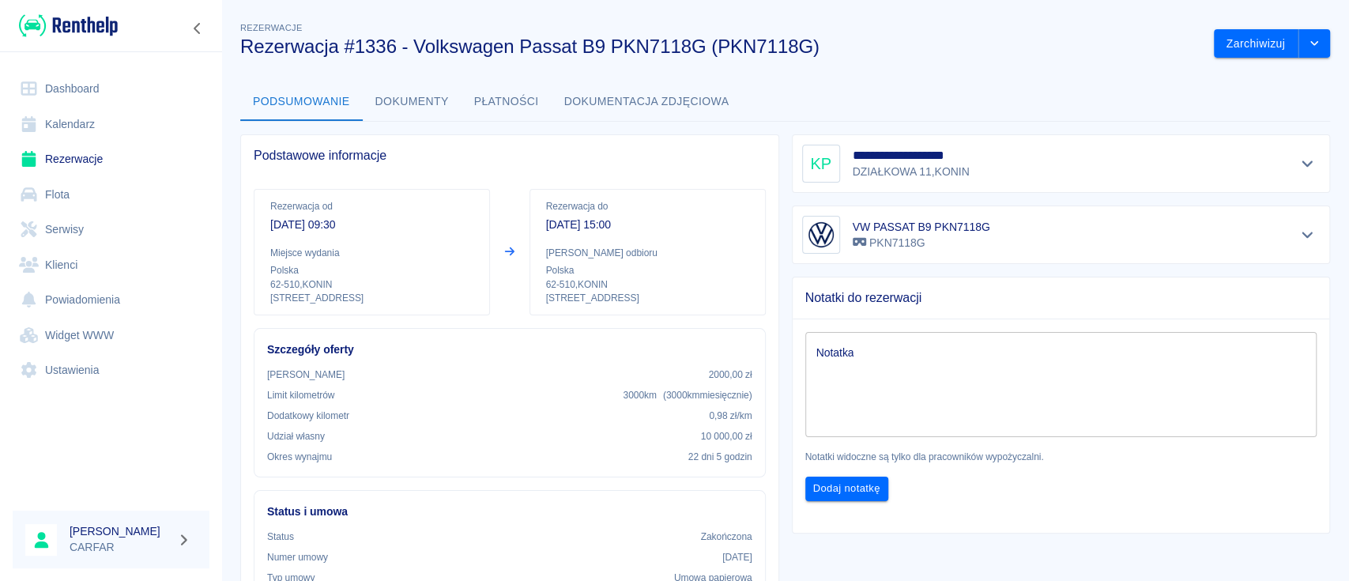
click at [75, 21] on img at bounding box center [68, 26] width 99 height 26
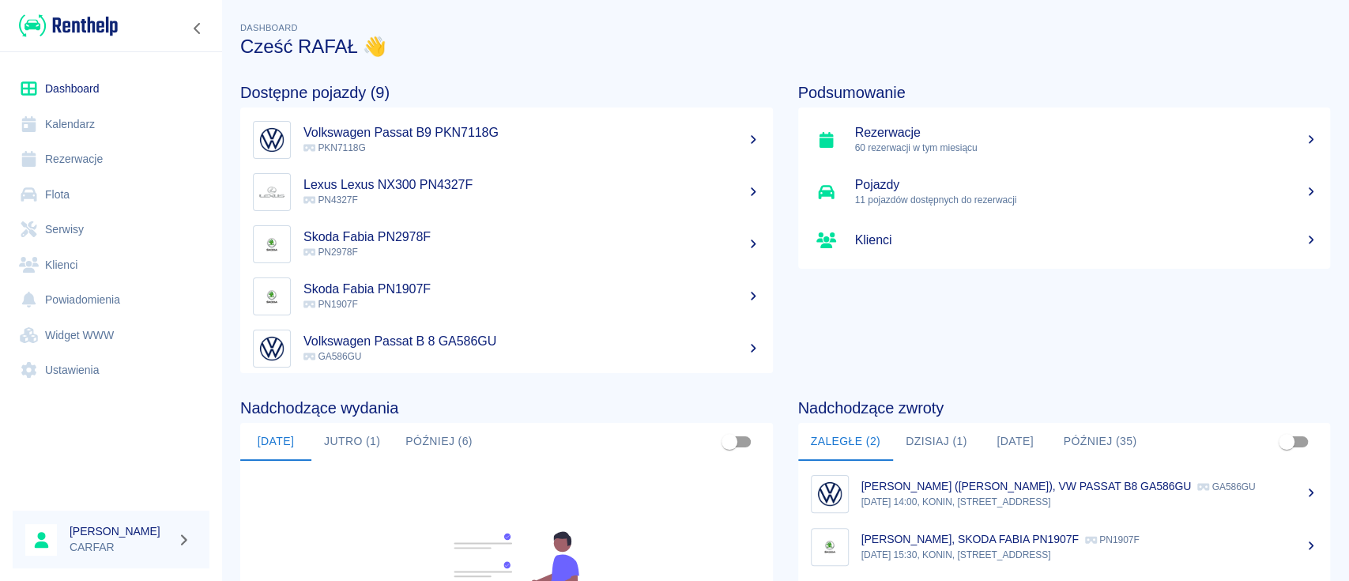
click at [100, 28] on img at bounding box center [68, 26] width 99 height 26
click at [68, 45] on div at bounding box center [111, 25] width 222 height 51
click at [78, 13] on img at bounding box center [68, 26] width 99 height 26
